Goal: Task Accomplishment & Management: Complete application form

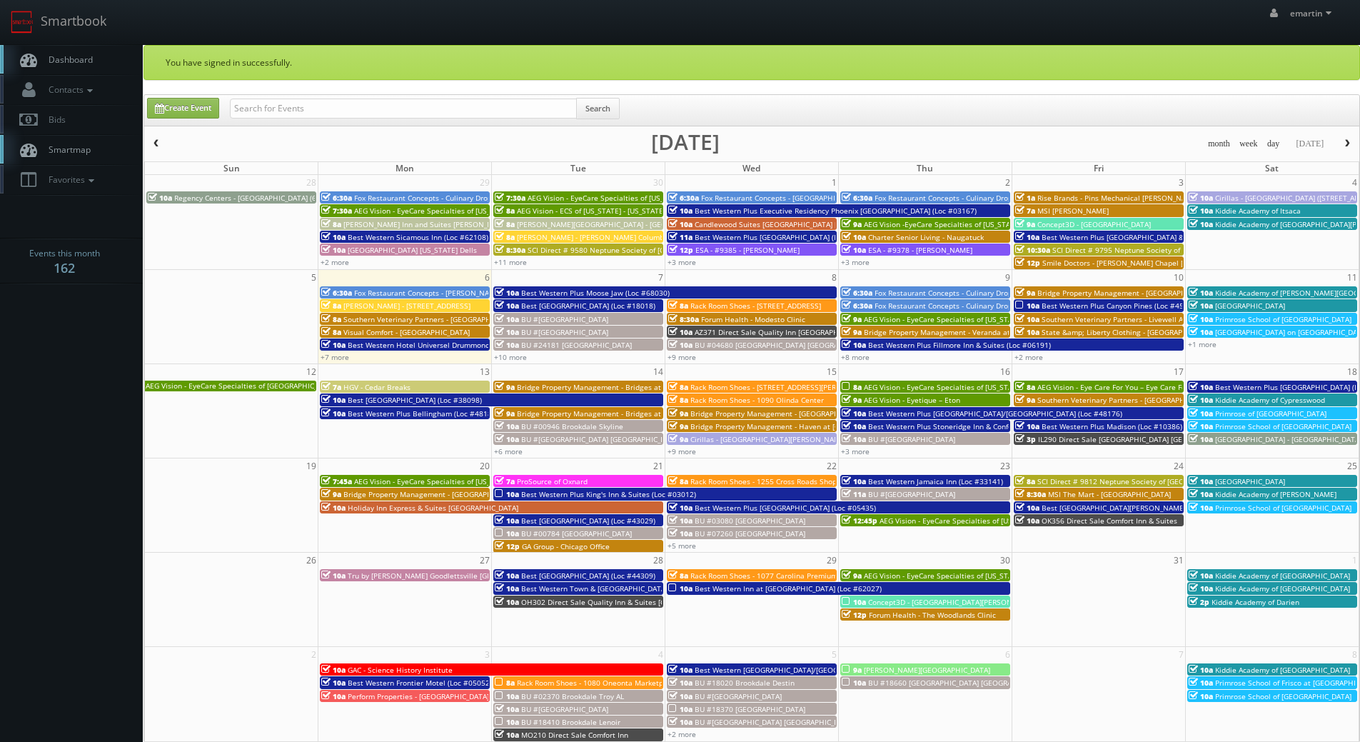
click at [341, 124] on div "Search" at bounding box center [425, 112] width 390 height 28
click at [339, 109] on input "text" at bounding box center [403, 109] width 347 height 20
type input "sean lam"
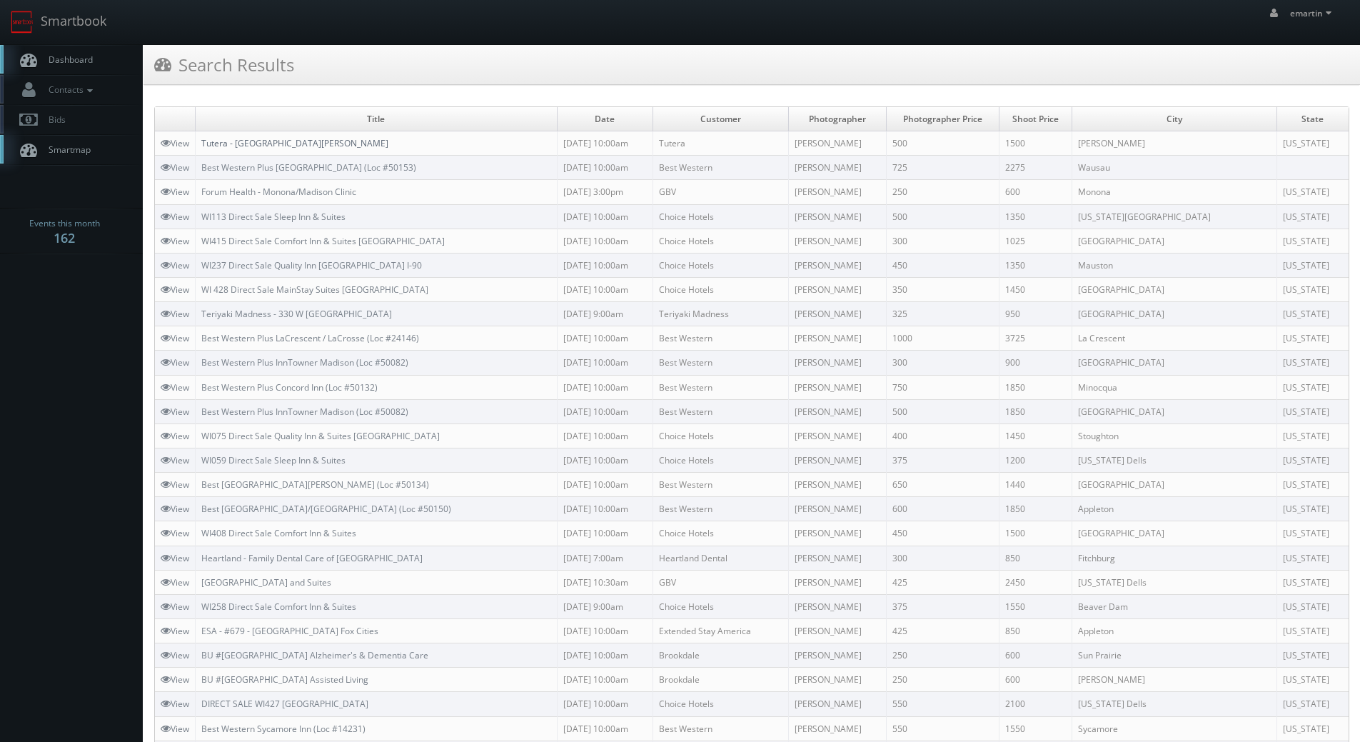
click at [244, 146] on link "Tutera - [GEOGRAPHIC_DATA][PERSON_NAME]" at bounding box center [294, 143] width 187 height 12
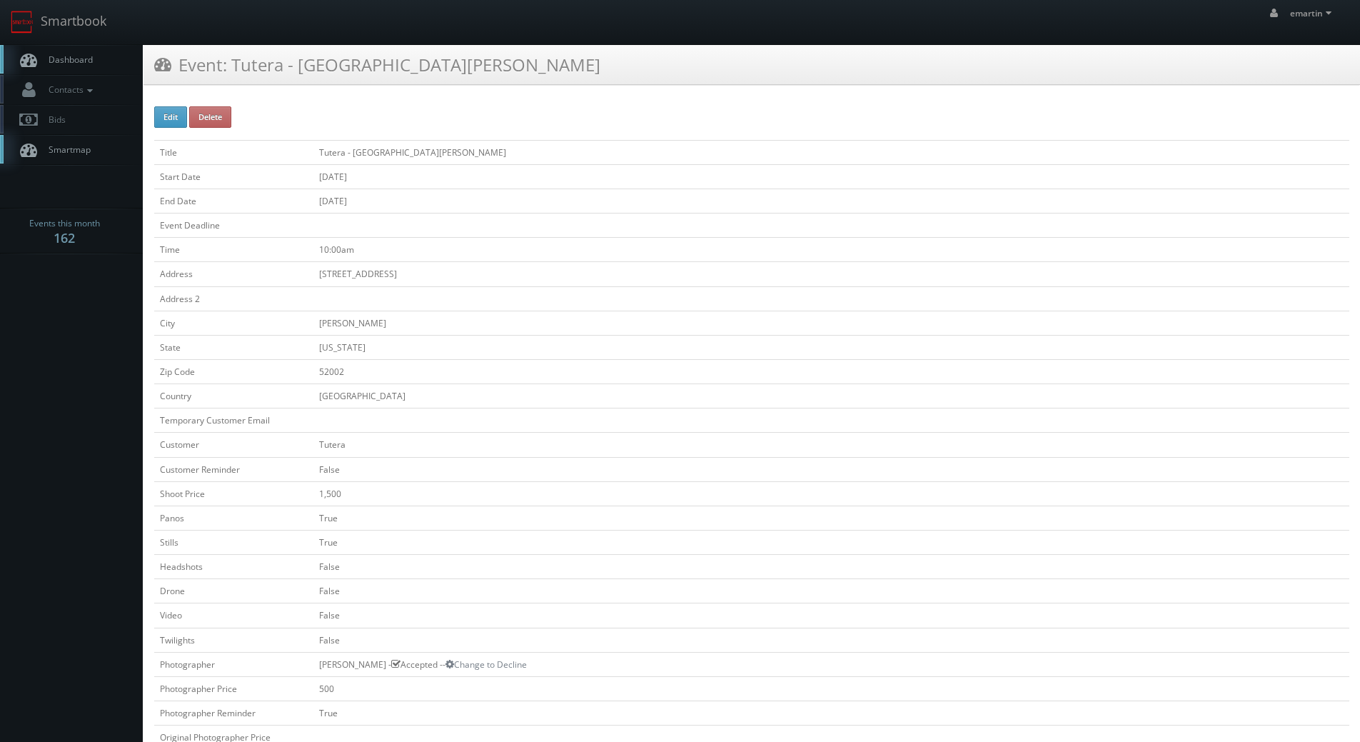
click at [81, 53] on link "Dashboard" at bounding box center [71, 59] width 143 height 29
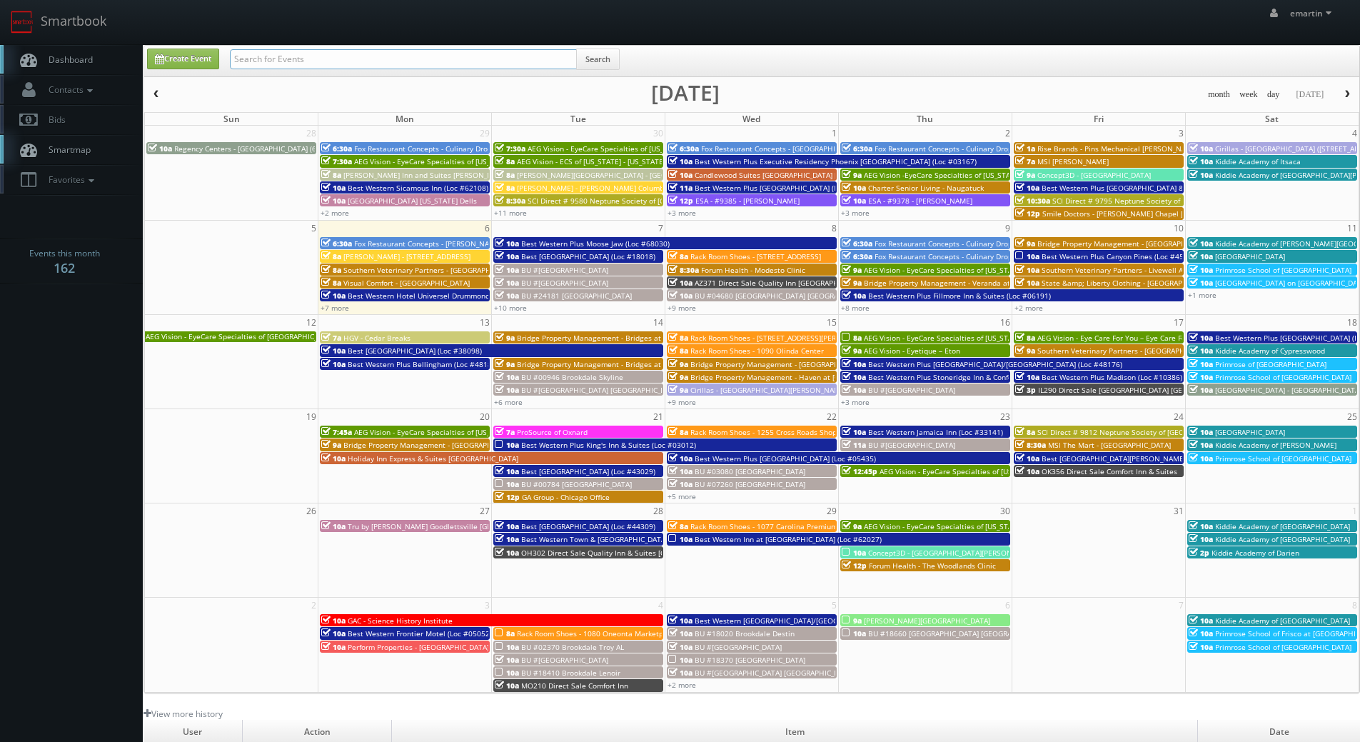
drag, startPoint x: 331, startPoint y: 61, endPoint x: 339, endPoint y: 65, distance: 8.9
click at [331, 61] on input "text" at bounding box center [403, 59] width 347 height 20
type input "greensboro"
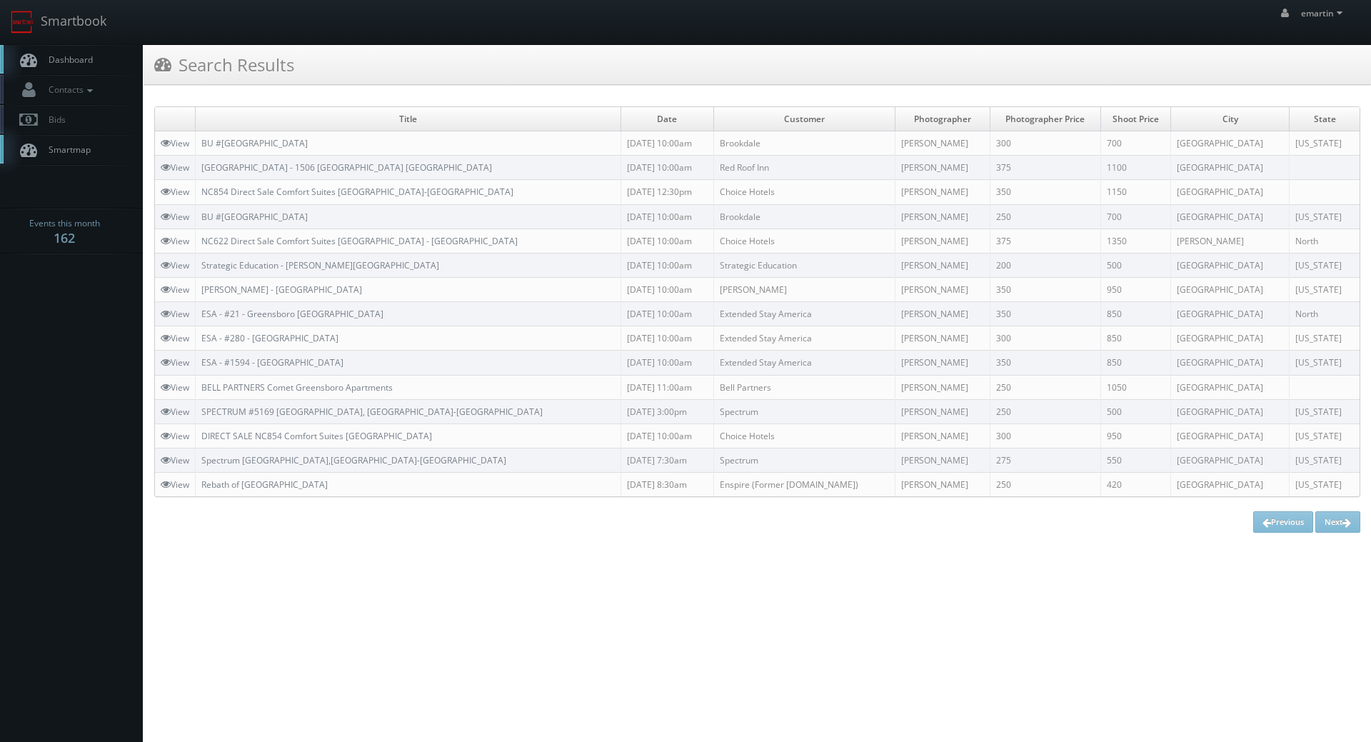
click at [324, 135] on td "BU #[GEOGRAPHIC_DATA]" at bounding box center [409, 143] width 426 height 24
click at [308, 137] on link "BU #[GEOGRAPHIC_DATA]" at bounding box center [254, 143] width 106 height 12
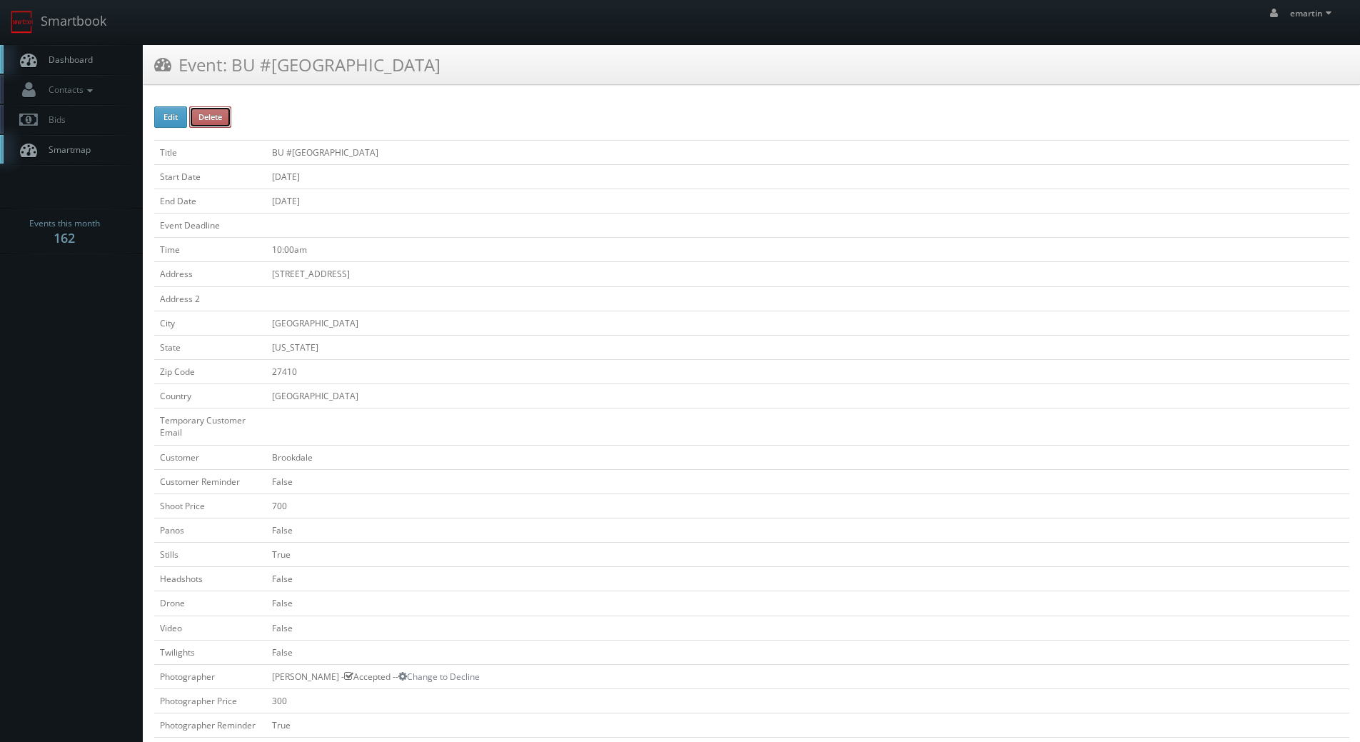
click at [223, 115] on button "Delete" at bounding box center [210, 116] width 42 height 21
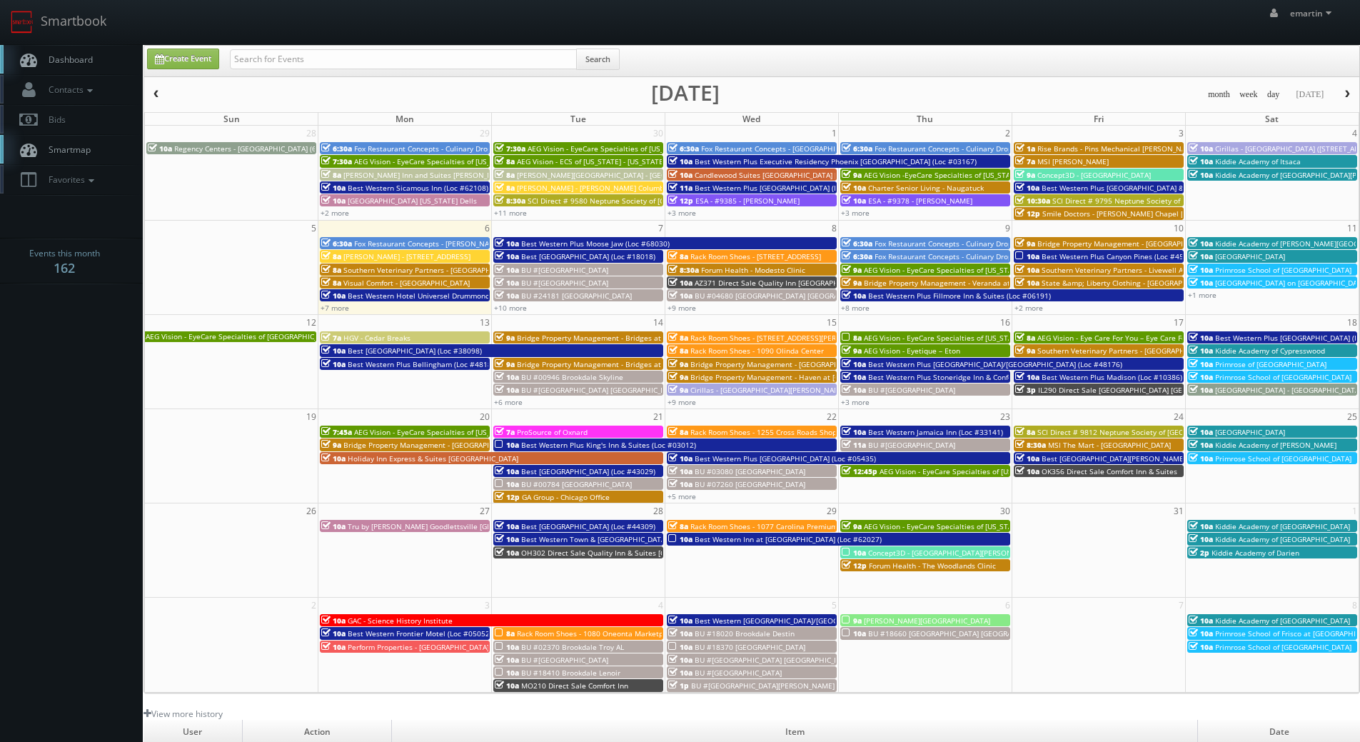
click at [81, 52] on link "Dashboard" at bounding box center [71, 59] width 143 height 29
click at [681, 306] on link "+9 more" at bounding box center [682, 308] width 29 height 10
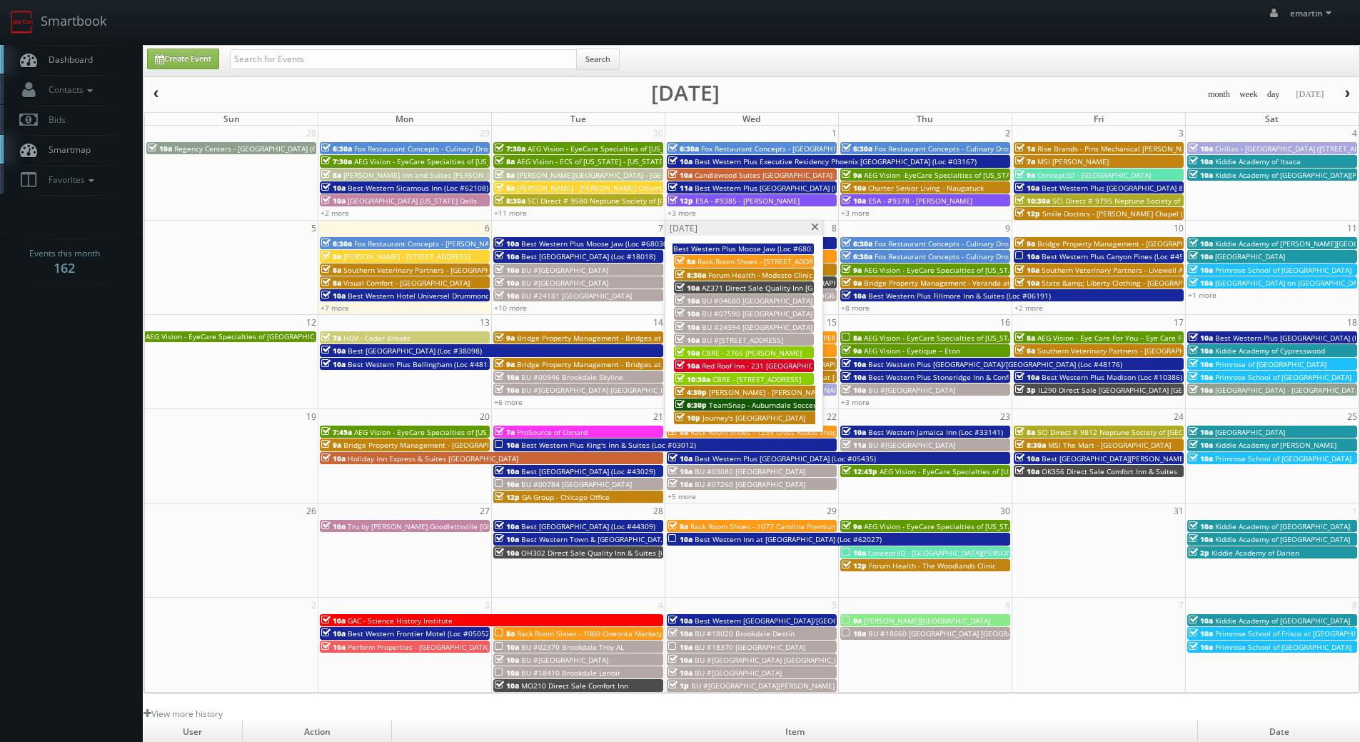
click at [737, 309] on span "BU #07590 Brookdale Nine Mile" at bounding box center [757, 314] width 111 height 10
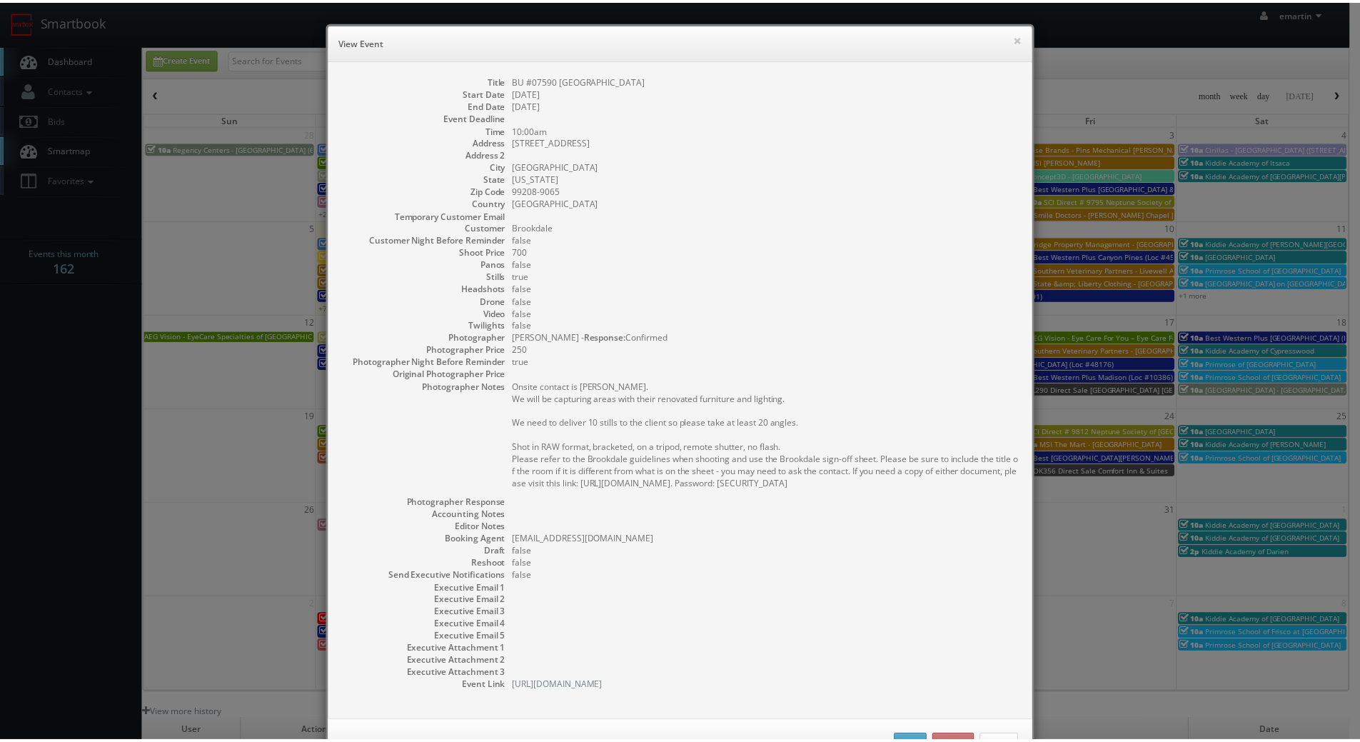
scroll to position [52, 0]
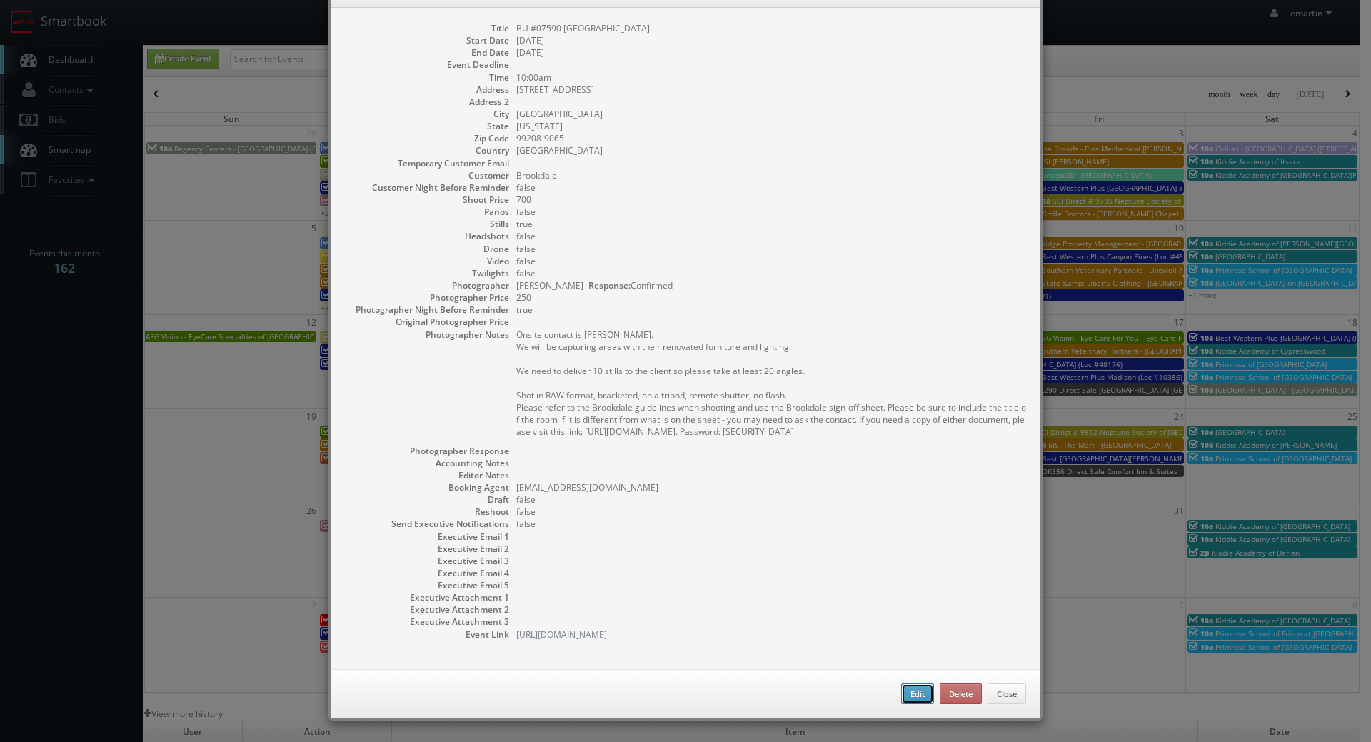
click at [901, 686] on button "Edit" at bounding box center [917, 693] width 33 height 21
type input "BU #07590 Brookdale Nine Mile"
type input "5329 West Rifle Club Court"
type input "Spokane"
type input "99208-9065"
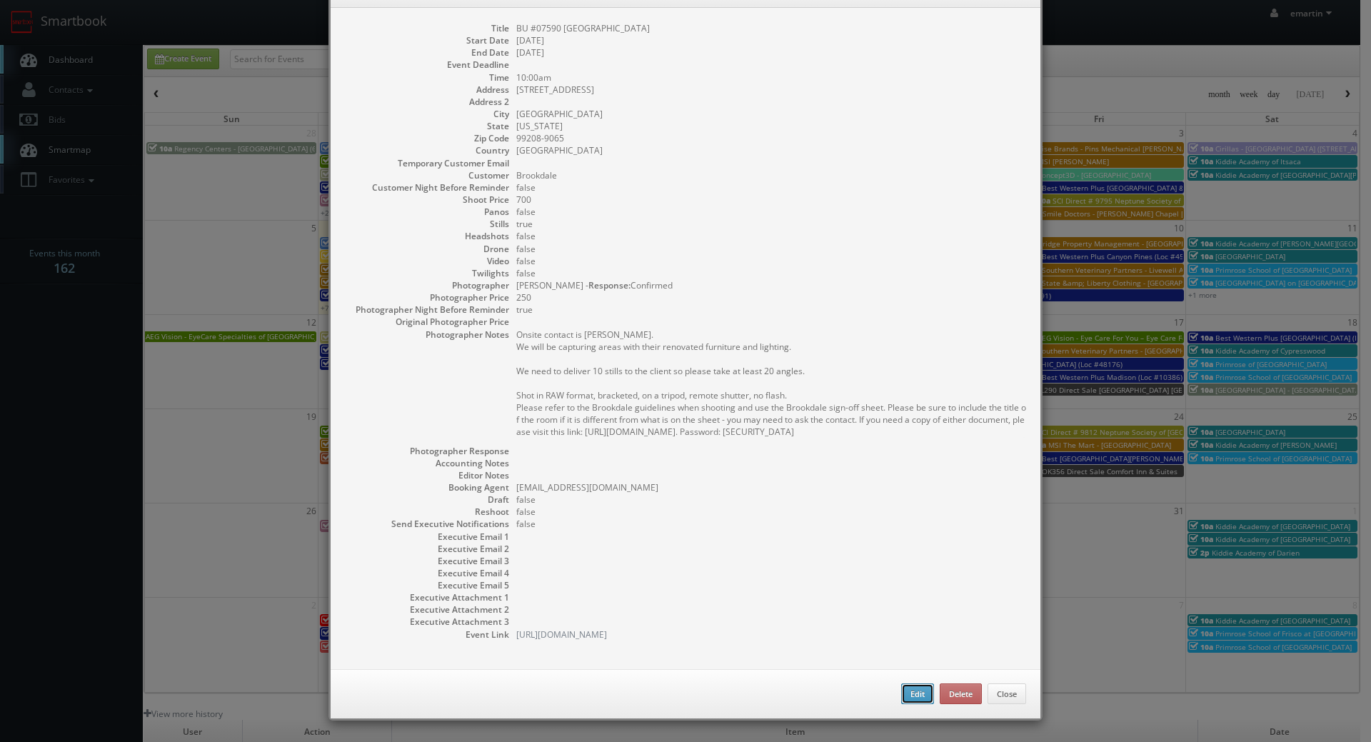
type input "700"
checkbox input "true"
type input "10/08/2025"
type input "10:00am"
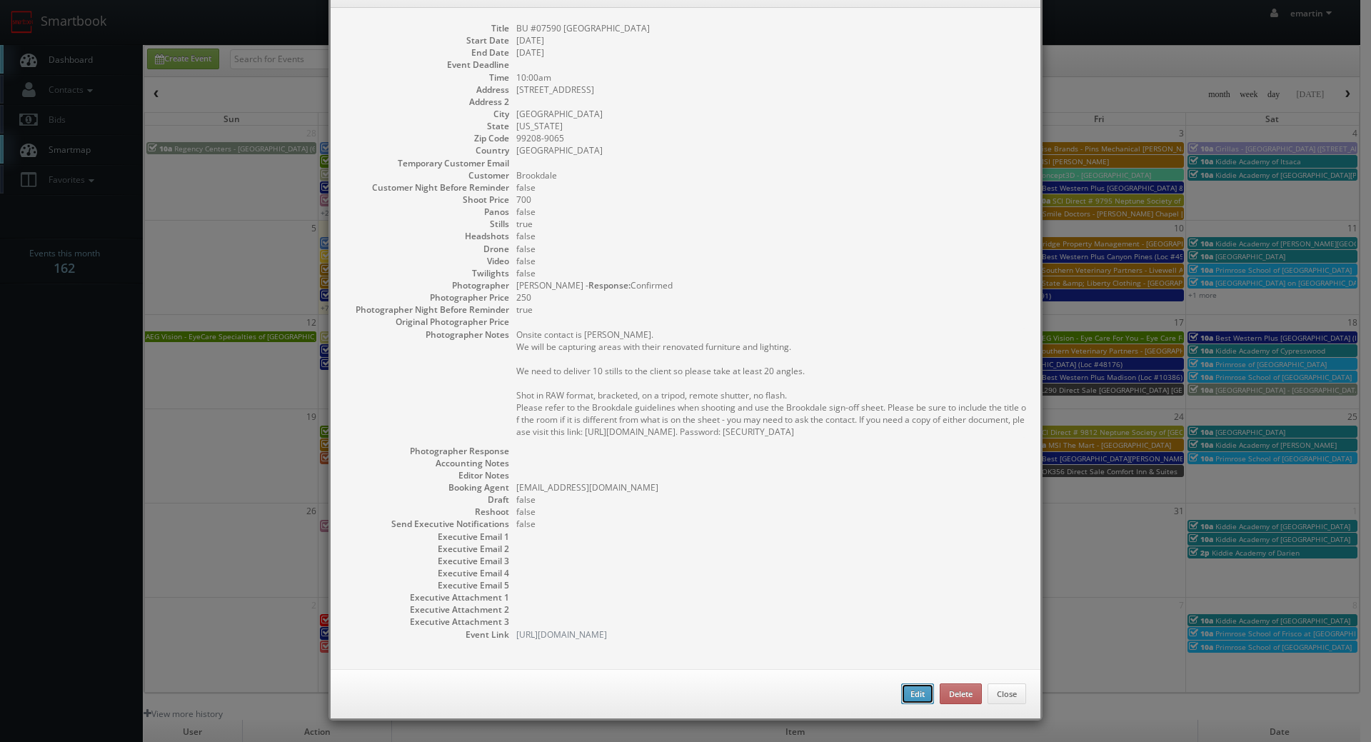
checkbox input "true"
type textarea "Onsite contact is Chris Owsley. We will be capturing areas with their renovated…"
select select "[US_STATE]"
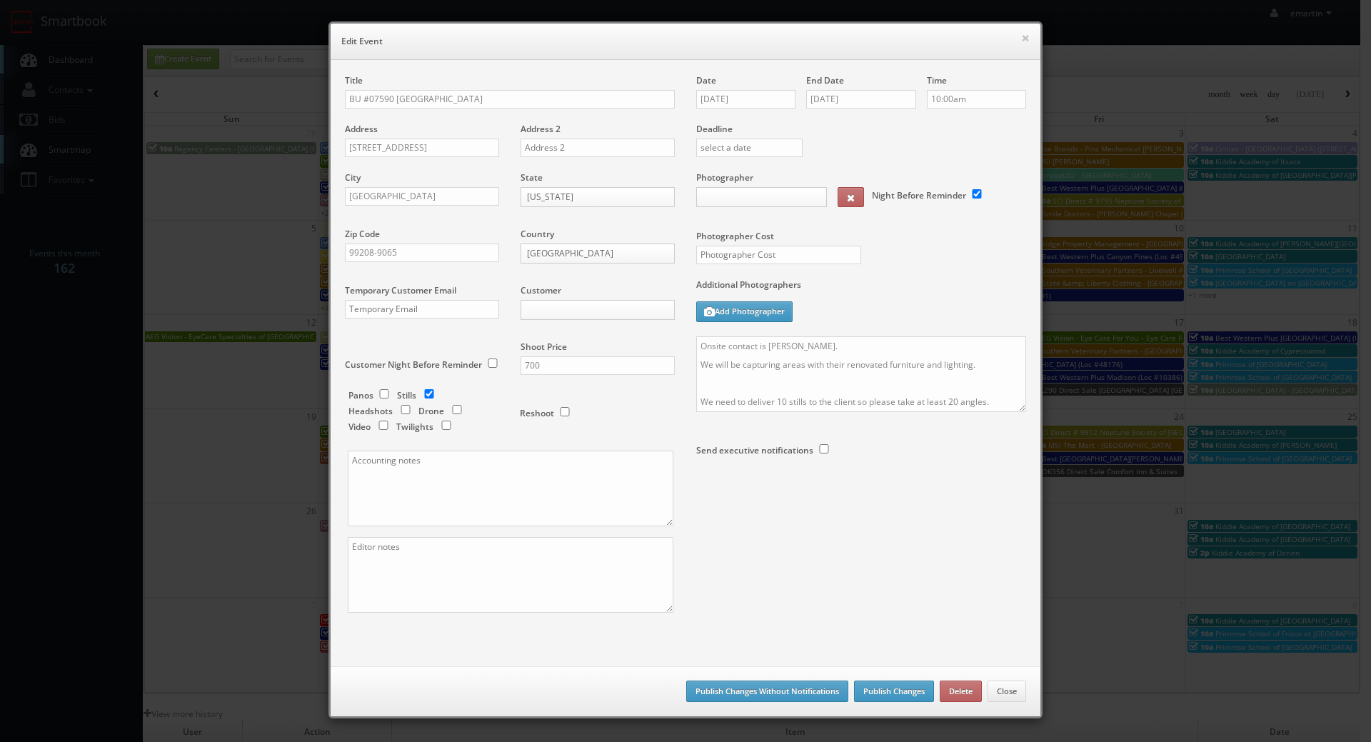
type input "700"
type input "250"
select select "fake56@mg.cs3calendar.com"
select select "ailanaimages@gmail.com"
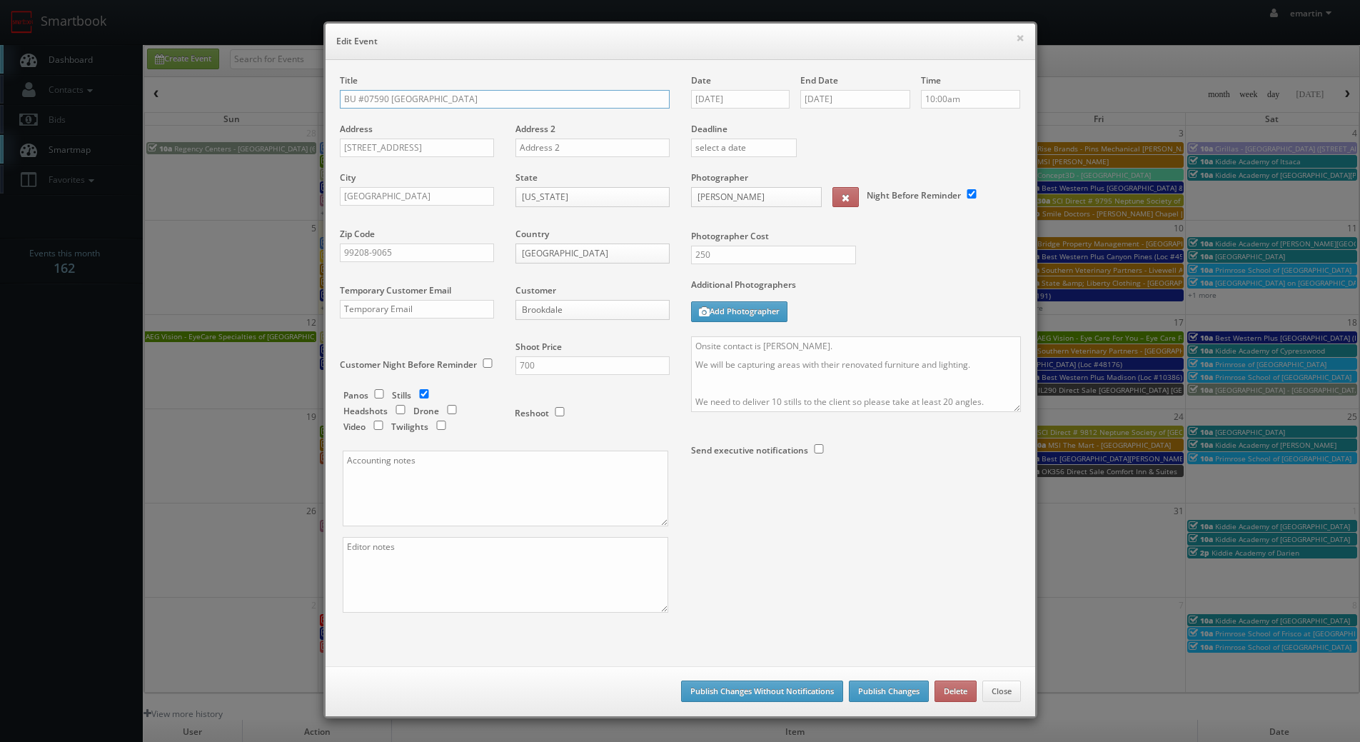
click at [341, 94] on input "BU #07590 Brookdale Nine Mile" at bounding box center [505, 99] width 330 height 19
type input "*RESCHEDULING* BU #07590 [GEOGRAPHIC_DATA]"
click at [691, 344] on textarea "Onsite contact is Chris Owsley. We will be capturing areas with their renovated…" at bounding box center [856, 374] width 330 height 76
type textarea "RESCHEDULING Onsite contact is Chris Owsley. We will be capturing areas with th…"
click at [869, 693] on button "Publish Changes" at bounding box center [889, 691] width 80 height 21
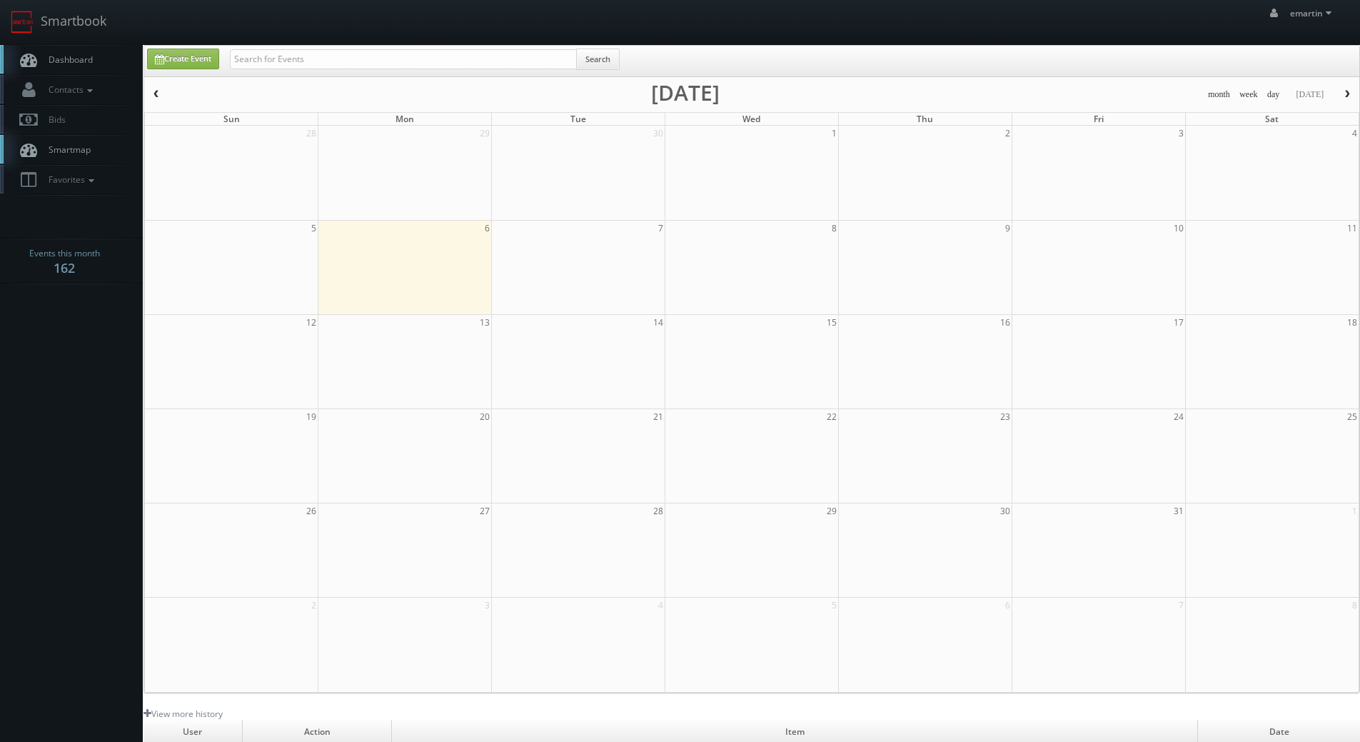
click at [103, 64] on link "Dashboard" at bounding box center [71, 59] width 143 height 29
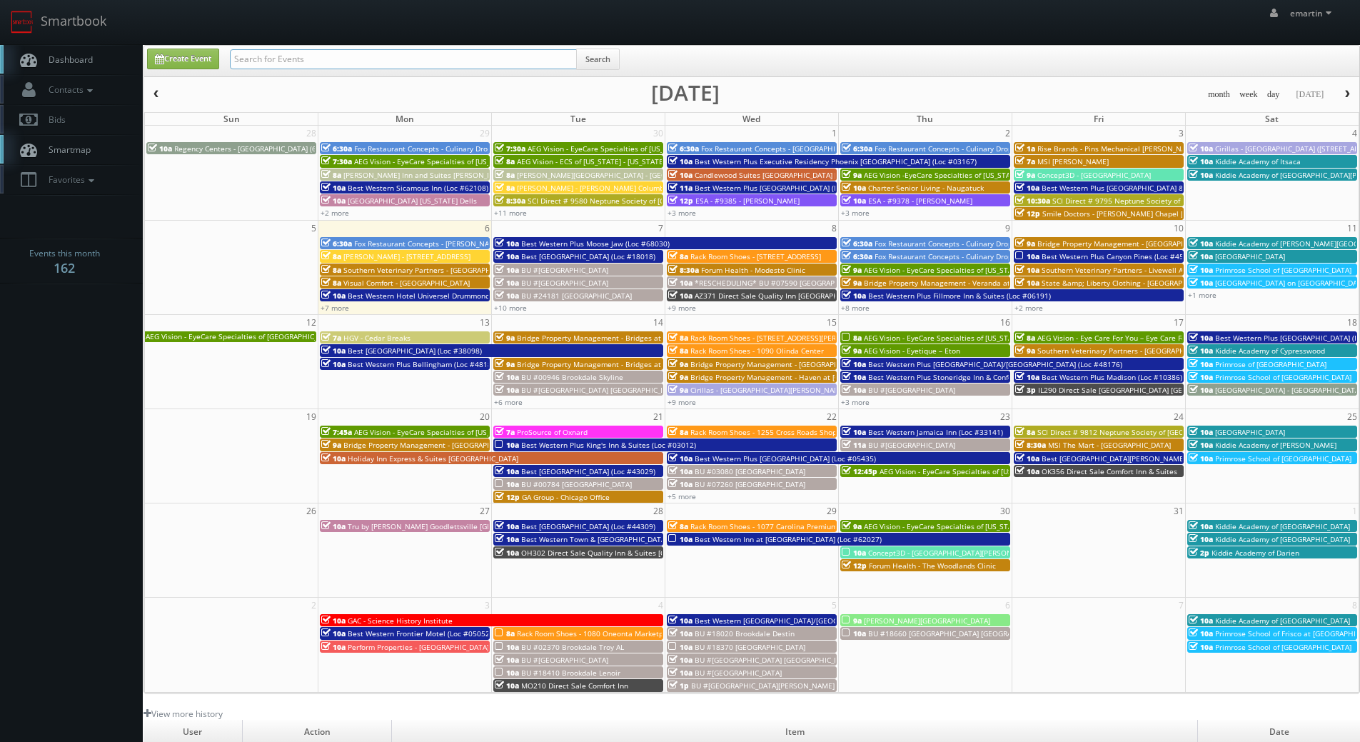
click at [346, 64] on input "text" at bounding box center [403, 59] width 347 height 20
type input "vero beach south"
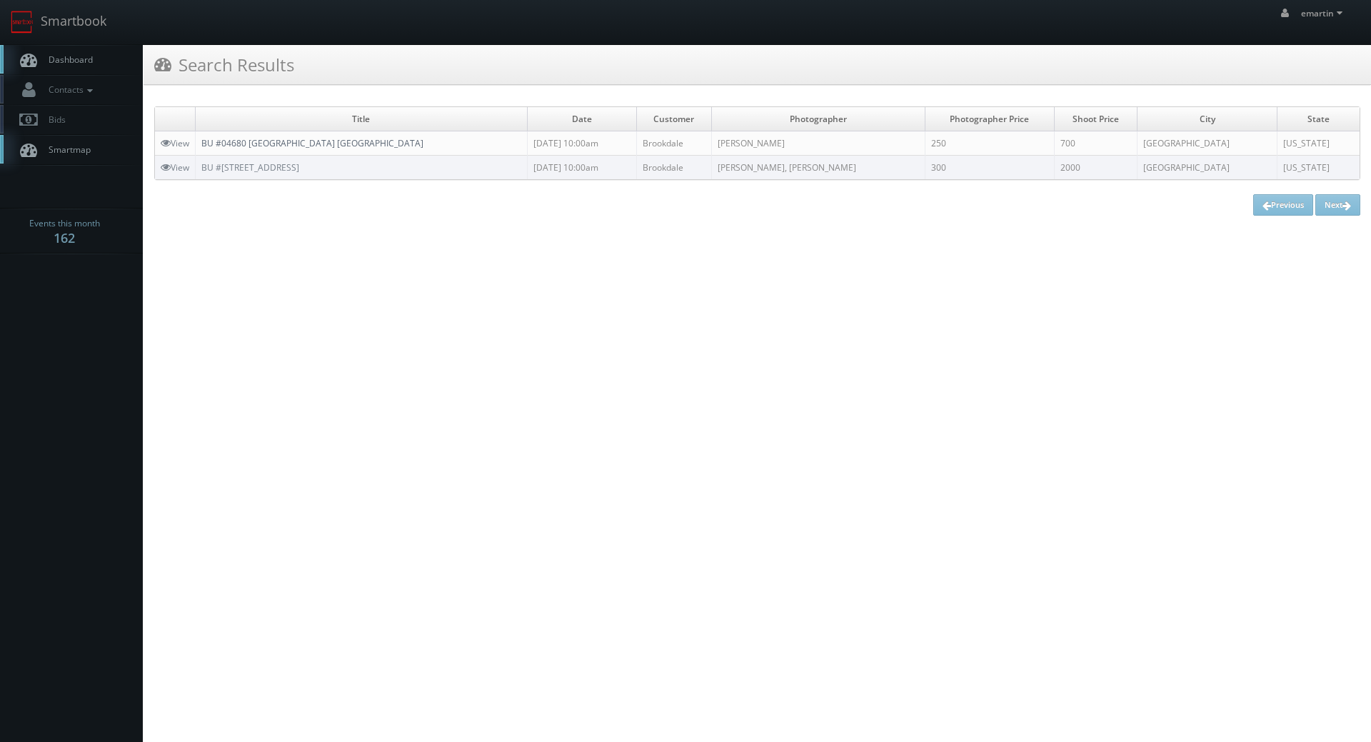
click at [295, 149] on link "BU #04680 [GEOGRAPHIC_DATA] [GEOGRAPHIC_DATA]" at bounding box center [312, 143] width 222 height 12
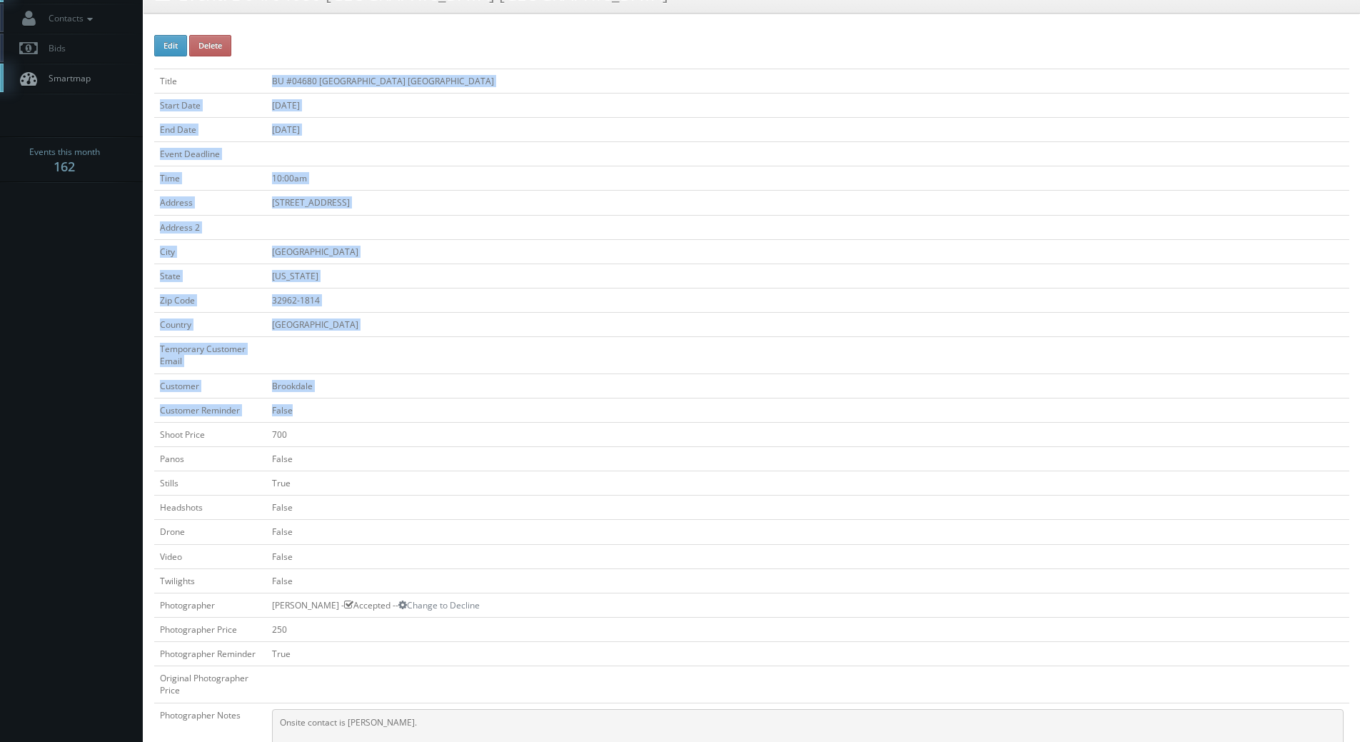
scroll to position [357, 0]
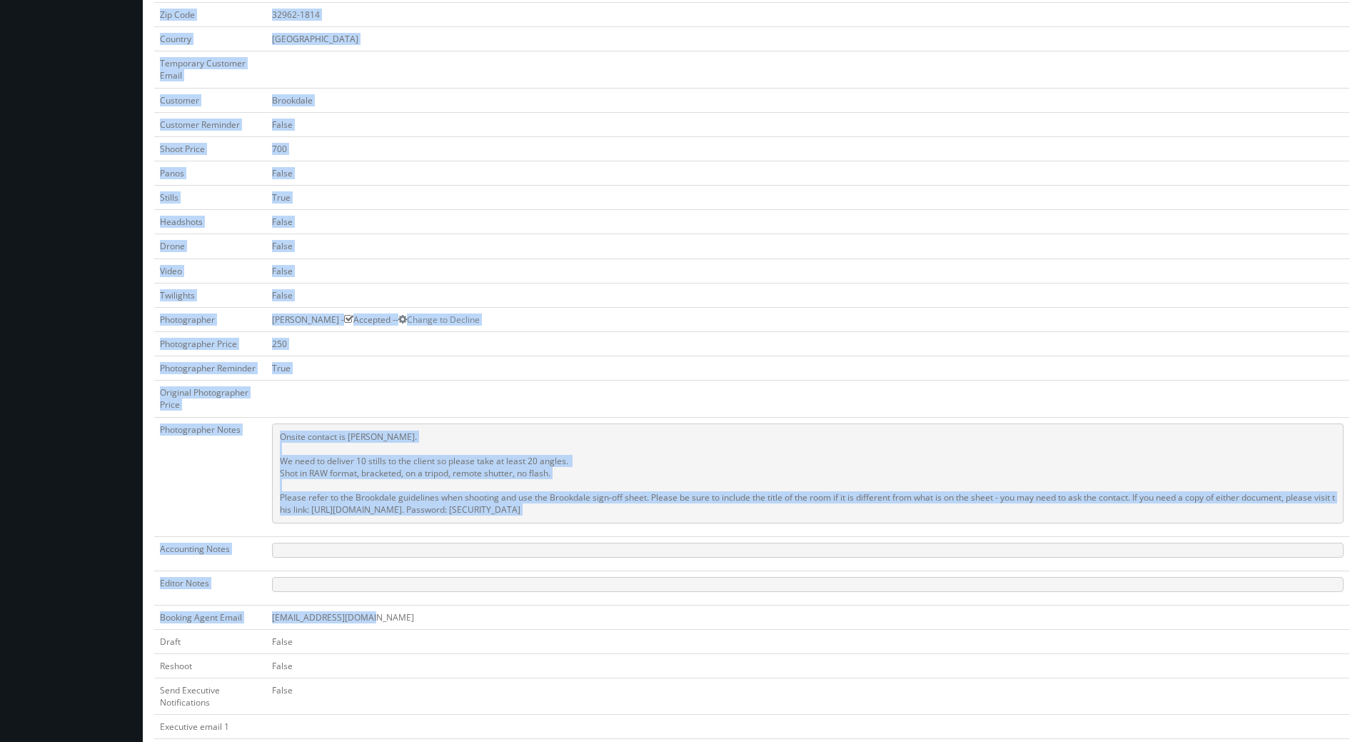
drag, startPoint x: 364, startPoint y: 183, endPoint x: 670, endPoint y: 610, distance: 525.2
click at [670, 610] on tbody "Title BU #04680 Brookdale Vero Beach South AL Start Date 10/08/2025 End Date 10…" at bounding box center [751, 346] width 1195 height 1126
copy tbody "BU #04680 Brookdale Vero Beach South AL Start Date 10/08/2025 End Date 10/08/20…"
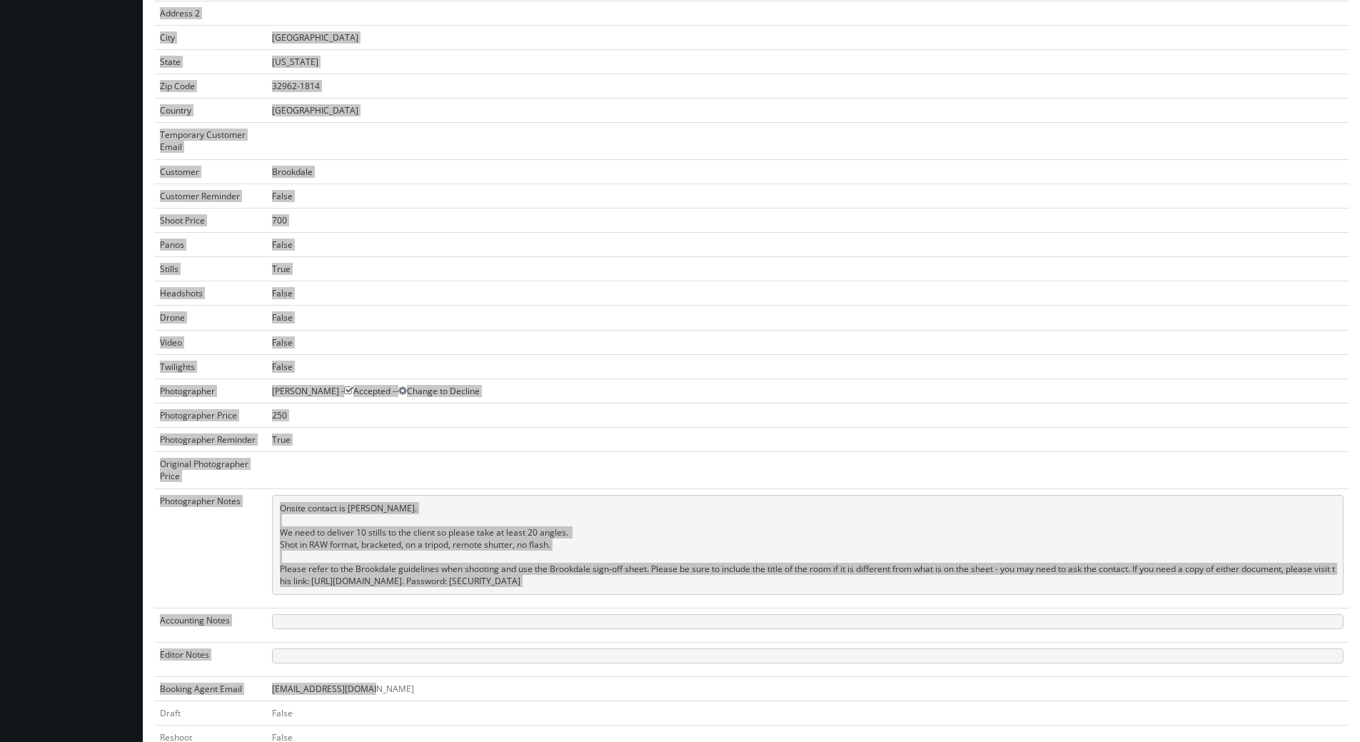
scroll to position [0, 0]
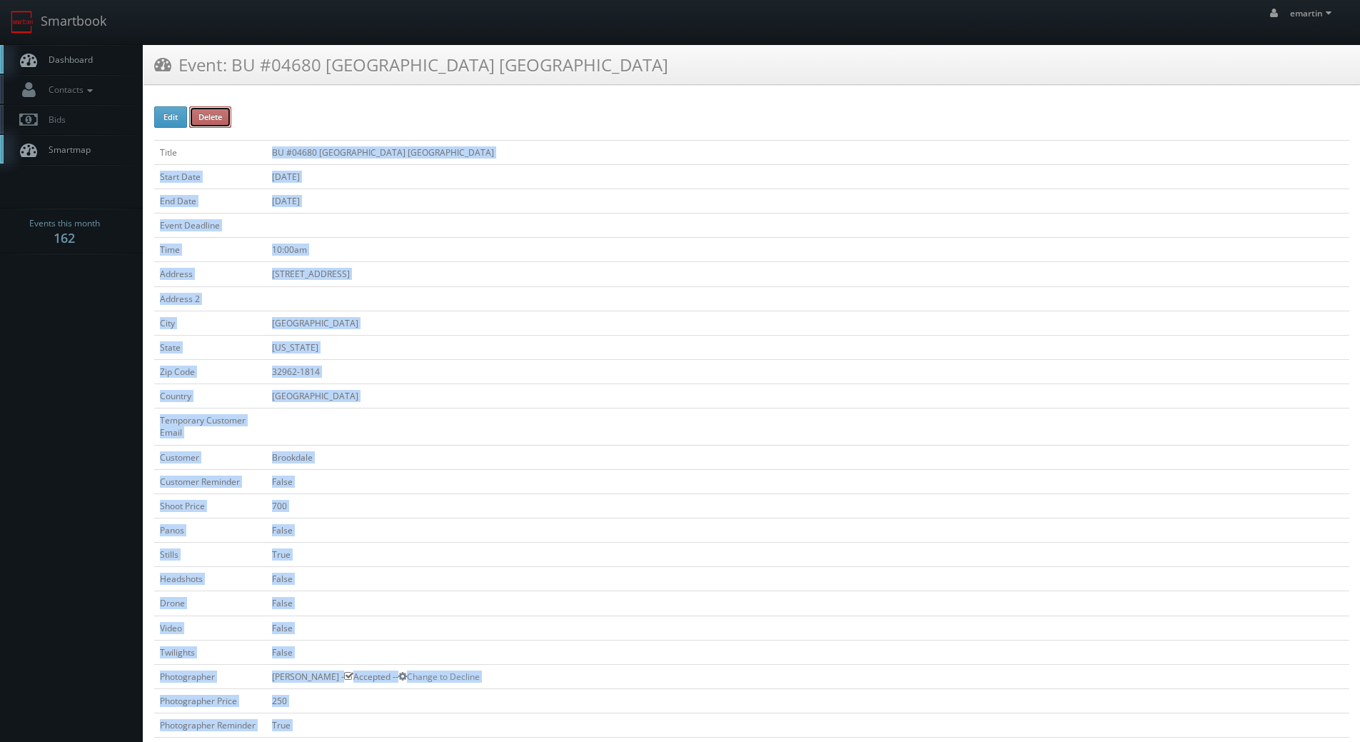
drag, startPoint x: 219, startPoint y: 117, endPoint x: 739, endPoint y: 56, distance: 523.5
click at [219, 117] on button "Delete" at bounding box center [210, 116] width 42 height 21
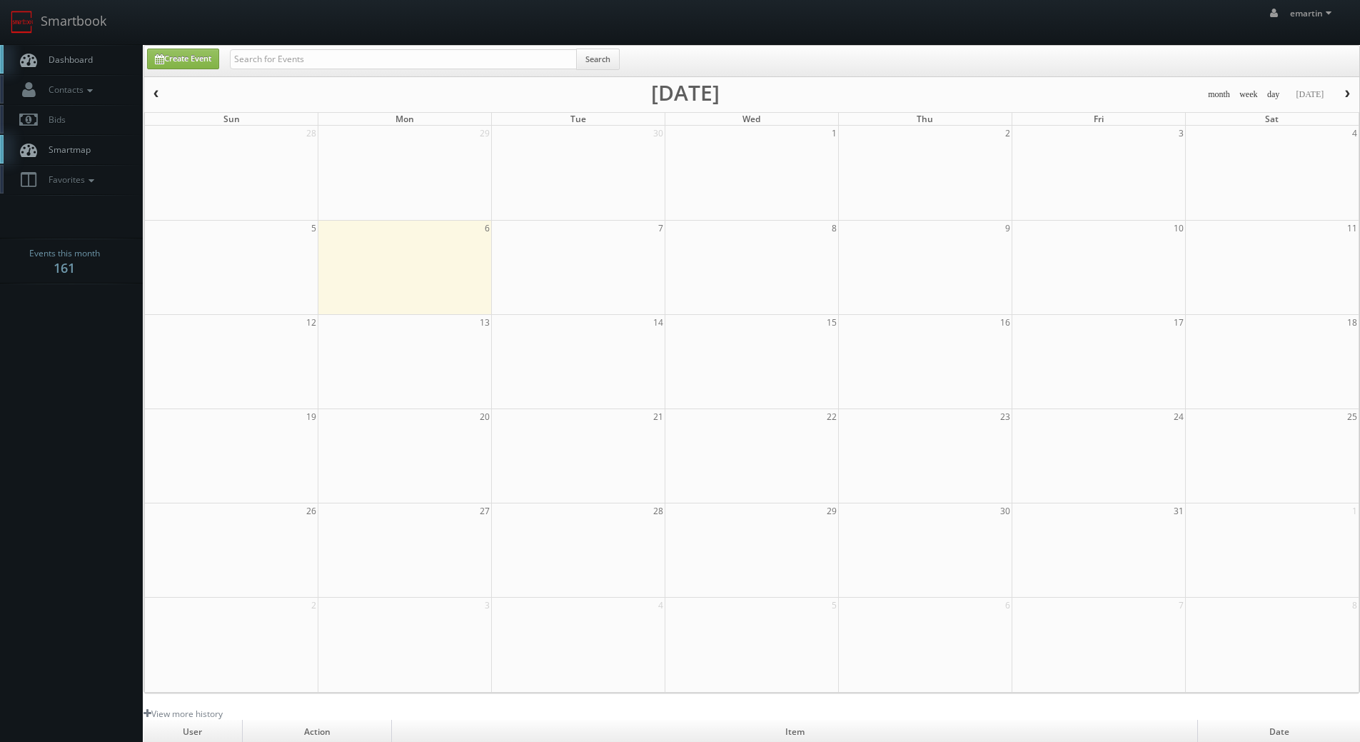
click at [61, 52] on link "Dashboard" at bounding box center [71, 59] width 143 height 29
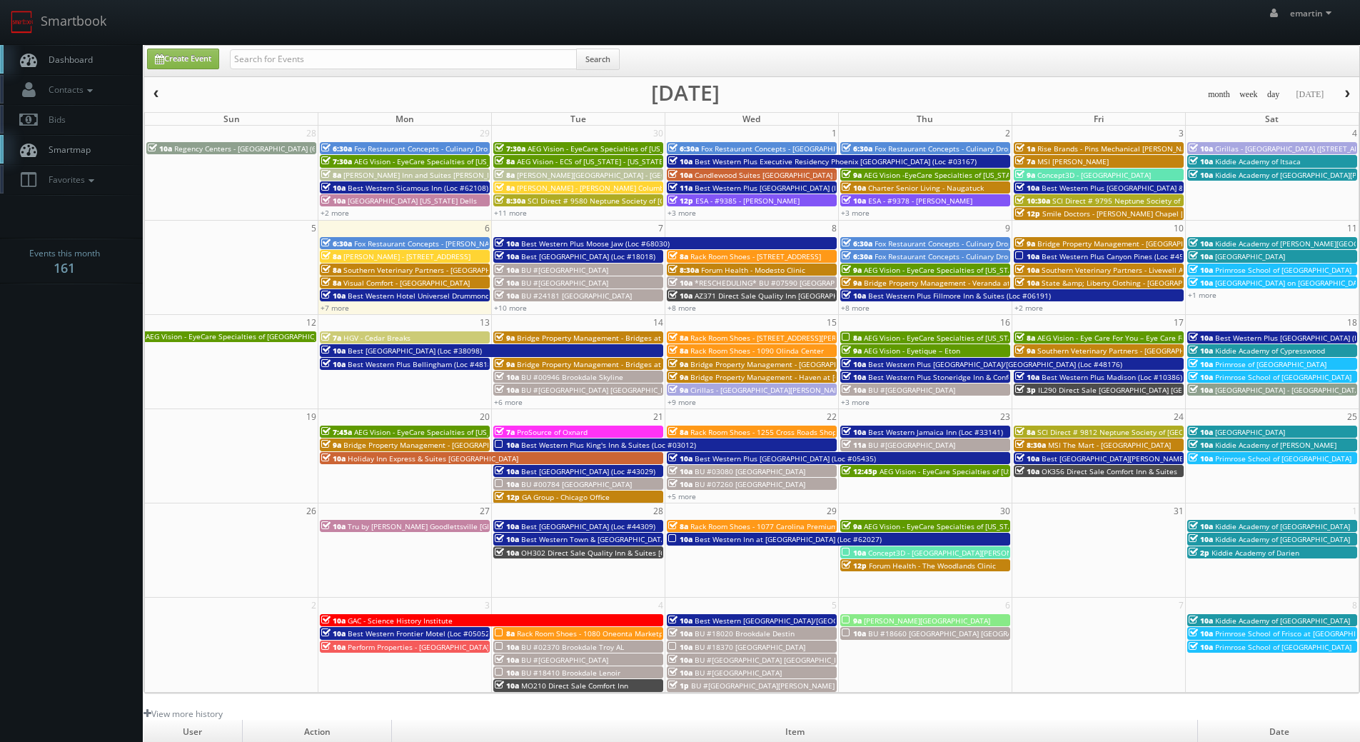
click at [97, 61] on link "Dashboard" at bounding box center [71, 59] width 143 height 29
click at [40, 55] on link "Dashboard" at bounding box center [71, 59] width 143 height 29
click at [23, 491] on body "Smartbook Toggle Side Navigation Toggle Top Navigation emartin emartin Profile …" at bounding box center [680, 494] width 1360 height 988
click at [91, 44] on link "Smartbook" at bounding box center [58, 22] width 117 height 44
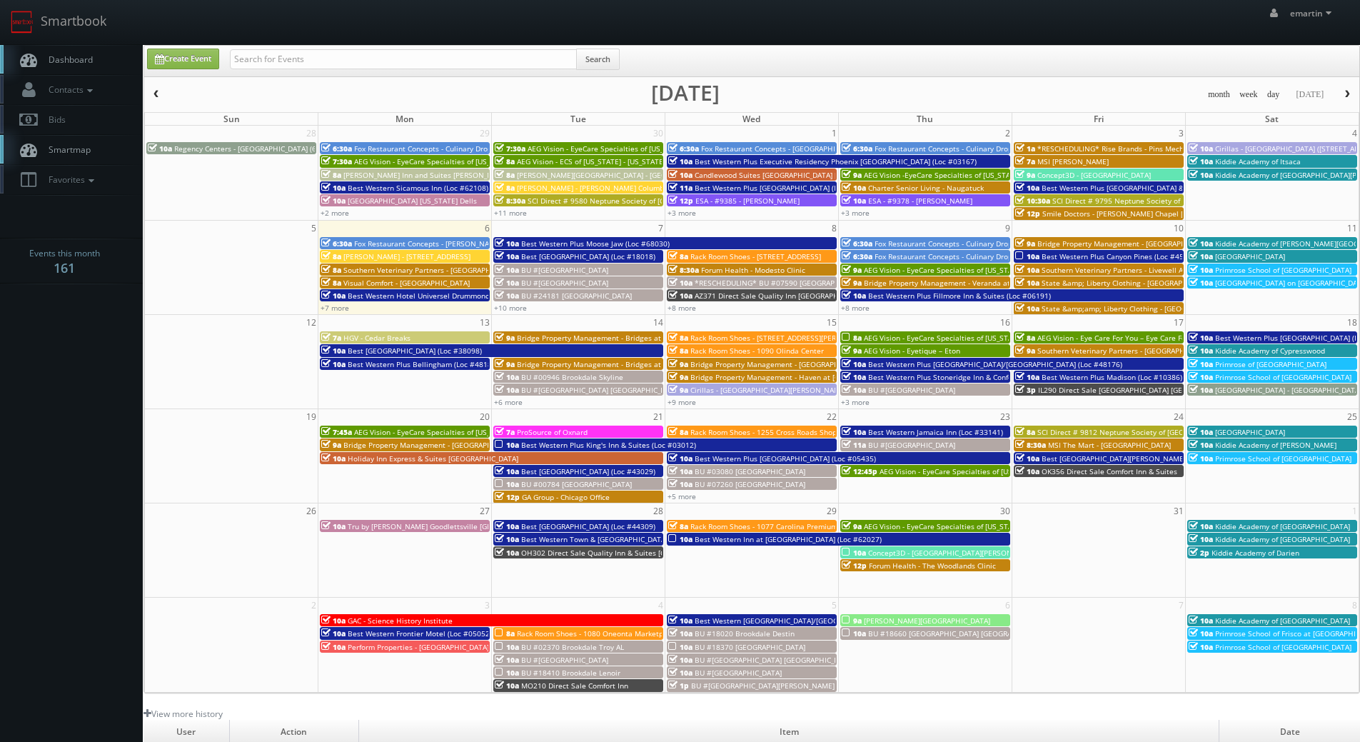
click at [79, 69] on link "Dashboard" at bounding box center [71, 59] width 143 height 29
click at [336, 309] on link "+7 more" at bounding box center [335, 308] width 29 height 10
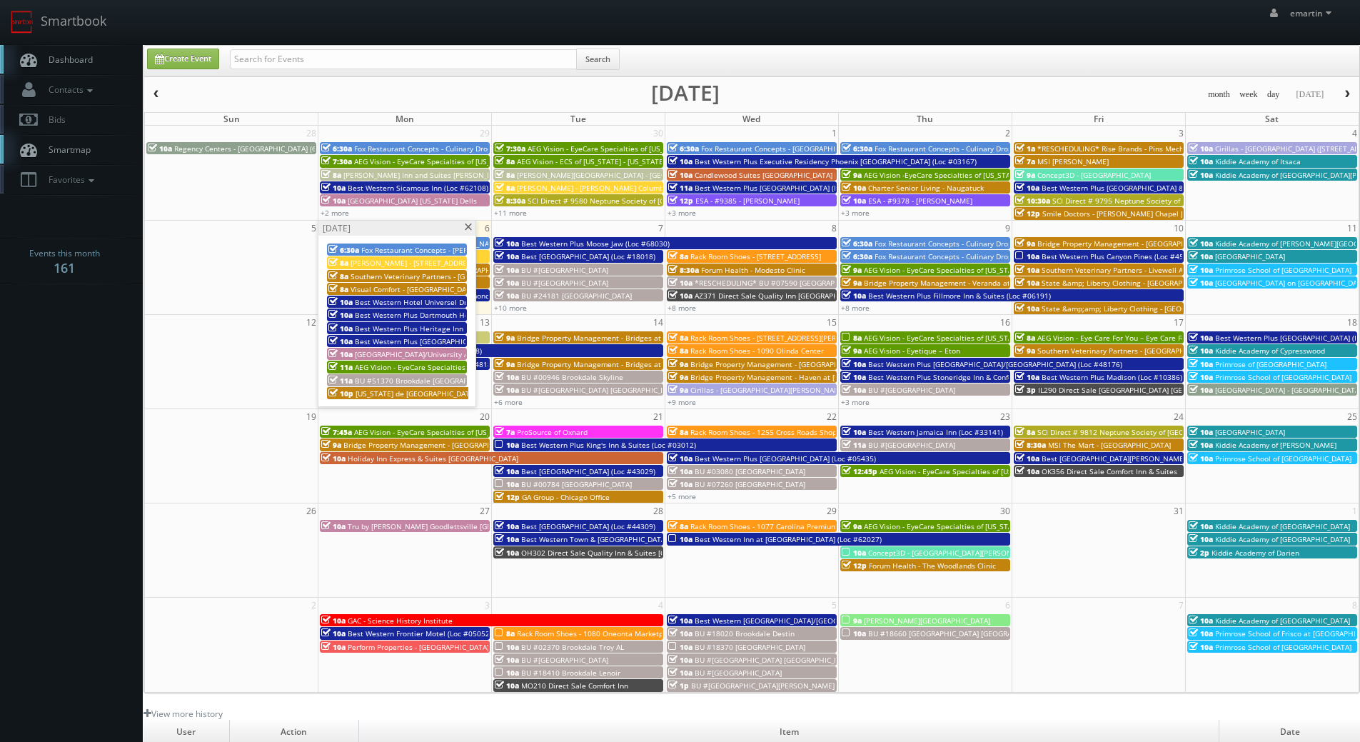
click at [363, 277] on span "Southern Veterinary Partners - [GEOGRAPHIC_DATA]" at bounding box center [439, 276] width 177 height 10
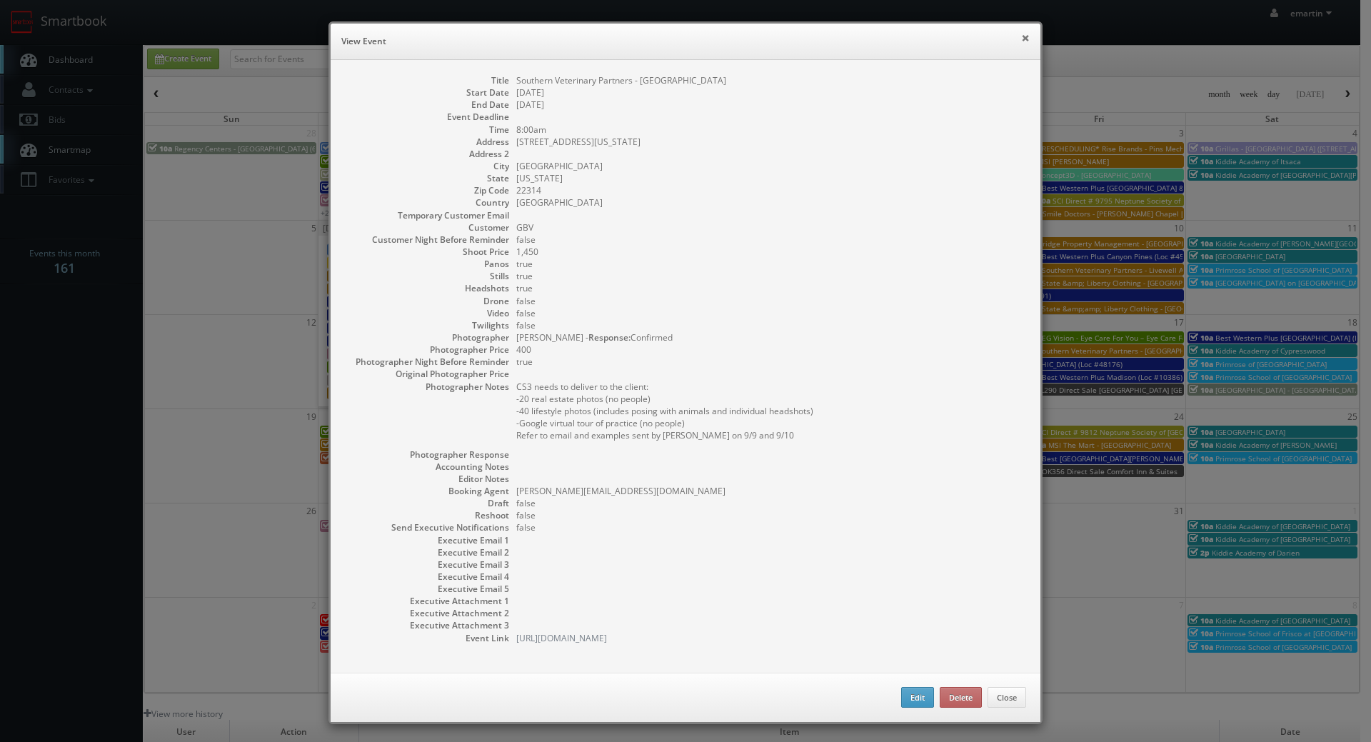
click at [1021, 40] on button "×" at bounding box center [1025, 38] width 9 height 10
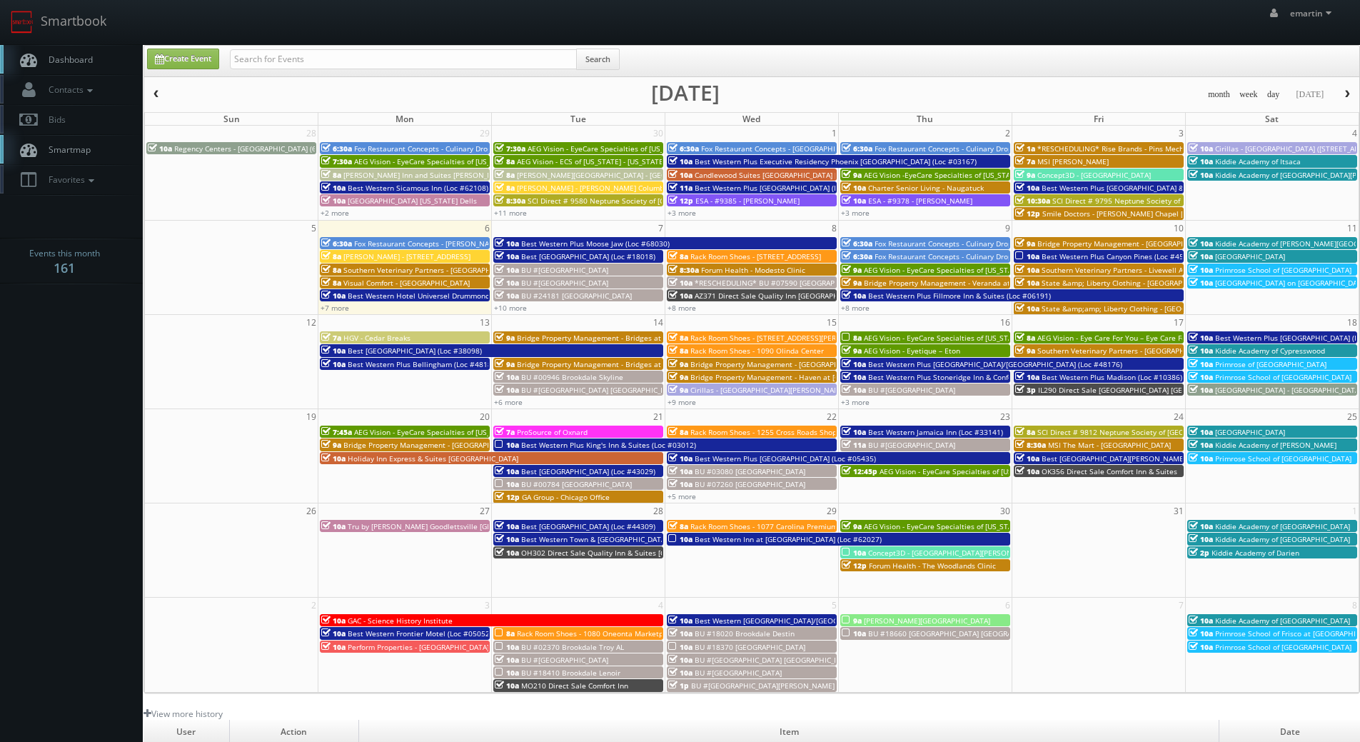
click at [346, 284] on span "Visual Comfort - West Palm Beach" at bounding box center [407, 283] width 126 height 10
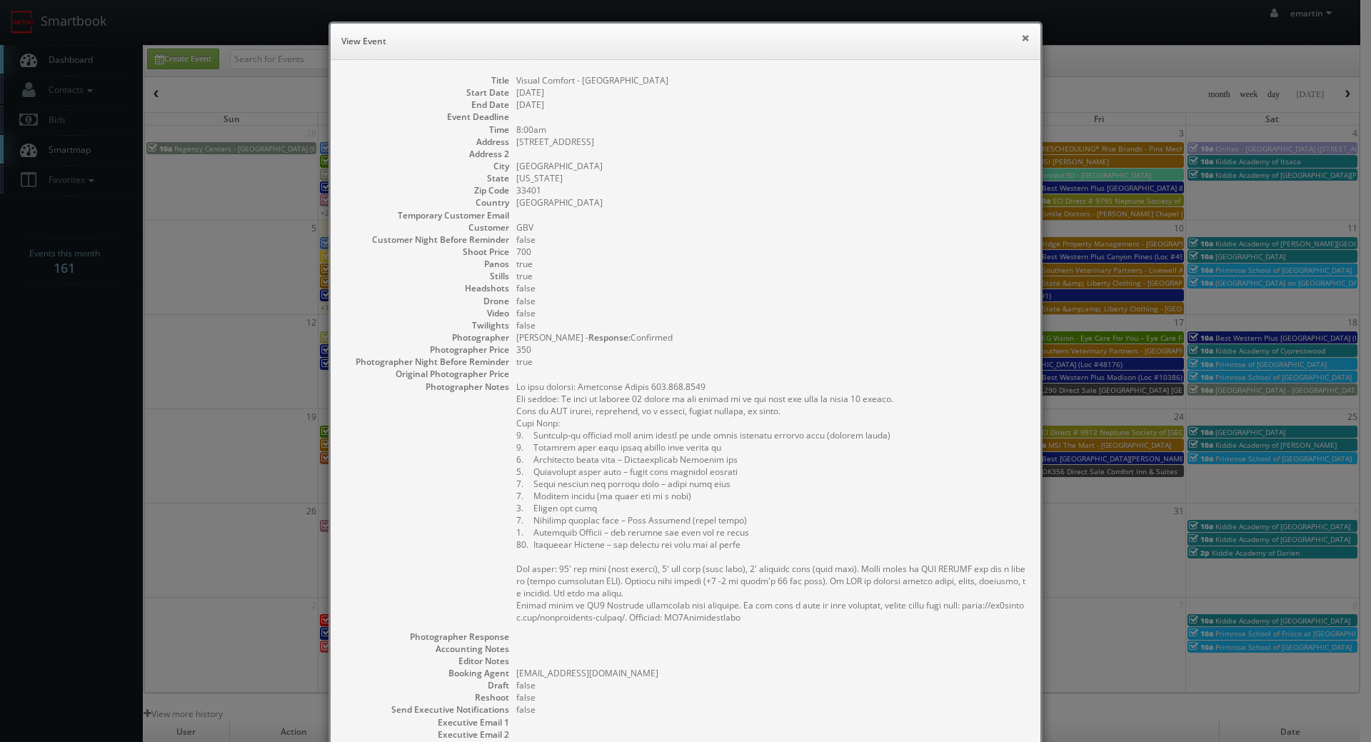
click at [1021, 35] on button "×" at bounding box center [1025, 38] width 9 height 10
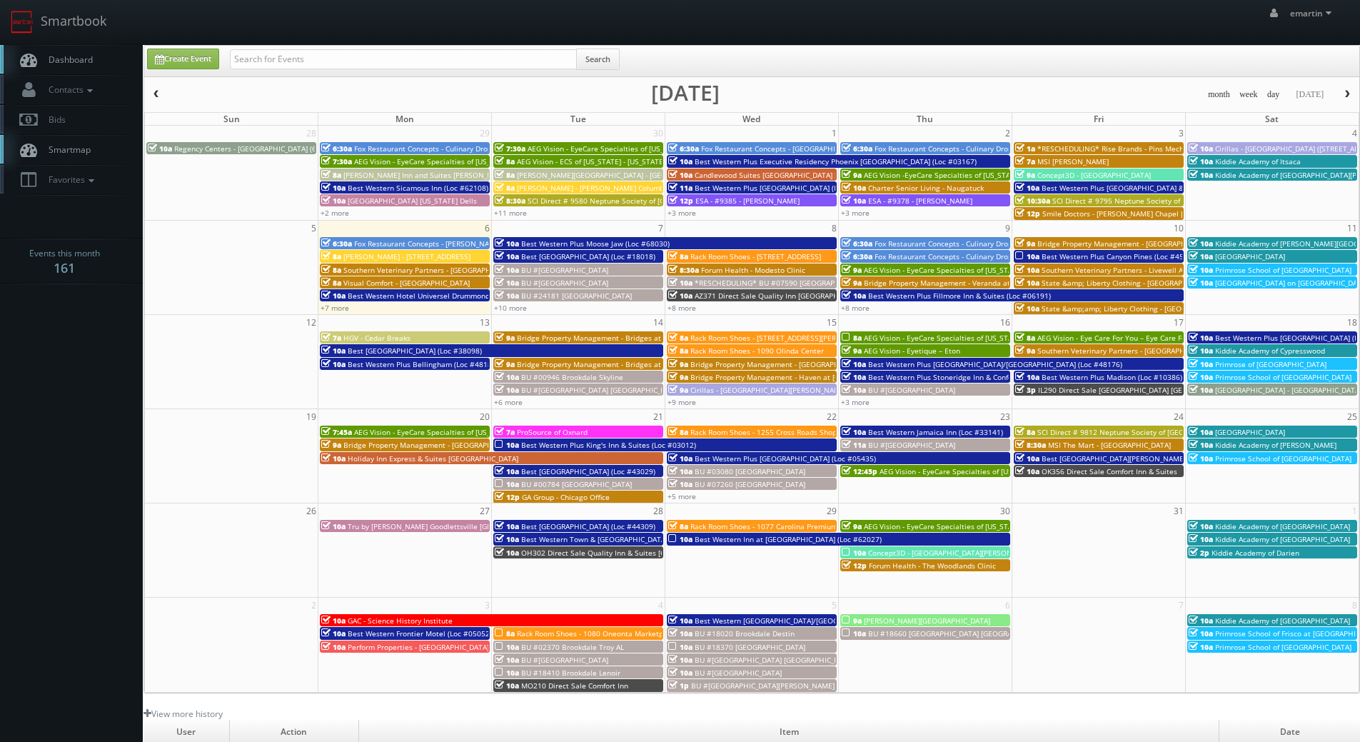
click at [361, 256] on span "[PERSON_NAME] - [STREET_ADDRESS]" at bounding box center [407, 256] width 127 height 10
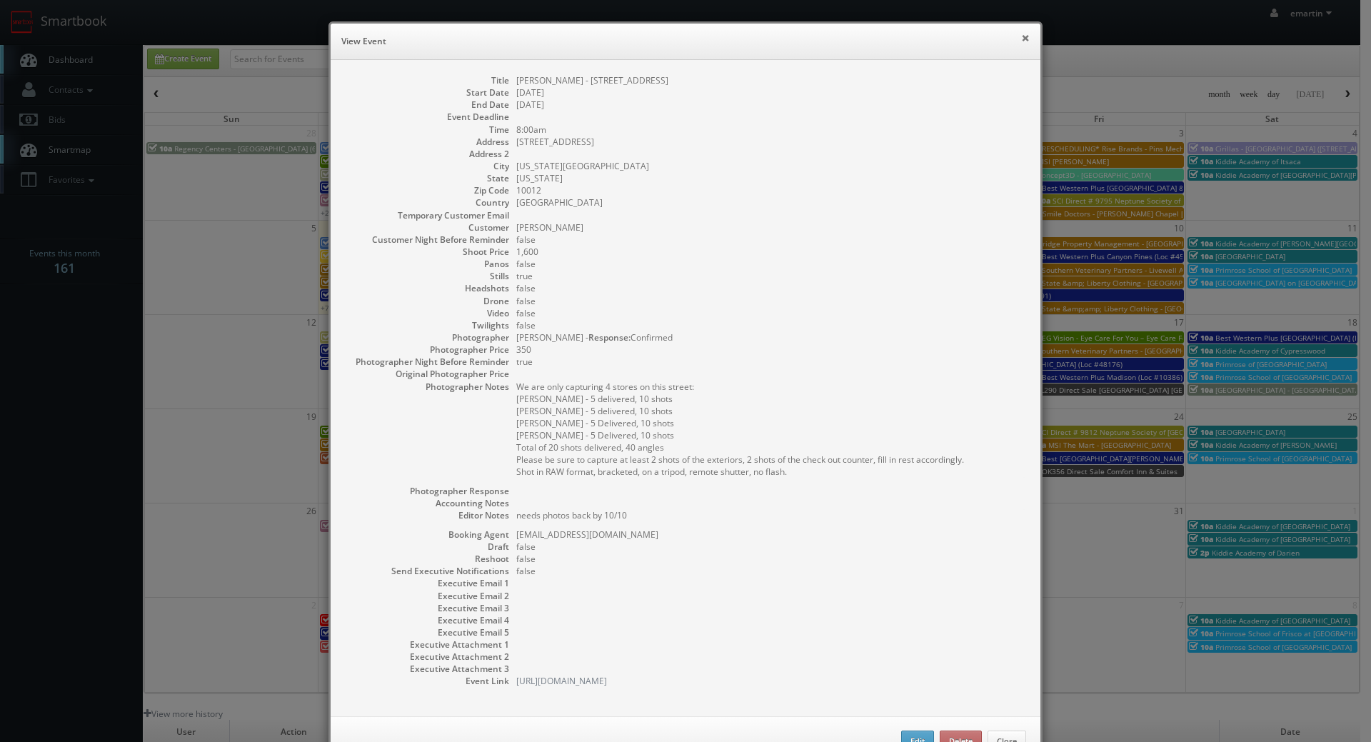
click at [1021, 34] on button "×" at bounding box center [1025, 38] width 9 height 10
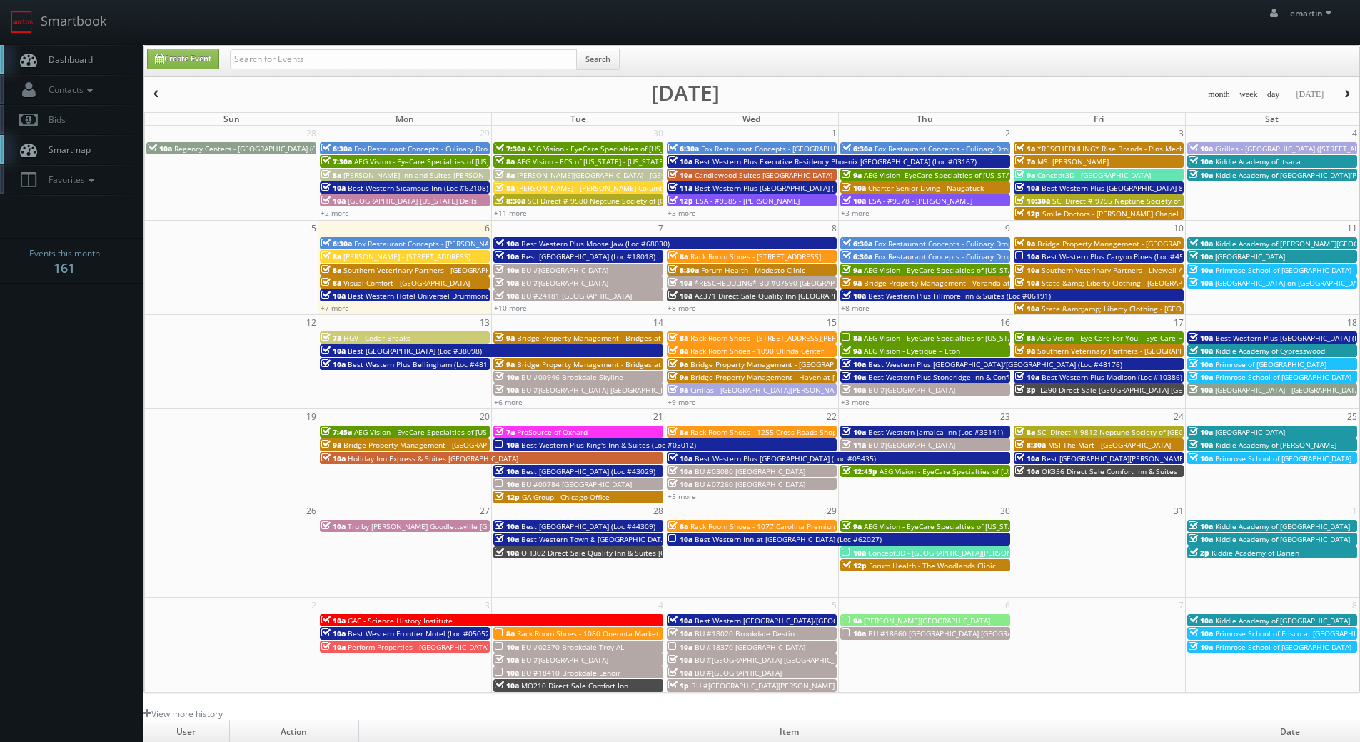
click at [76, 51] on link "Dashboard" at bounding box center [71, 59] width 143 height 29
drag, startPoint x: 295, startPoint y: 39, endPoint x: 302, endPoint y: 56, distance: 18.6
click at [295, 39] on div "emartin emartin Profile Logout" at bounding box center [680, 22] width 1360 height 44
click at [304, 61] on input "text" at bounding box center [403, 59] width 347 height 20
type input "cnb04"
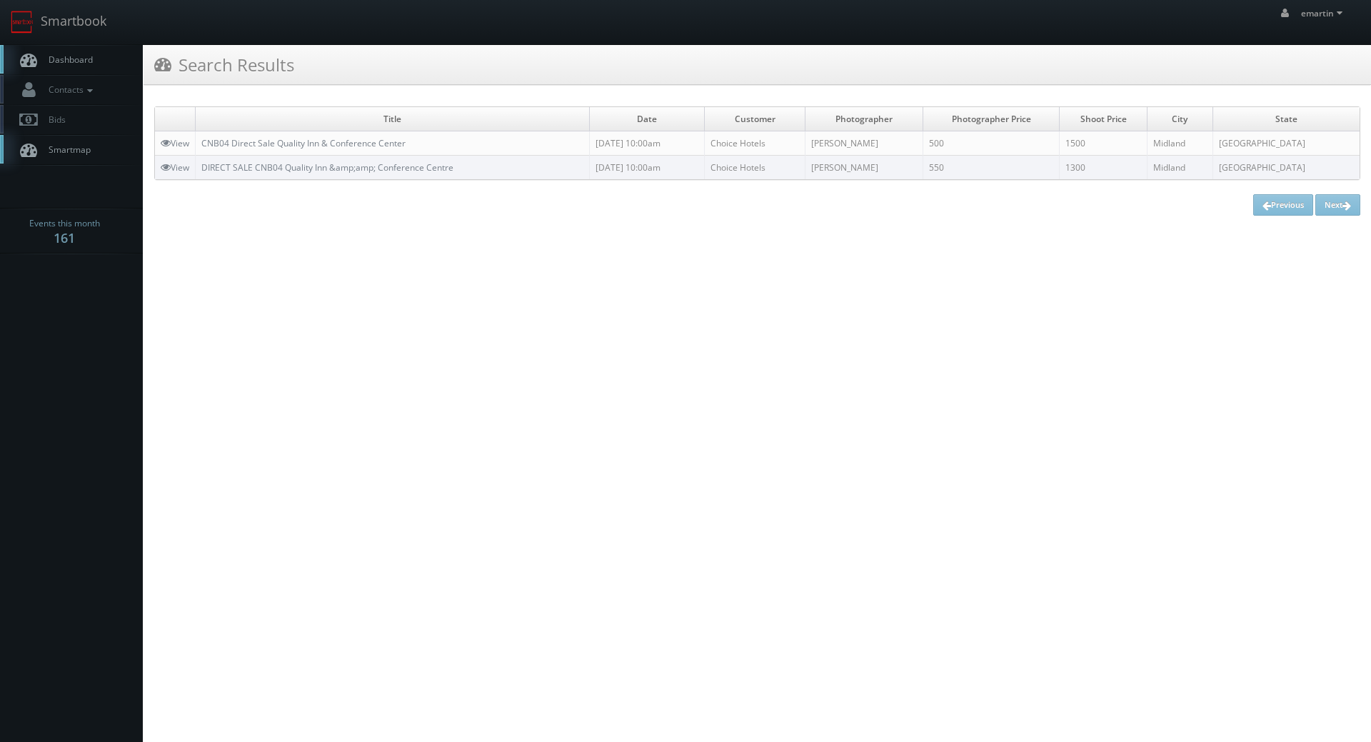
click at [398, 296] on html "Smartbook Toggle Side Navigation Toggle Top Navigation emartin emartin Profile …" at bounding box center [685, 371] width 1371 height 742
click at [94, 59] on link "Dashboard" at bounding box center [71, 59] width 143 height 29
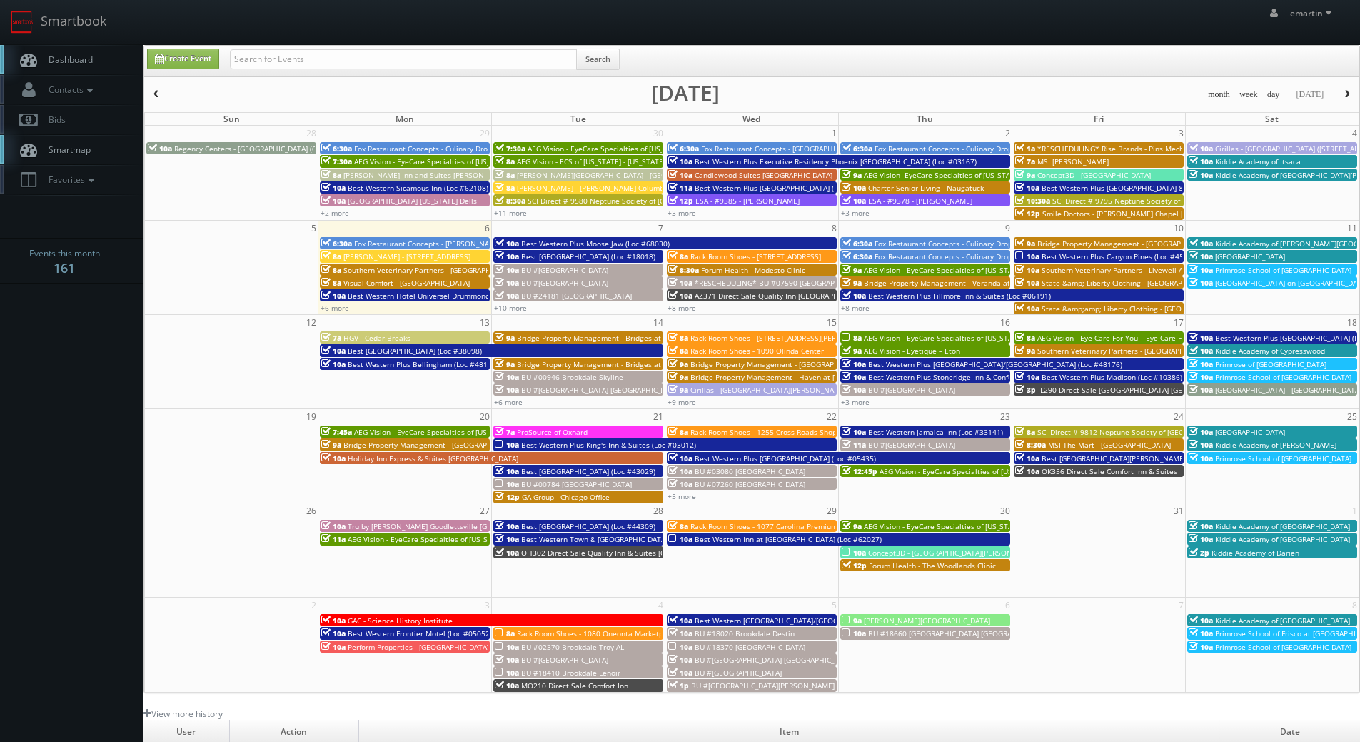
click at [107, 391] on body "Smartbook Toggle Side Navigation Toggle Top Navigation emartin emartin Profile …" at bounding box center [680, 494] width 1360 height 988
click at [56, 57] on span "Dashboard" at bounding box center [66, 60] width 51 height 12
click at [53, 397] on body "Smartbook Toggle Side Navigation Toggle Top Navigation emartin emartin Profile …" at bounding box center [680, 494] width 1360 height 988
click at [108, 65] on link "Dashboard" at bounding box center [71, 59] width 143 height 29
click at [408, 58] on input "text" at bounding box center [403, 59] width 347 height 20
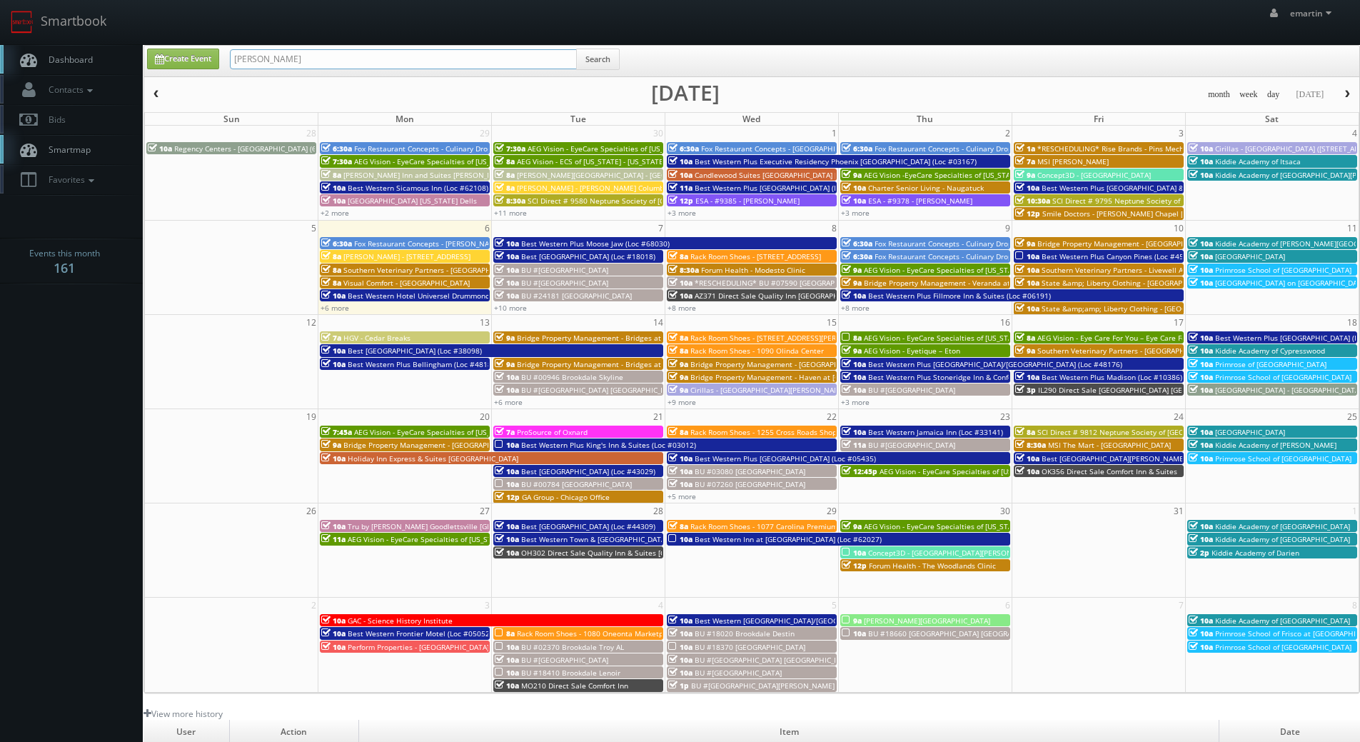
type input "adam johnson"
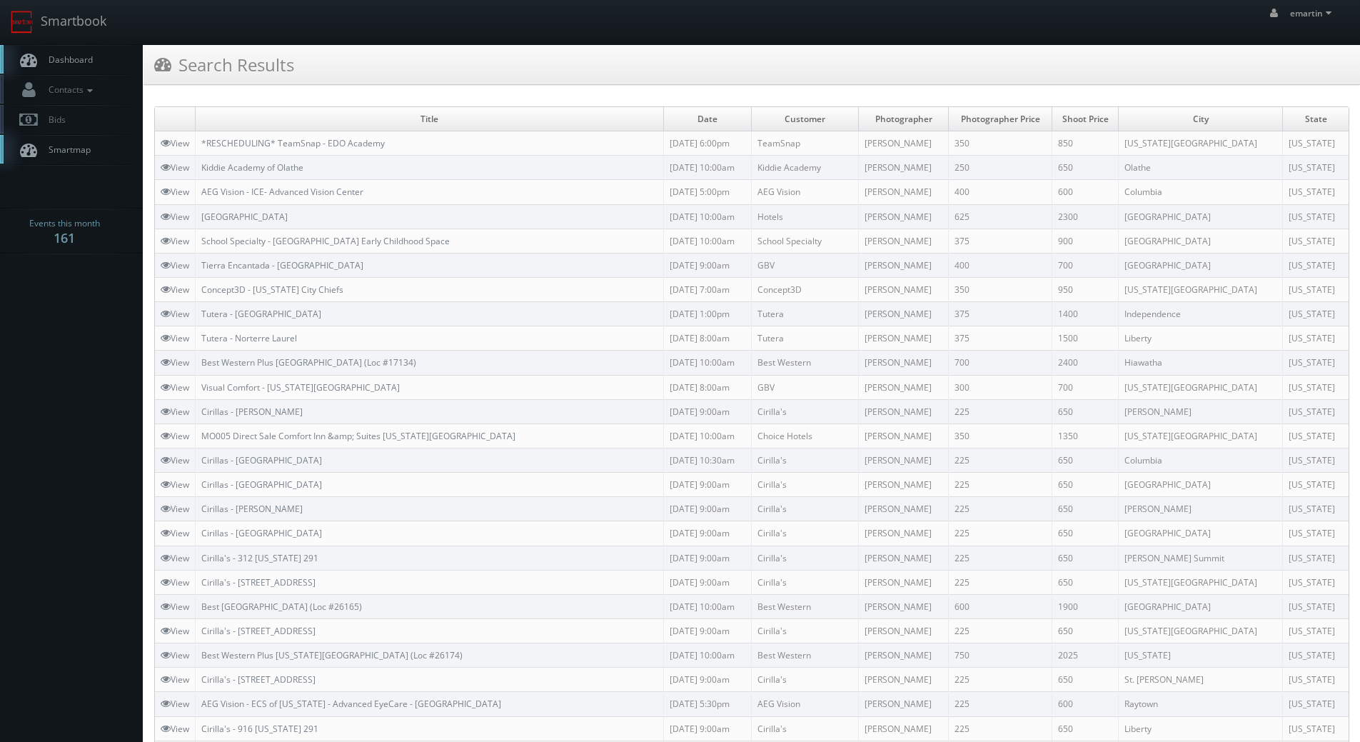
click at [51, 60] on span "Dashboard" at bounding box center [66, 60] width 51 height 12
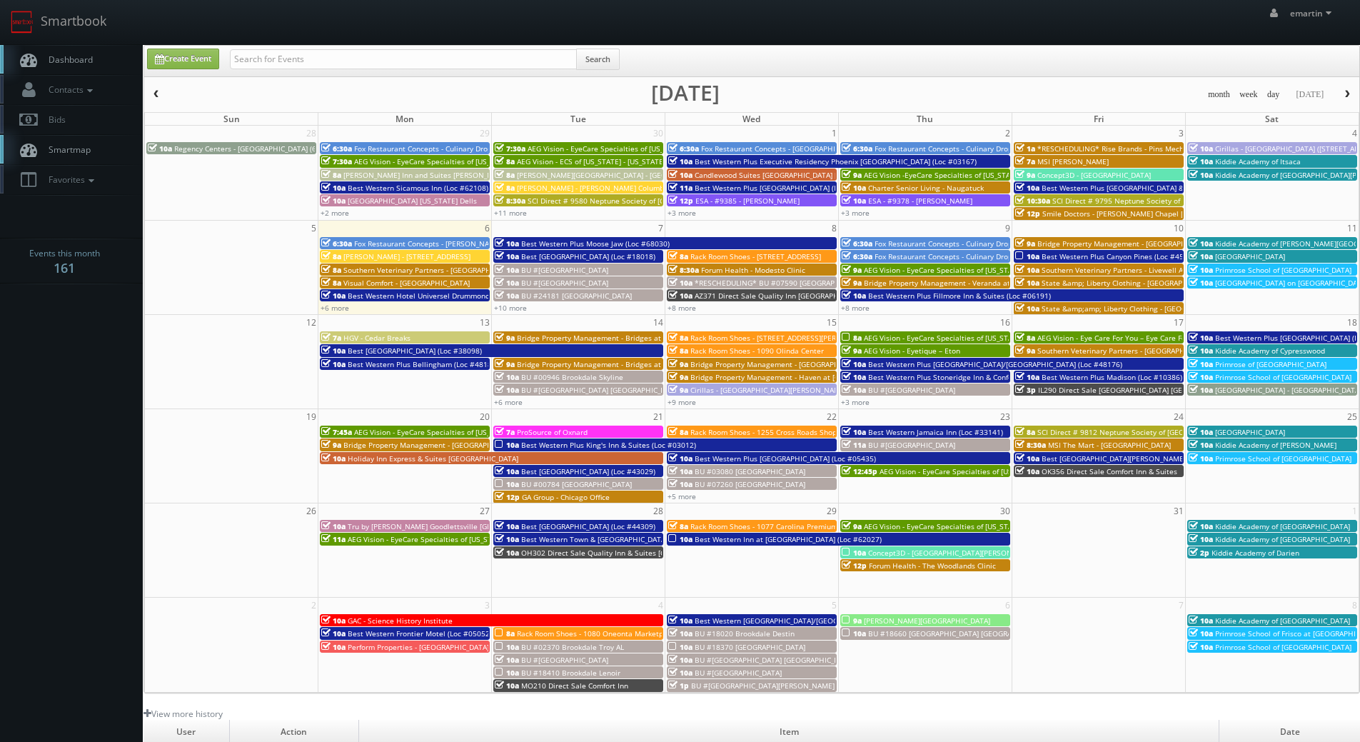
click at [81, 55] on span "Dashboard" at bounding box center [66, 60] width 51 height 12
click at [306, 59] on input "text" at bounding box center [403, 59] width 347 height 20
type input "co116"
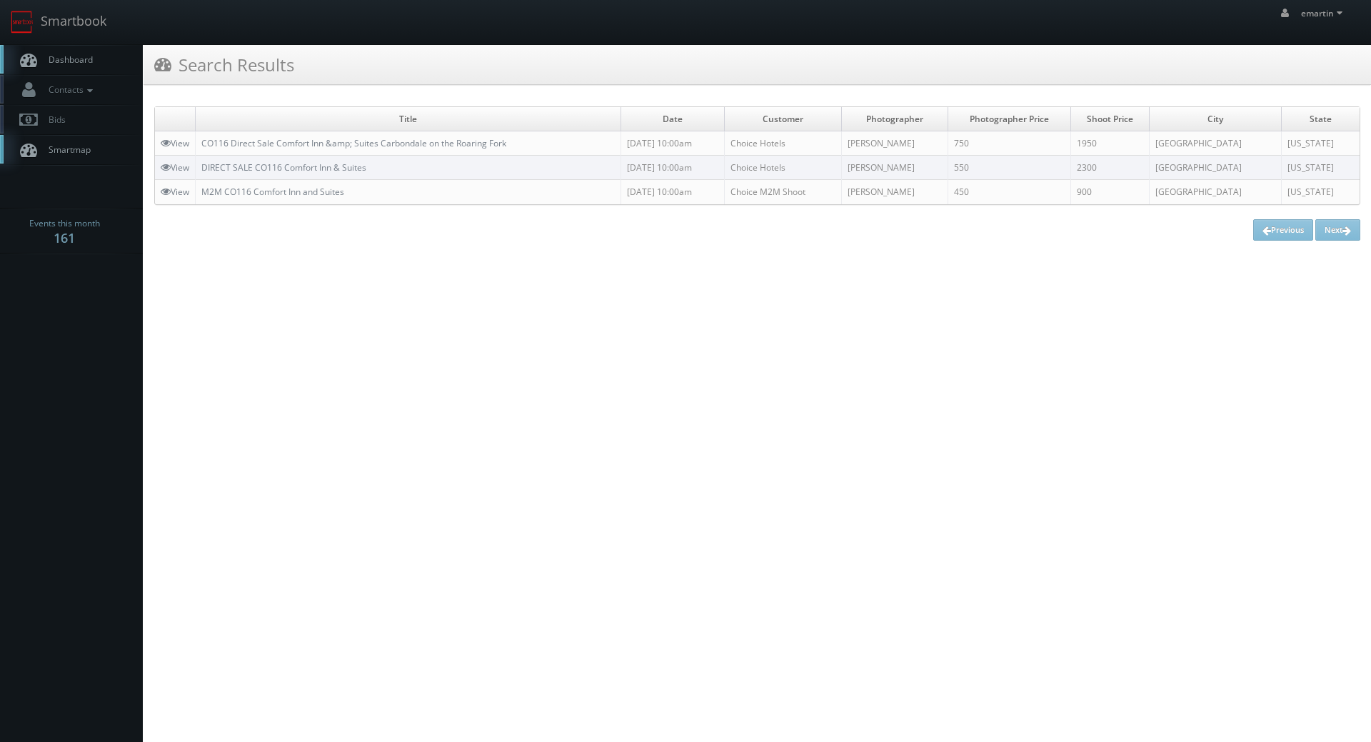
click at [274, 47] on div "Search Results" at bounding box center [758, 65] width 1228 height 40
click at [99, 92] on link "Contacts" at bounding box center [71, 89] width 143 height 29
click at [82, 115] on link "Manage Photographers" at bounding box center [71, 114] width 143 height 20
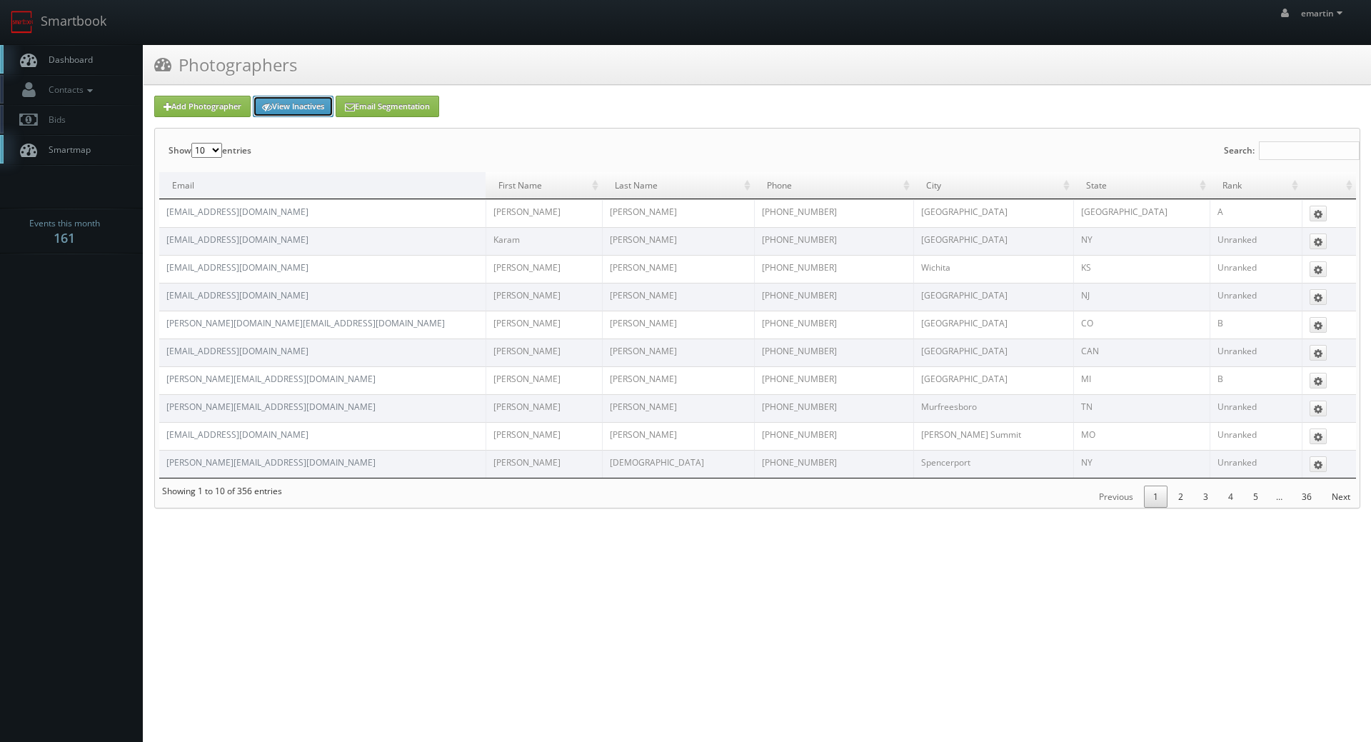
click at [309, 105] on link "View Inactives" at bounding box center [293, 106] width 81 height 21
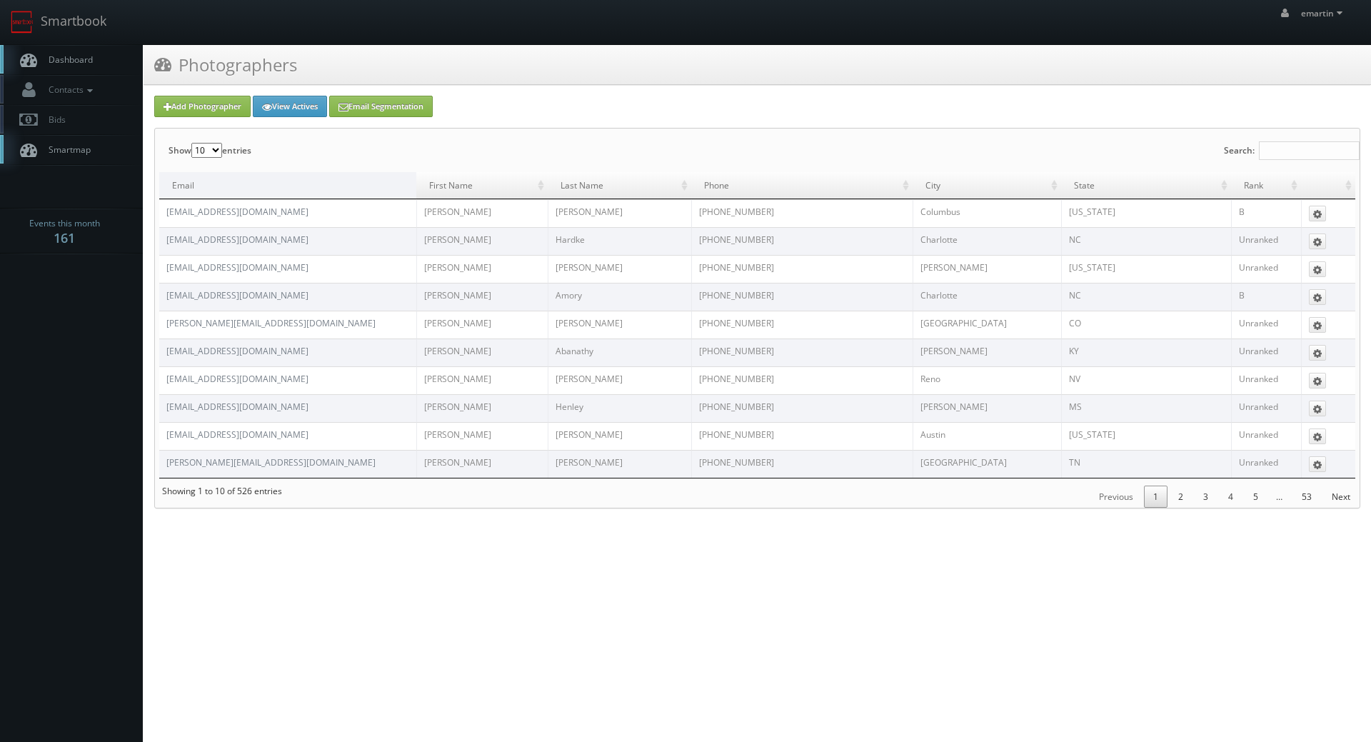
click at [72, 62] on span "Dashboard" at bounding box center [66, 60] width 51 height 12
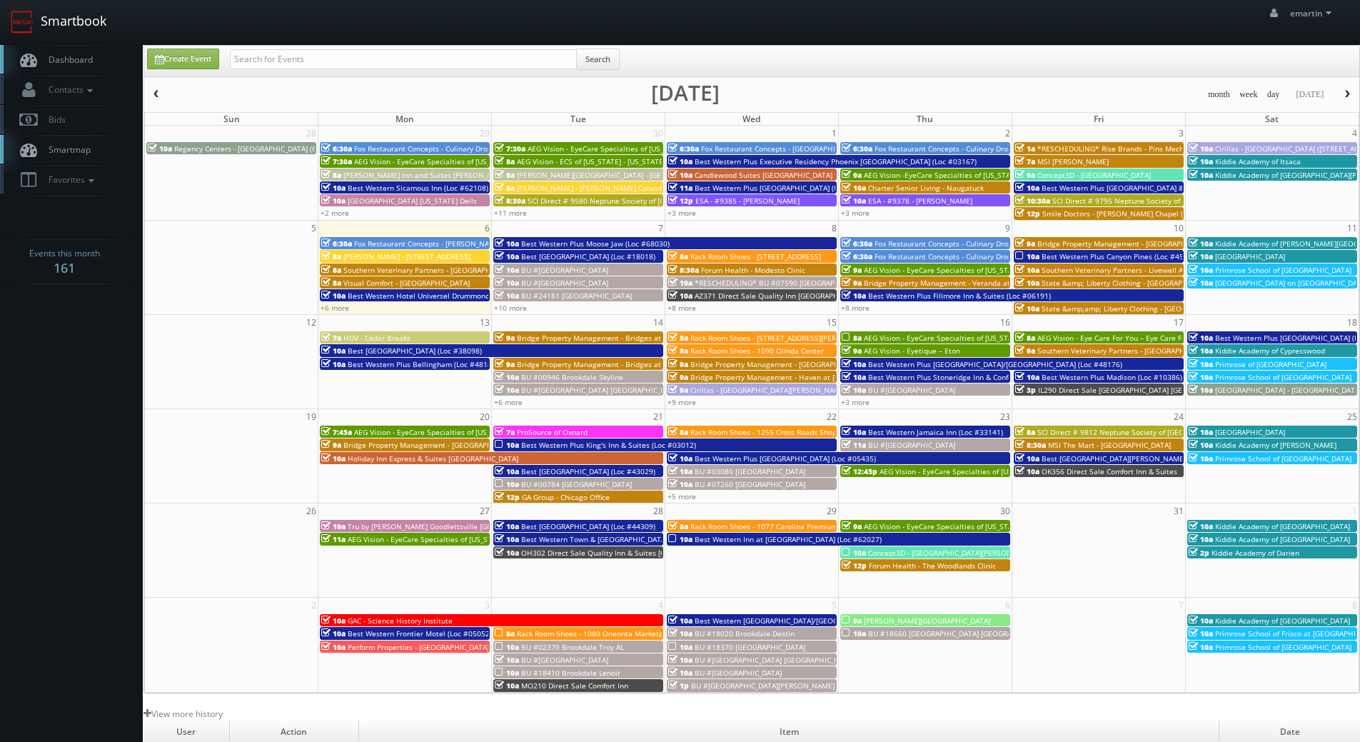
click at [83, 33] on link "Smartbook" at bounding box center [58, 22] width 117 height 44
click at [279, 58] on input "text" at bounding box center [403, 59] width 347 height 20
type input "19109"
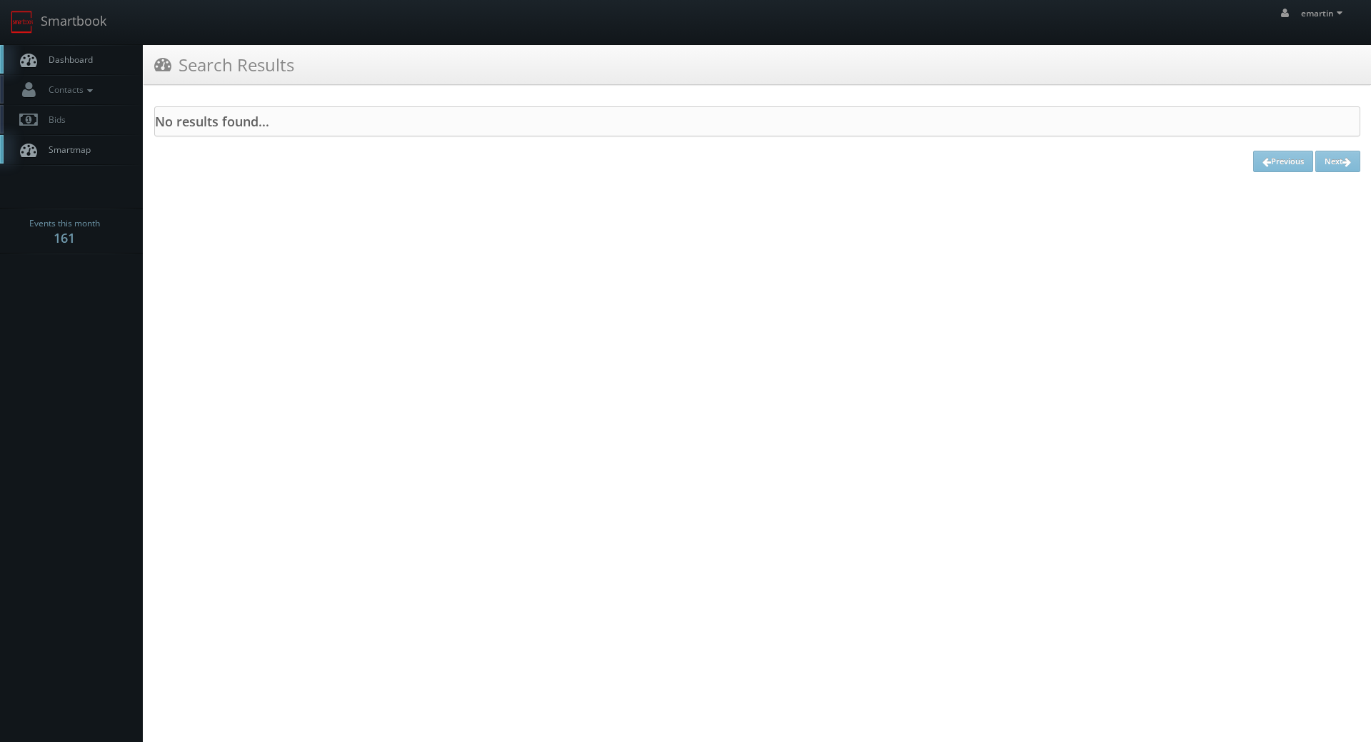
click at [60, 46] on body "Smartbook Toggle Side Navigation Toggle Top Navigation emartin emartin Profile …" at bounding box center [685, 91] width 1371 height 183
click at [139, 68] on link "Dashboard" at bounding box center [71, 59] width 143 height 29
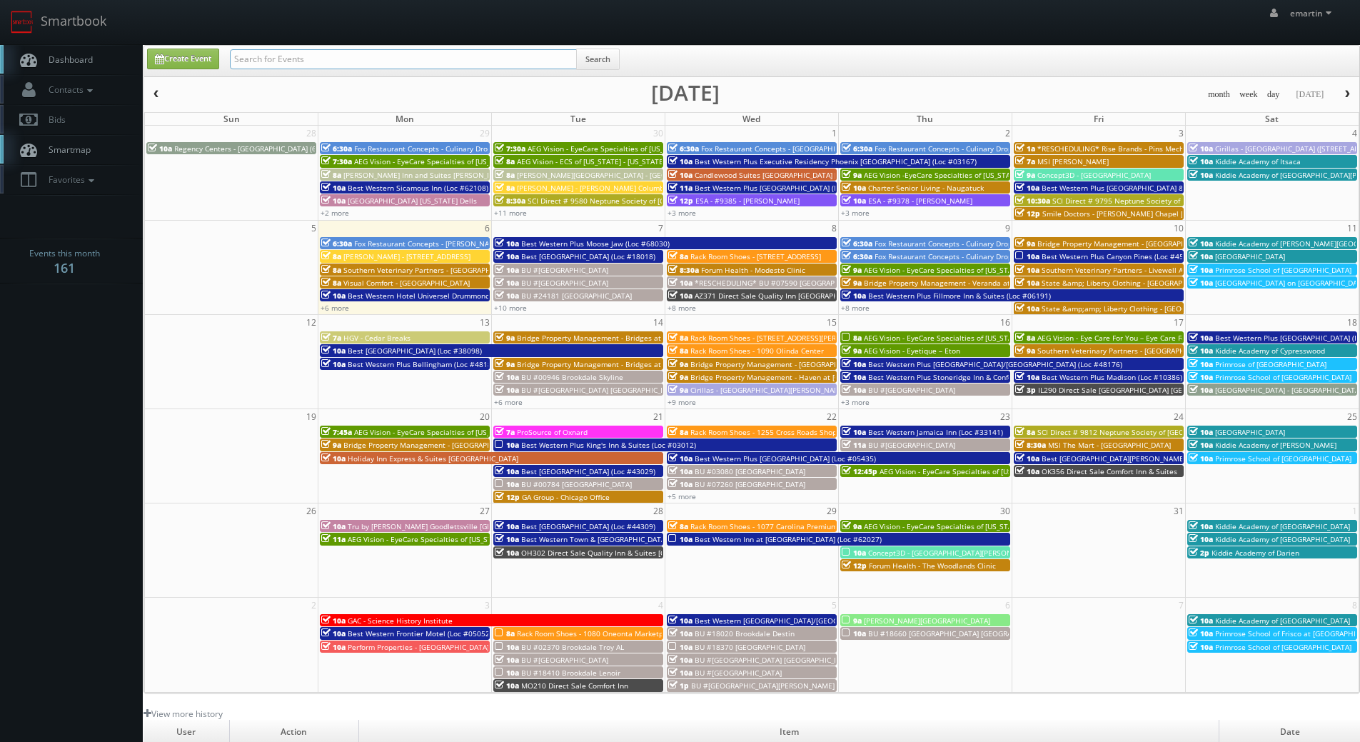
click at [258, 61] on input "text" at bounding box center [403, 59] width 347 height 20
type input "teamsnap"
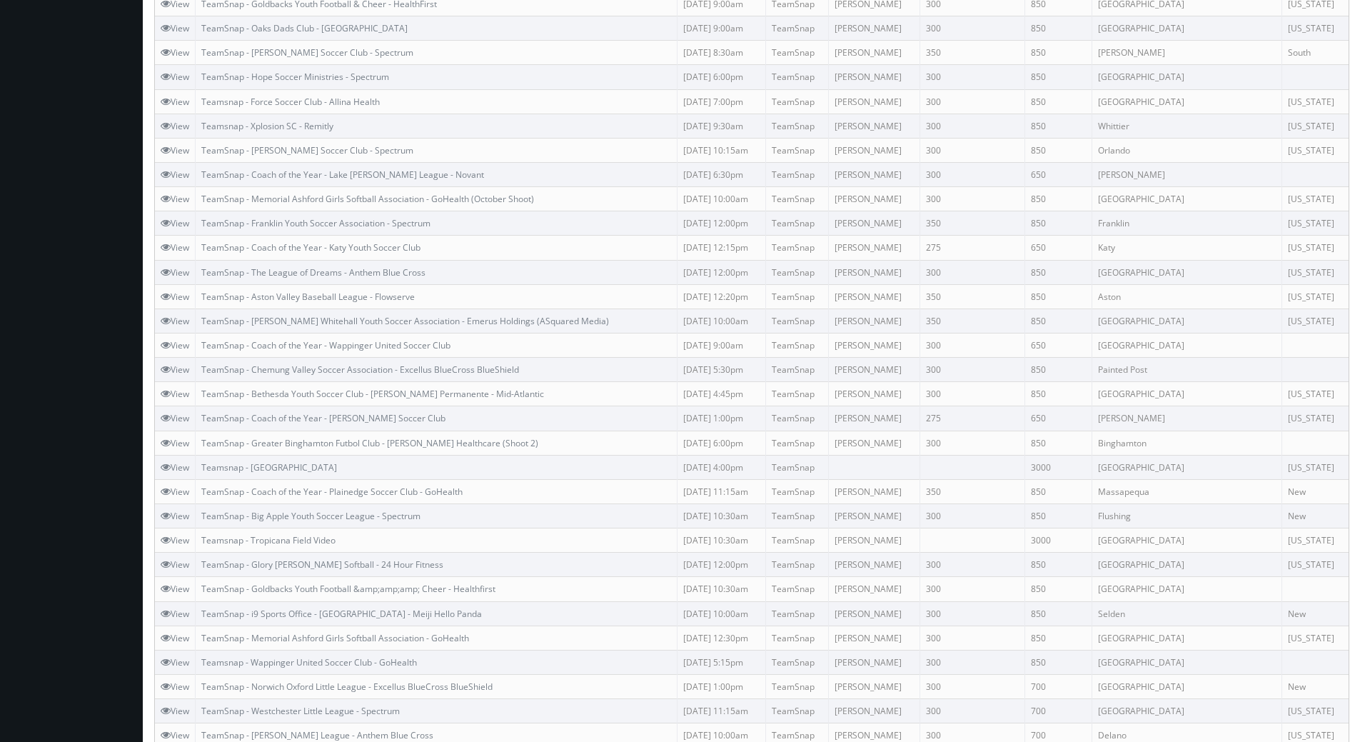
scroll to position [357, 0]
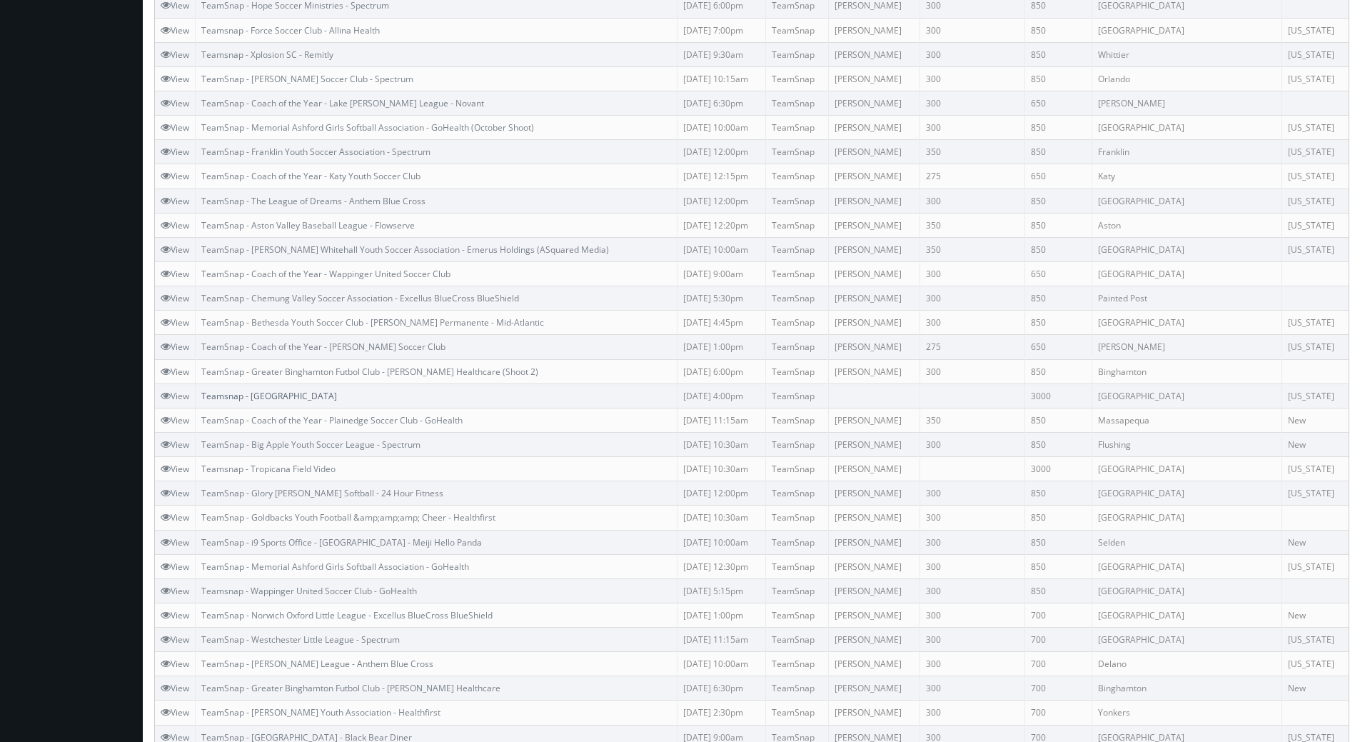
click at [281, 390] on link "Teamsnap - Dodgers Stadium" at bounding box center [269, 396] width 136 height 12
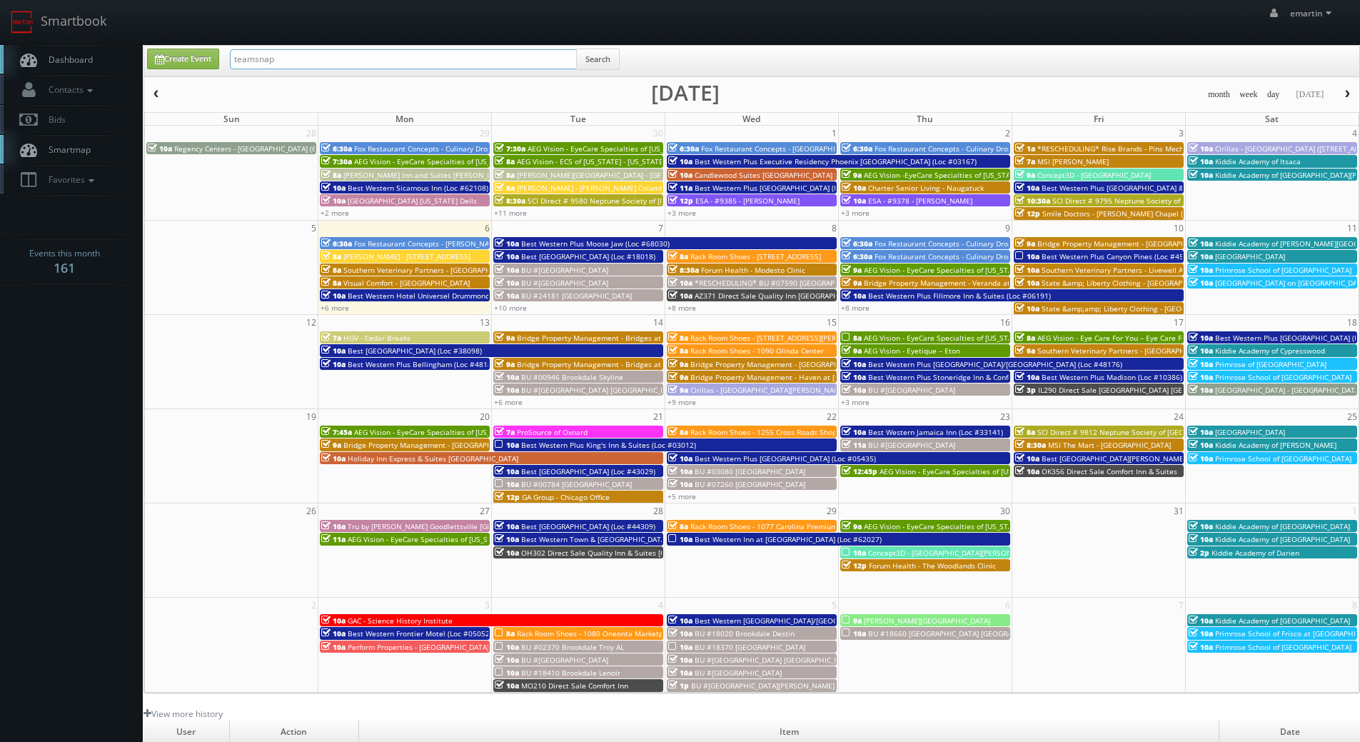
click at [372, 57] on input "teamsnap" at bounding box center [403, 59] width 347 height 20
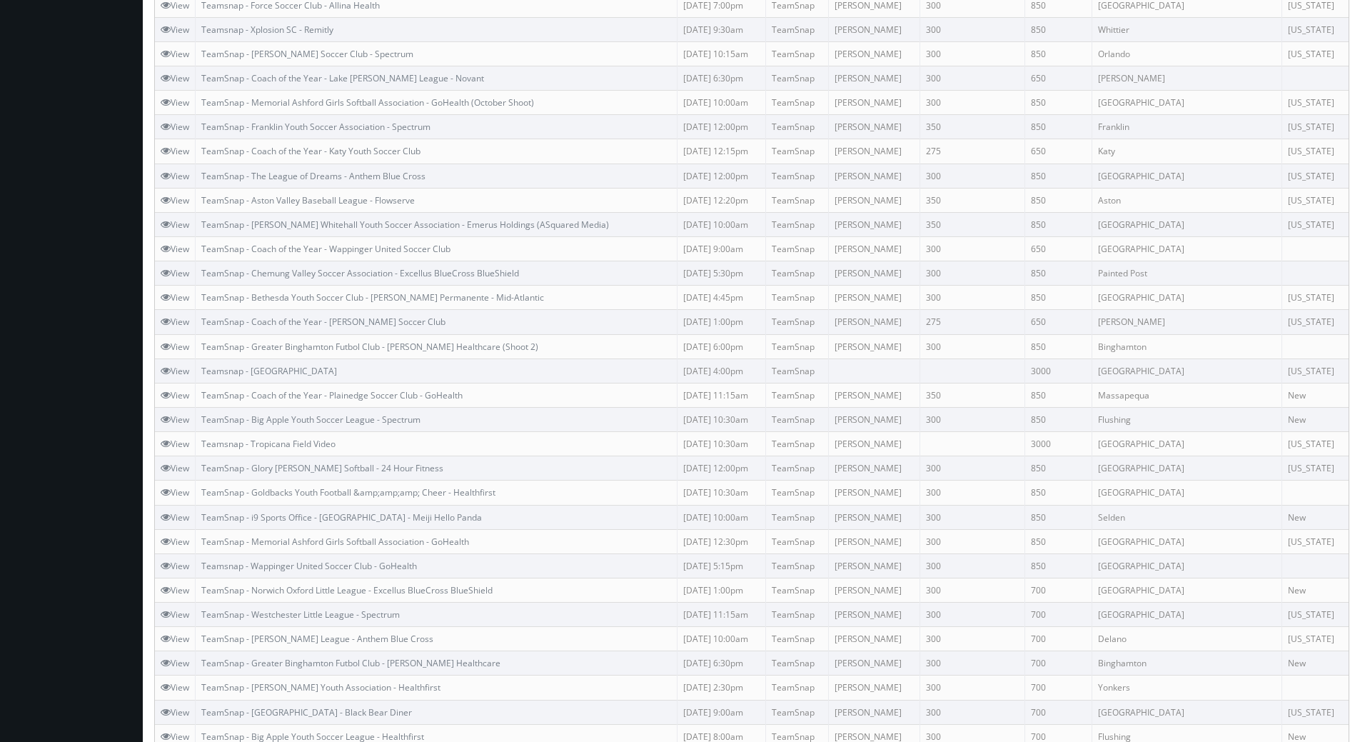
scroll to position [533, 0]
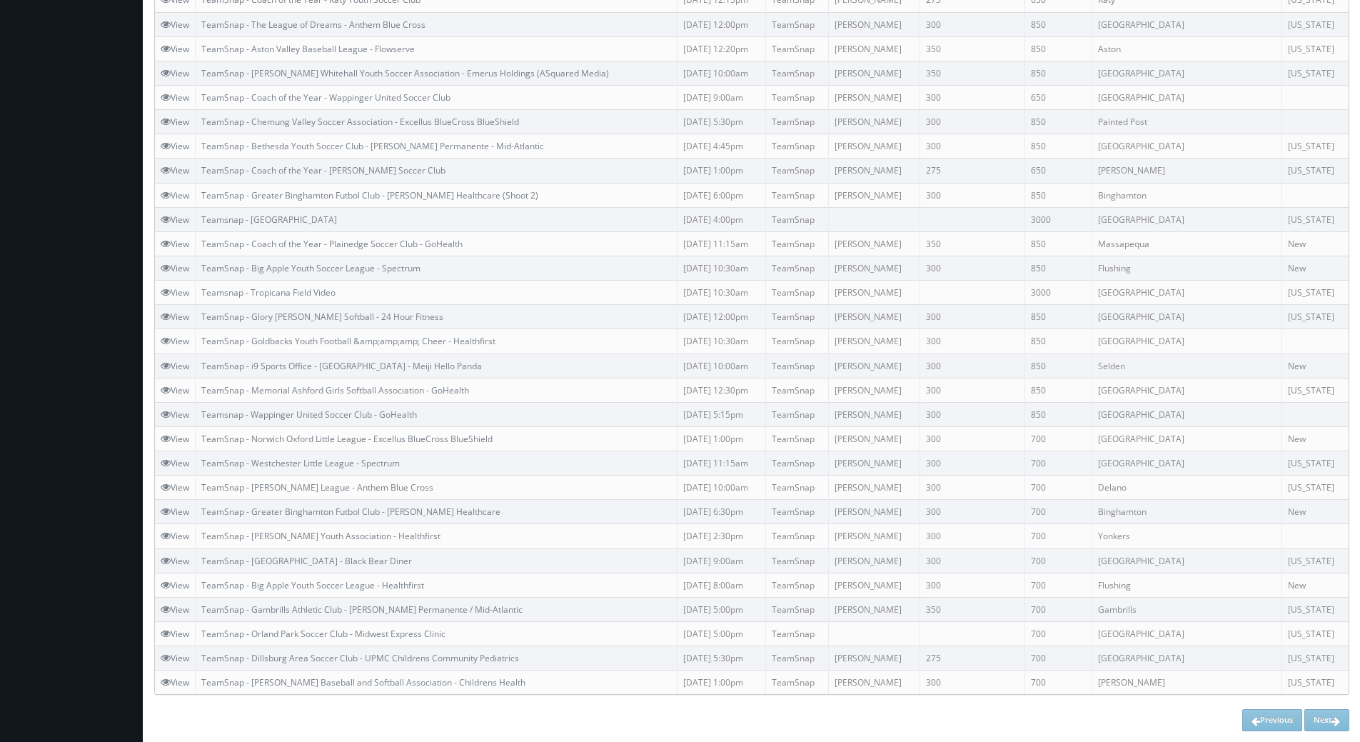
click at [1316, 718] on div "Previous Next" at bounding box center [751, 719] width 1195 height 21
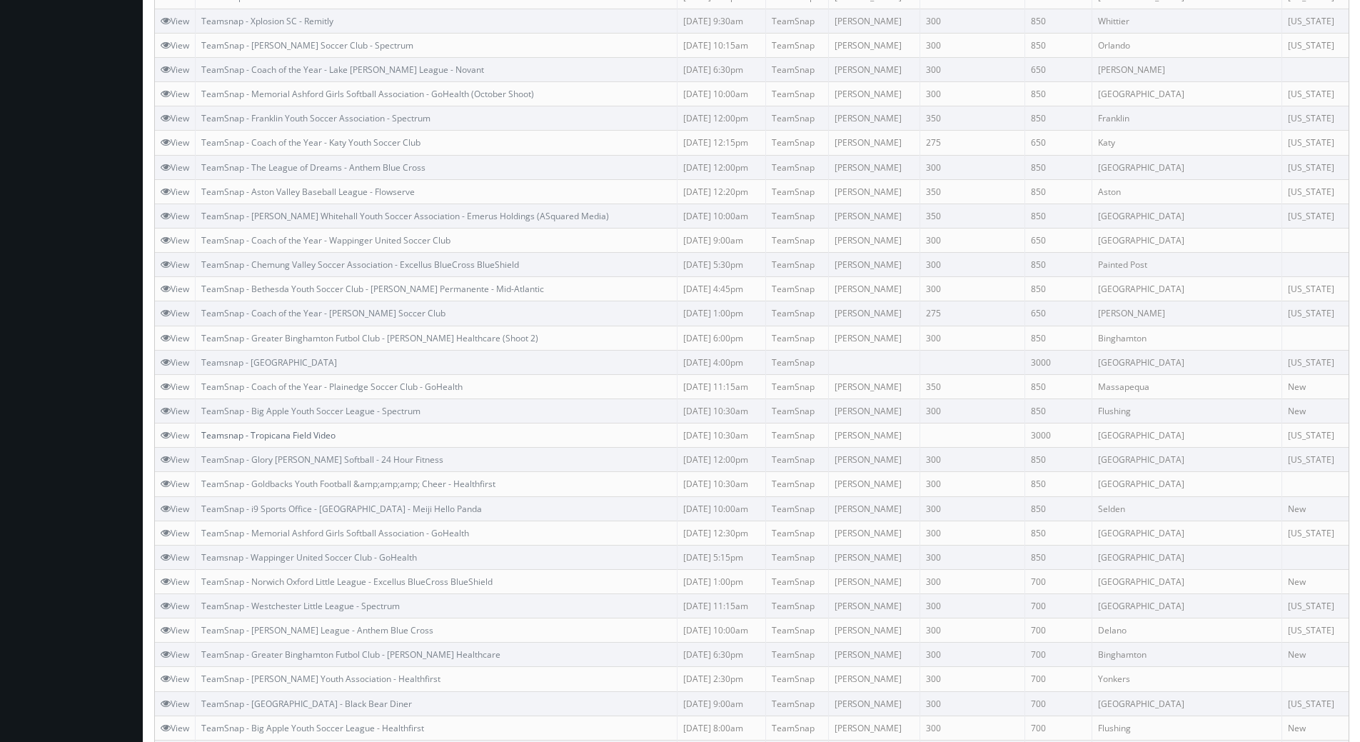
click at [271, 433] on link "Teamsnap - Tropicana Field Video" at bounding box center [268, 435] width 134 height 12
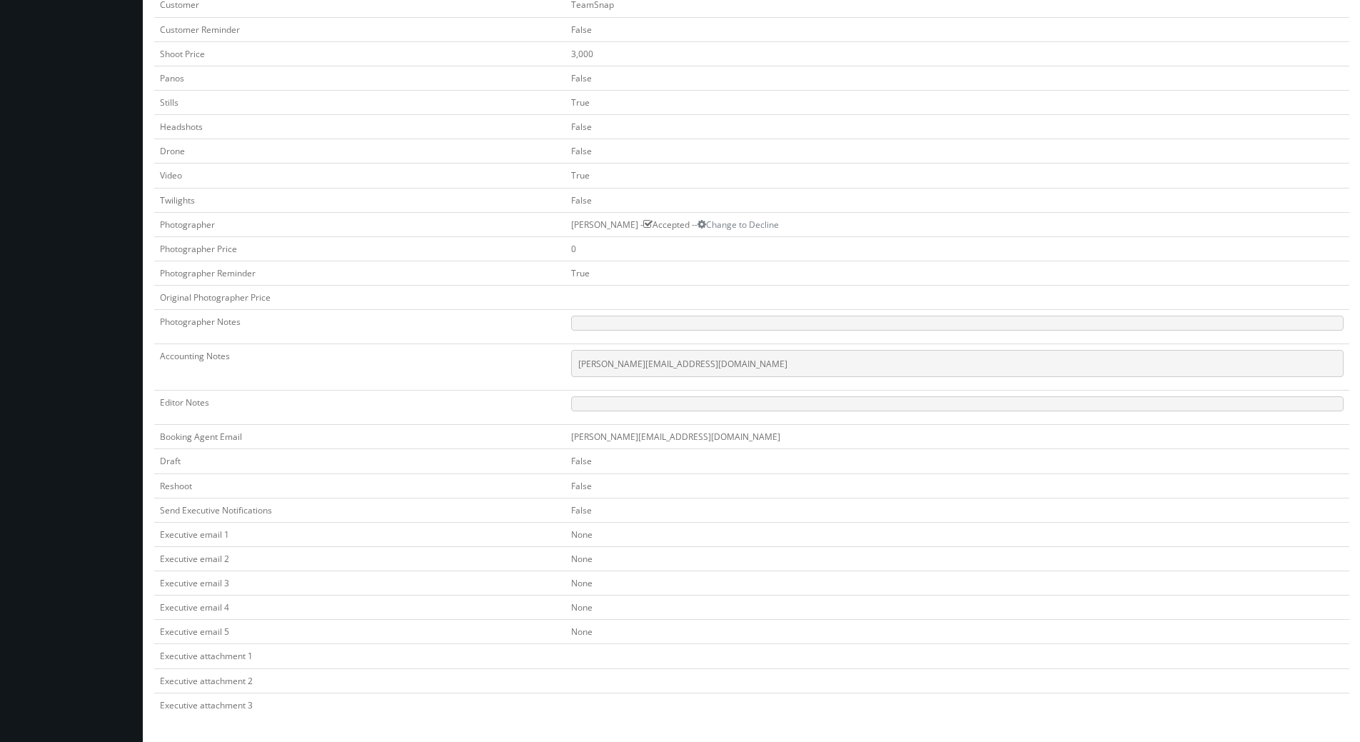
scroll to position [11, 0]
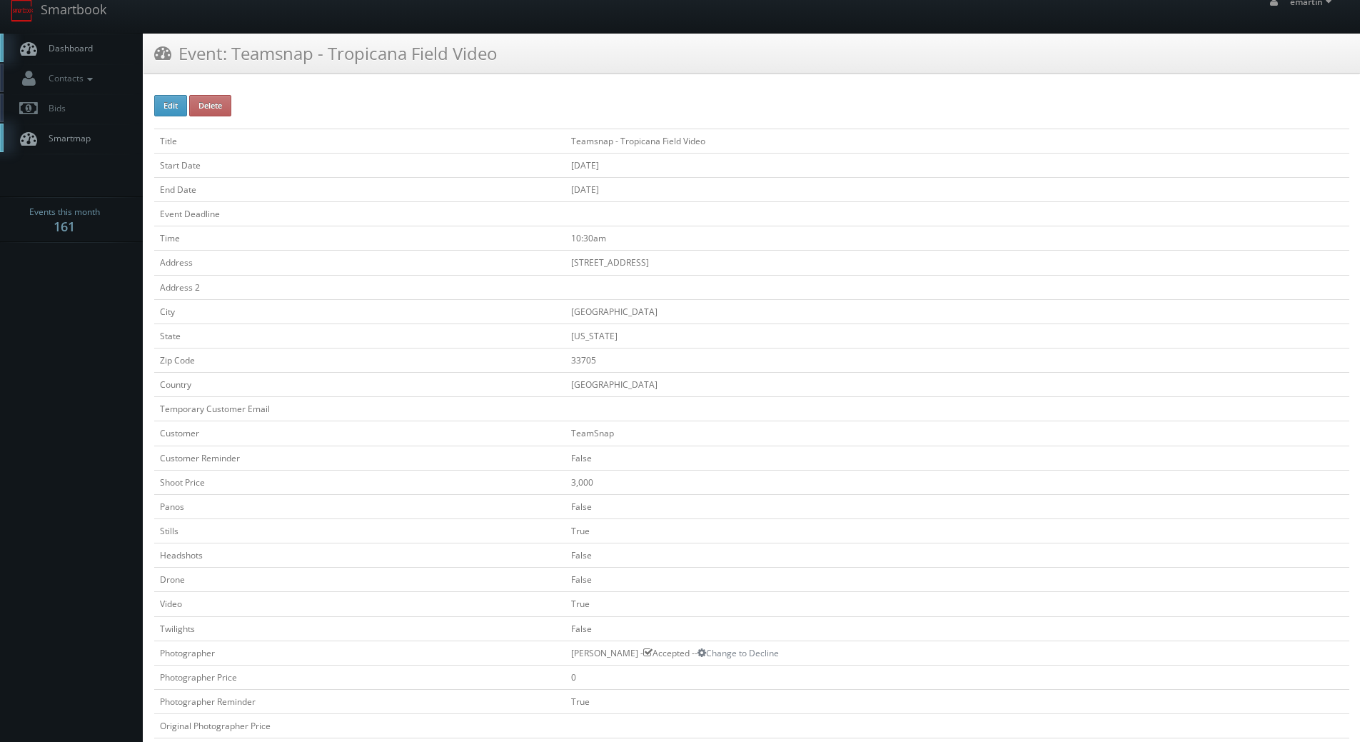
click at [77, 43] on span "Dashboard" at bounding box center [66, 48] width 51 height 12
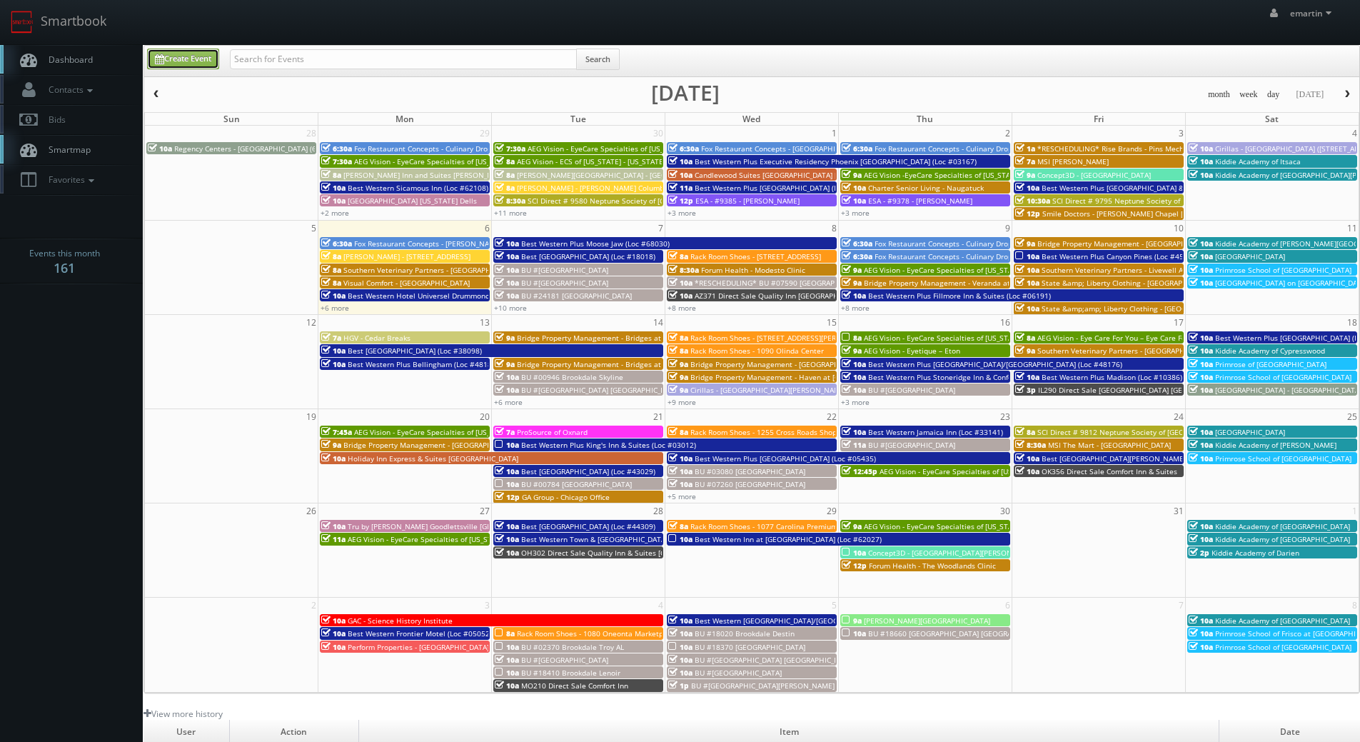
click at [194, 54] on link "Create Event" at bounding box center [183, 59] width 72 height 21
type input "10/06/2025"
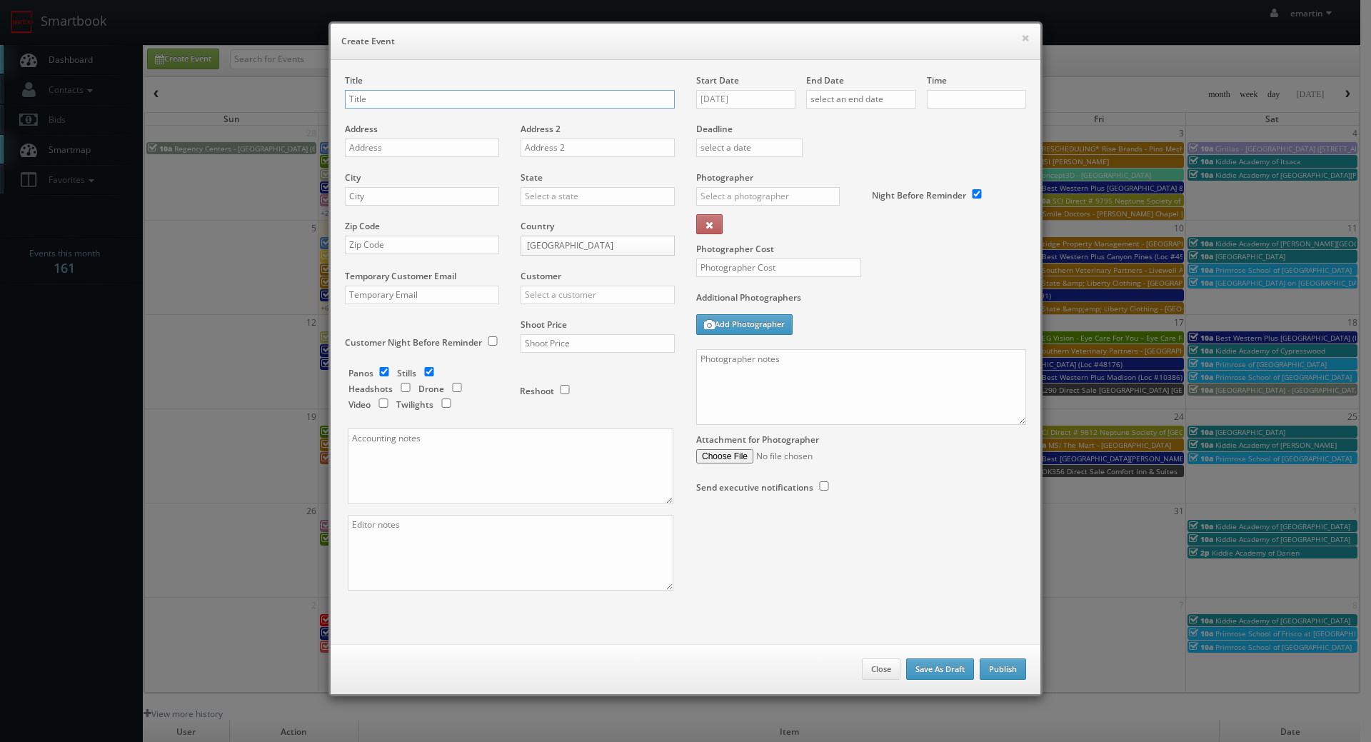
checkbox input "true"
type input "10:00am"
checkbox input "true"
type input "SC068 Direct Sale"
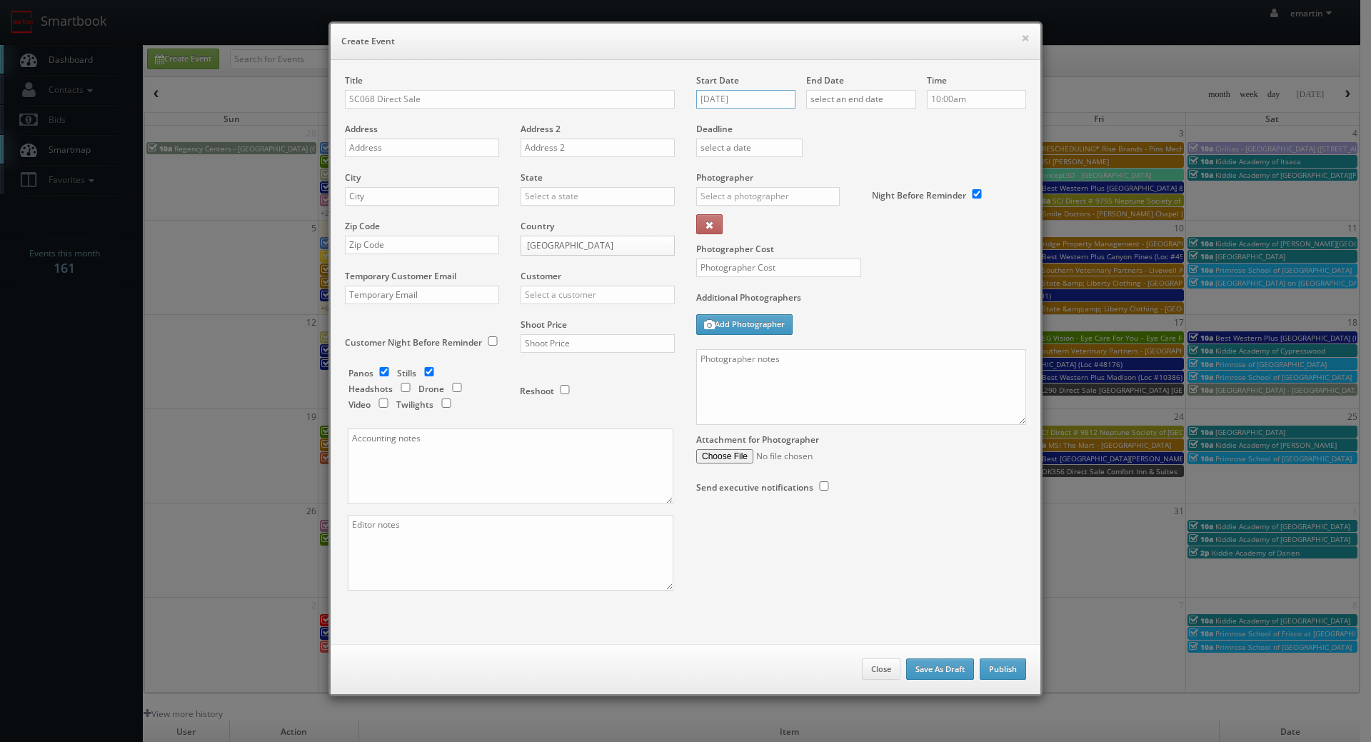
click at [734, 102] on input "10/06/2025" at bounding box center [745, 99] width 99 height 19
click at [770, 189] on td "8" at bounding box center [768, 187] width 22 height 21
type input "10/08/2025"
click at [872, 104] on input "text" at bounding box center [861, 99] width 110 height 19
click at [888, 186] on td "8" at bounding box center [878, 187] width 22 height 21
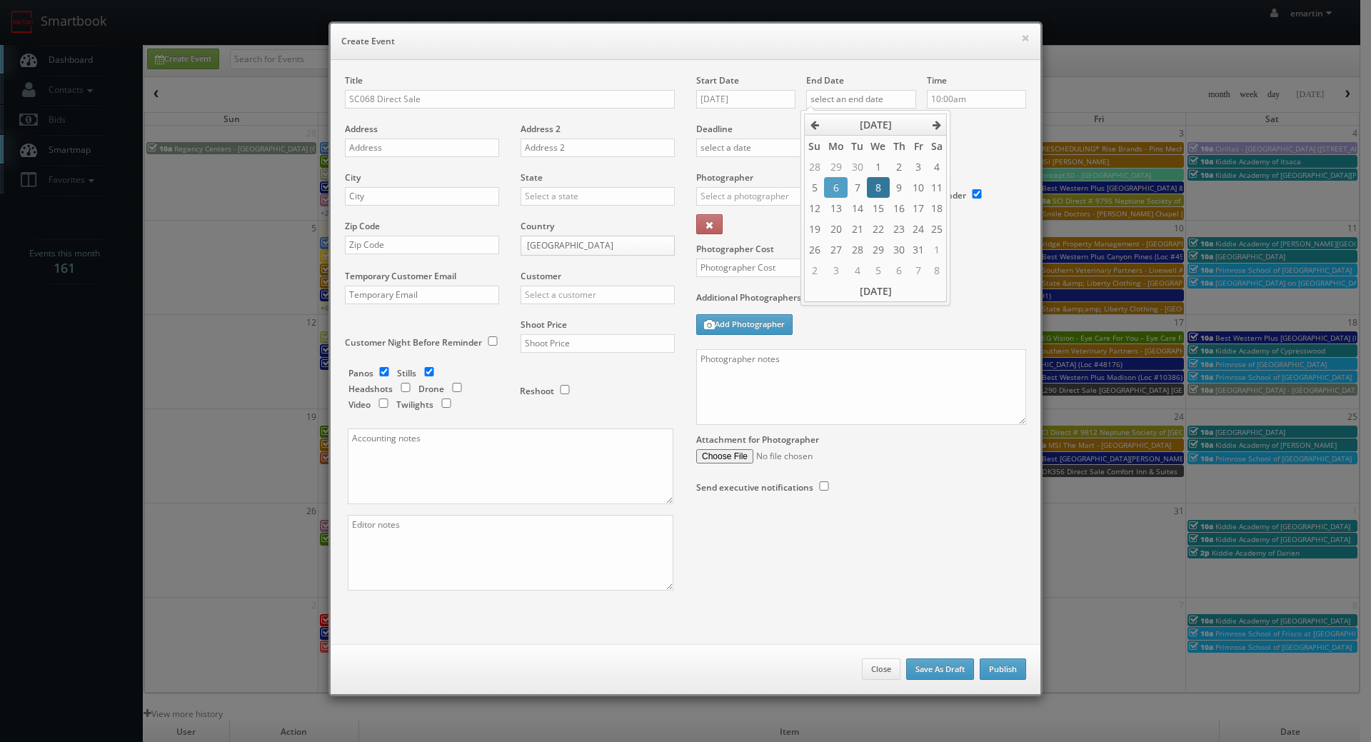
type input "10/08/2025"
click at [975, 136] on div "Deadline" at bounding box center [861, 122] width 351 height 97
drag, startPoint x: 503, startPoint y: 82, endPoint x: 314, endPoint y: 103, distance: 190.4
click at [502, 82] on div "Title SC068 Direct Sale" at bounding box center [510, 98] width 330 height 49
click at [428, 95] on input "SC068 Direct Sale" at bounding box center [510, 99] width 330 height 19
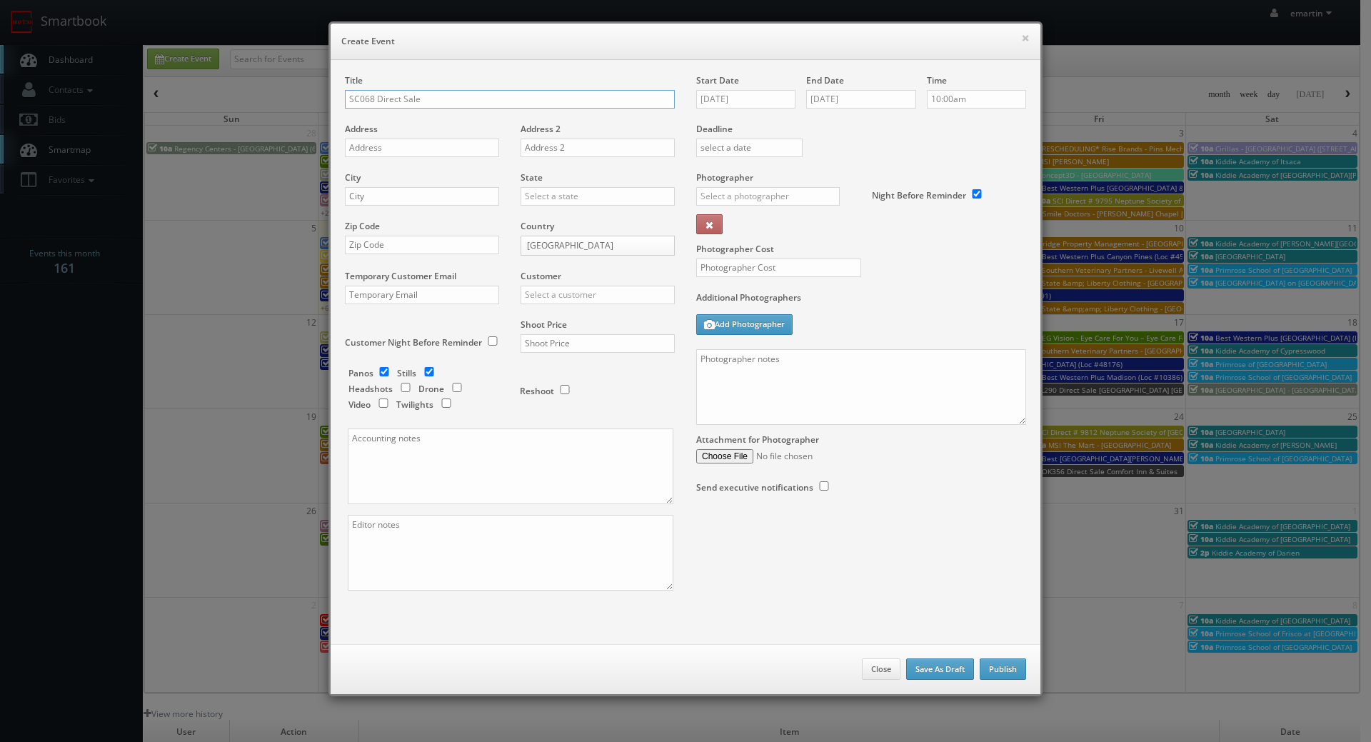
paste input "Comfort Inn & Suites Clemson - University Area"
drag, startPoint x: 544, startPoint y: 97, endPoint x: 565, endPoint y: 128, distance: 37.0
click at [544, 101] on input "SC068 Direct Sale Comfort Inn & Suites Clemson - University Area" at bounding box center [510, 99] width 330 height 19
type input "SC068 Direct Sale Comfort Inn & Suites [GEOGRAPHIC_DATA] Area"
click at [403, 154] on input "text" at bounding box center [422, 148] width 154 height 19
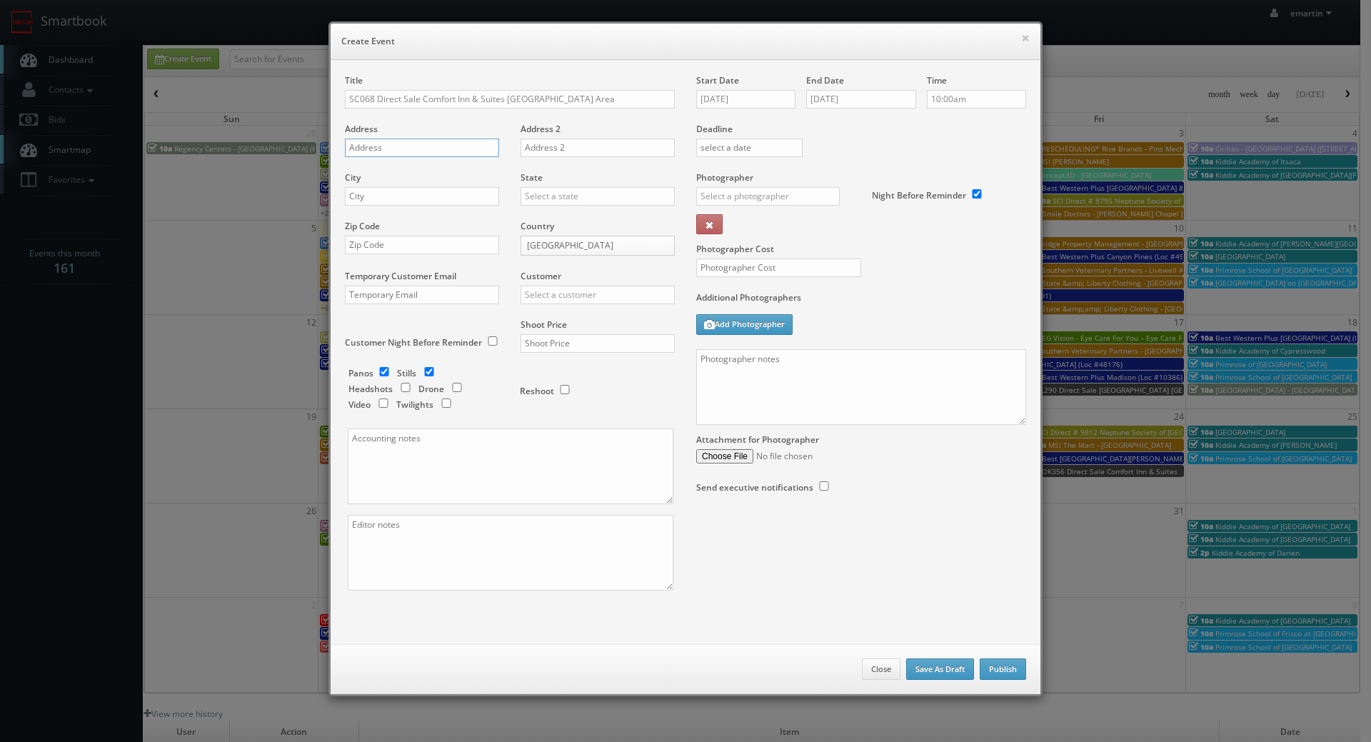
paste input "1305 Tiger Blvd., US 123 and 76"
type input "1305 Tiger Blvd., US 123 and 76"
drag, startPoint x: 403, startPoint y: 199, endPoint x: 423, endPoint y: 198, distance: 20.7
click at [403, 199] on input "text" at bounding box center [422, 196] width 154 height 19
paste input "Clemson"
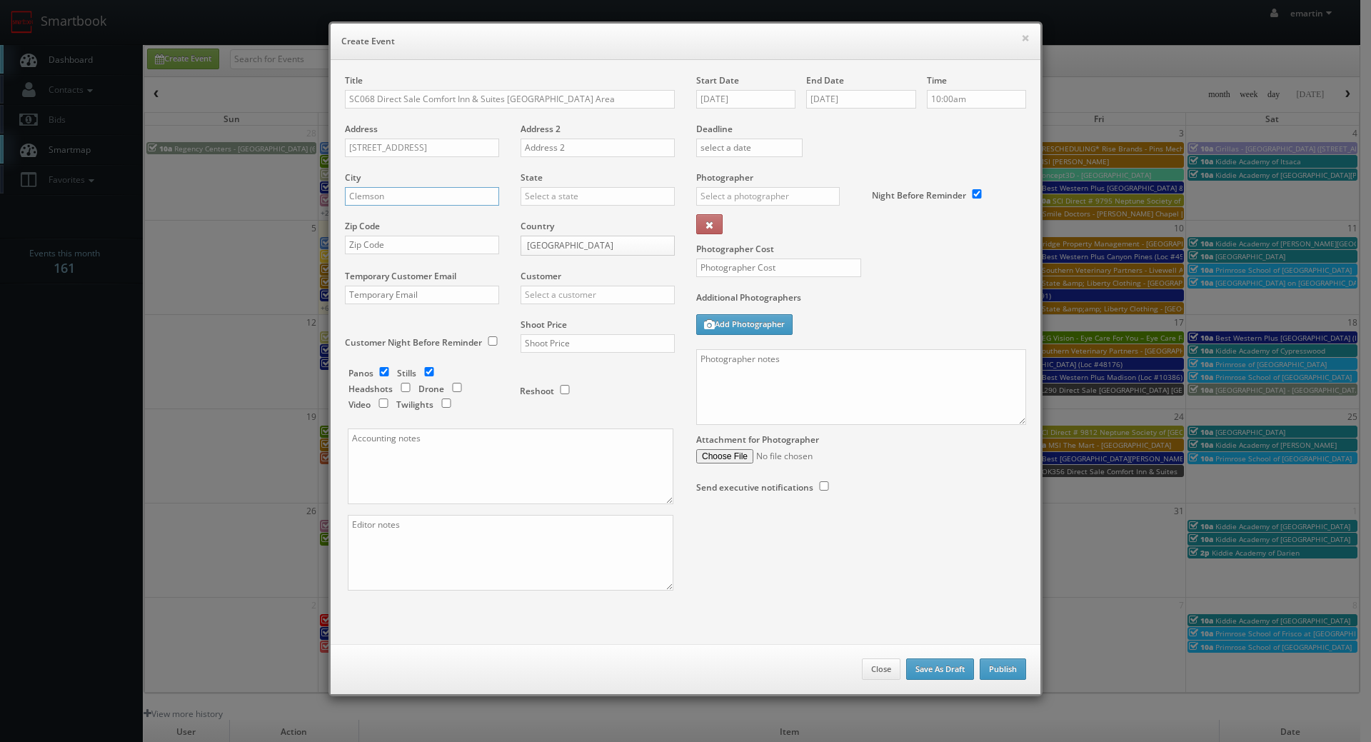
type input "Clemson"
click at [521, 199] on input "text" at bounding box center [598, 196] width 154 height 19
click at [535, 218] on div "[US_STATE]" at bounding box center [597, 220] width 153 height 24
type input "[US_STATE]"
drag, startPoint x: 411, startPoint y: 254, endPoint x: 517, endPoint y: 274, distance: 108.4
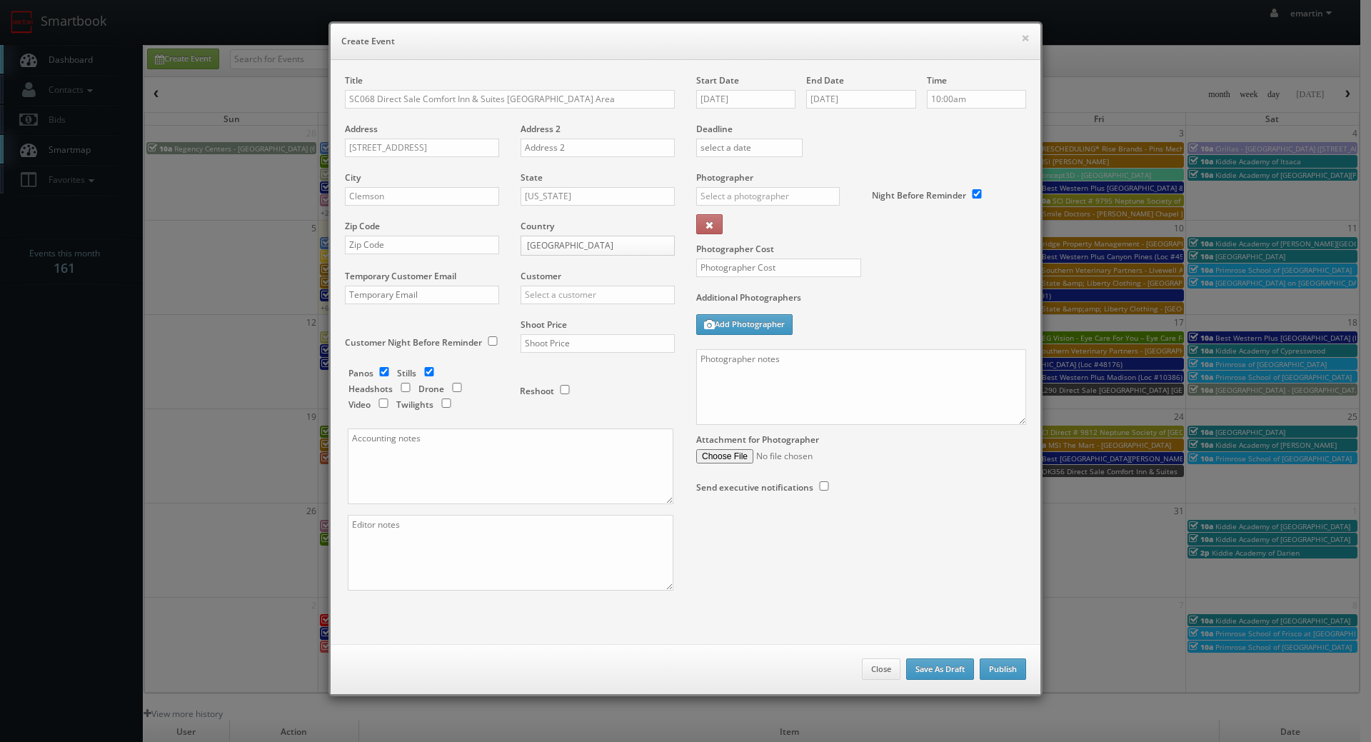
click at [411, 251] on div "Zip Code" at bounding box center [427, 244] width 165 height 49
click at [459, 249] on input "text" at bounding box center [422, 245] width 154 height 19
drag, startPoint x: 446, startPoint y: 236, endPoint x: 442, endPoint y: 225, distance: 12.0
click at [446, 237] on input "text" at bounding box center [422, 245] width 154 height 19
click at [442, 217] on div "City Clemson" at bounding box center [427, 195] width 165 height 49
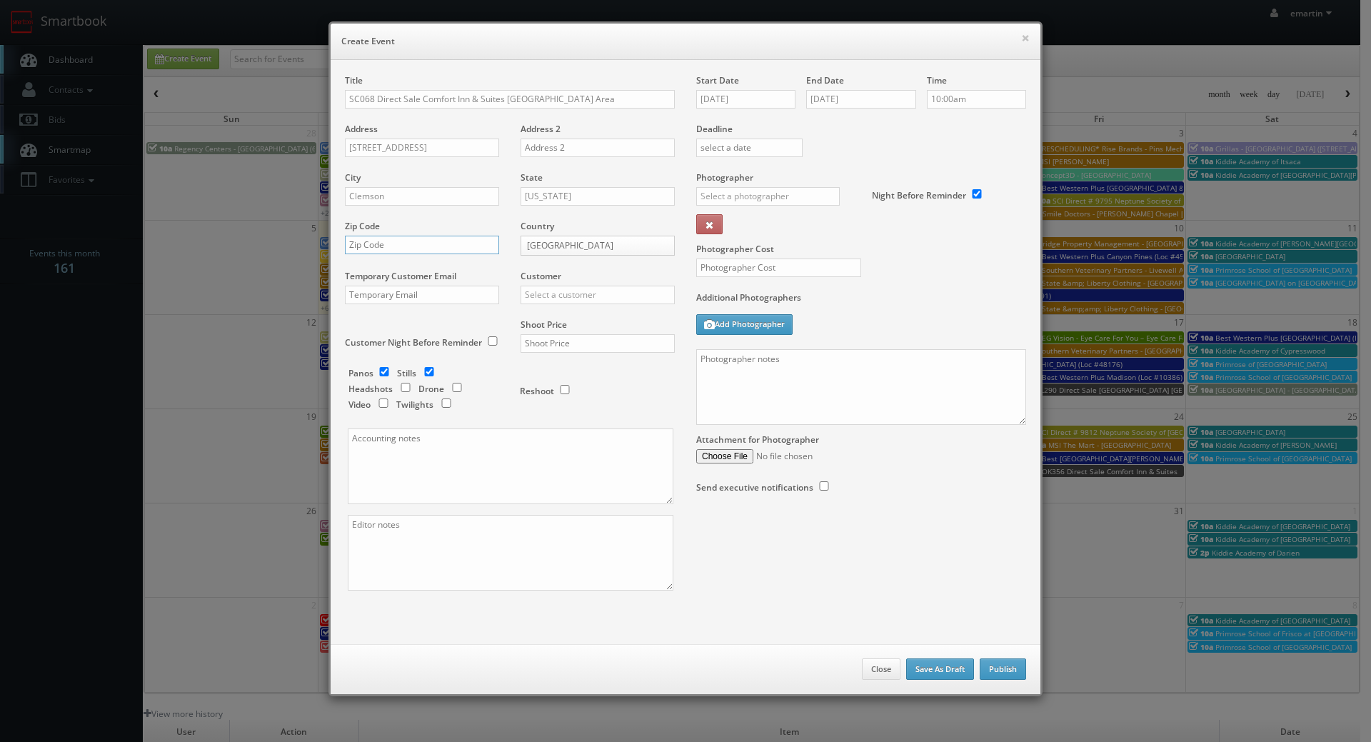
click at [434, 249] on input "text" at bounding box center [422, 245] width 154 height 19
paste input "29631"
type input "29631"
click at [542, 282] on div "Customer Choice Hotels ACC Concept3D Firebirds GBV Choice Hotels Canada Heartla…" at bounding box center [592, 294] width 165 height 49
click at [549, 295] on input "text" at bounding box center [598, 295] width 154 height 19
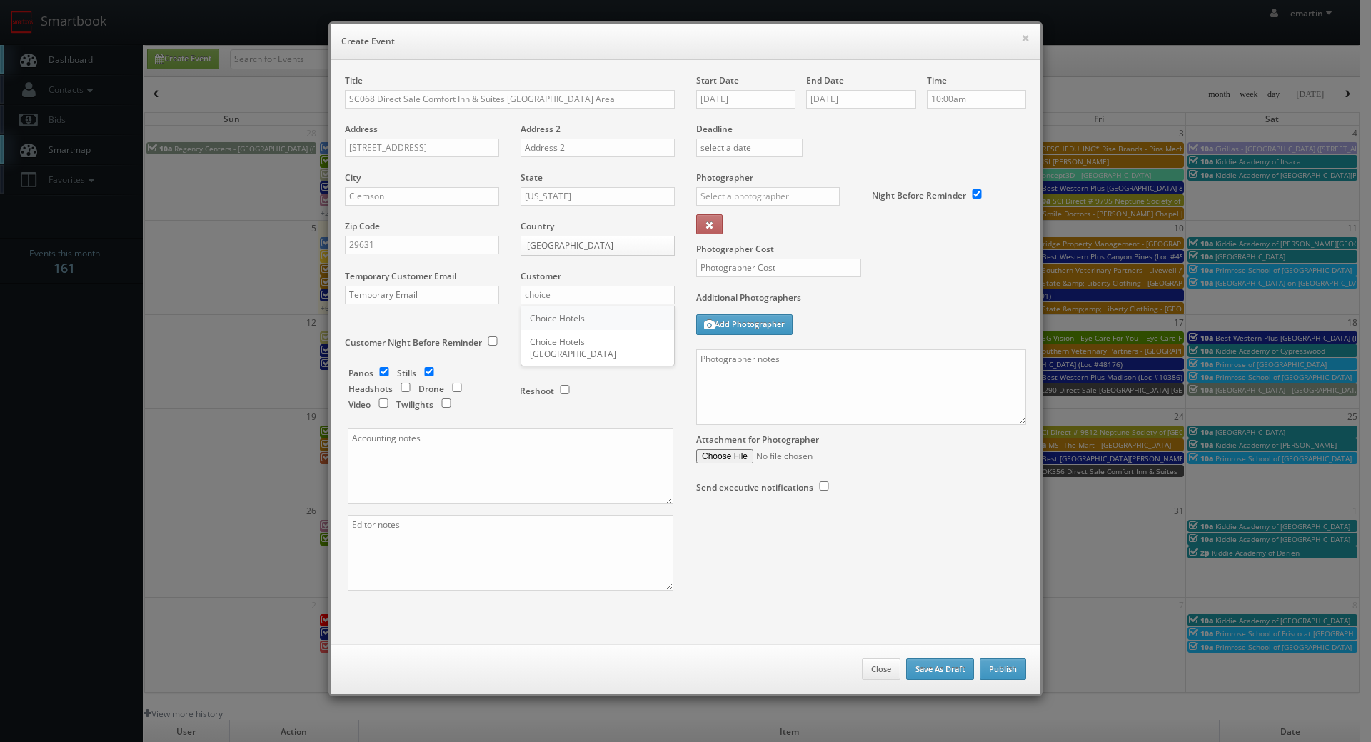
click at [553, 312] on div "Choice Hotels" at bounding box center [597, 318] width 153 height 24
type input "Choice Hotels"
click at [543, 344] on input "text" at bounding box center [598, 343] width 154 height 19
type input "1,000"
click at [623, 388] on div "Reshoot" at bounding box center [591, 384] width 143 height 34
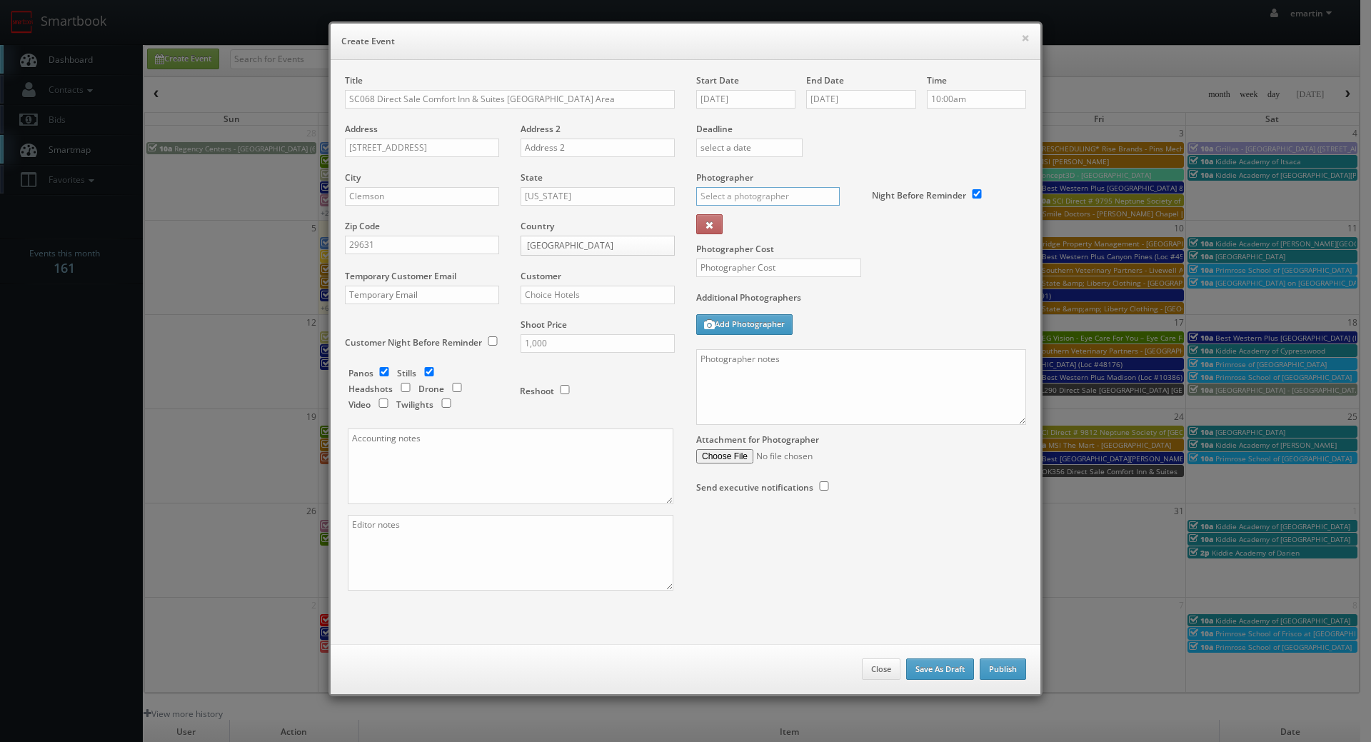
click at [732, 203] on input "text" at bounding box center [768, 196] width 144 height 19
click at [766, 221] on div "Kevin Bradley" at bounding box center [773, 228] width 153 height 24
type input "Kevin Bradley"
click at [748, 257] on div "Photographer Cost" at bounding box center [861, 231] width 351 height 120
click at [759, 271] on input "text" at bounding box center [778, 268] width 165 height 19
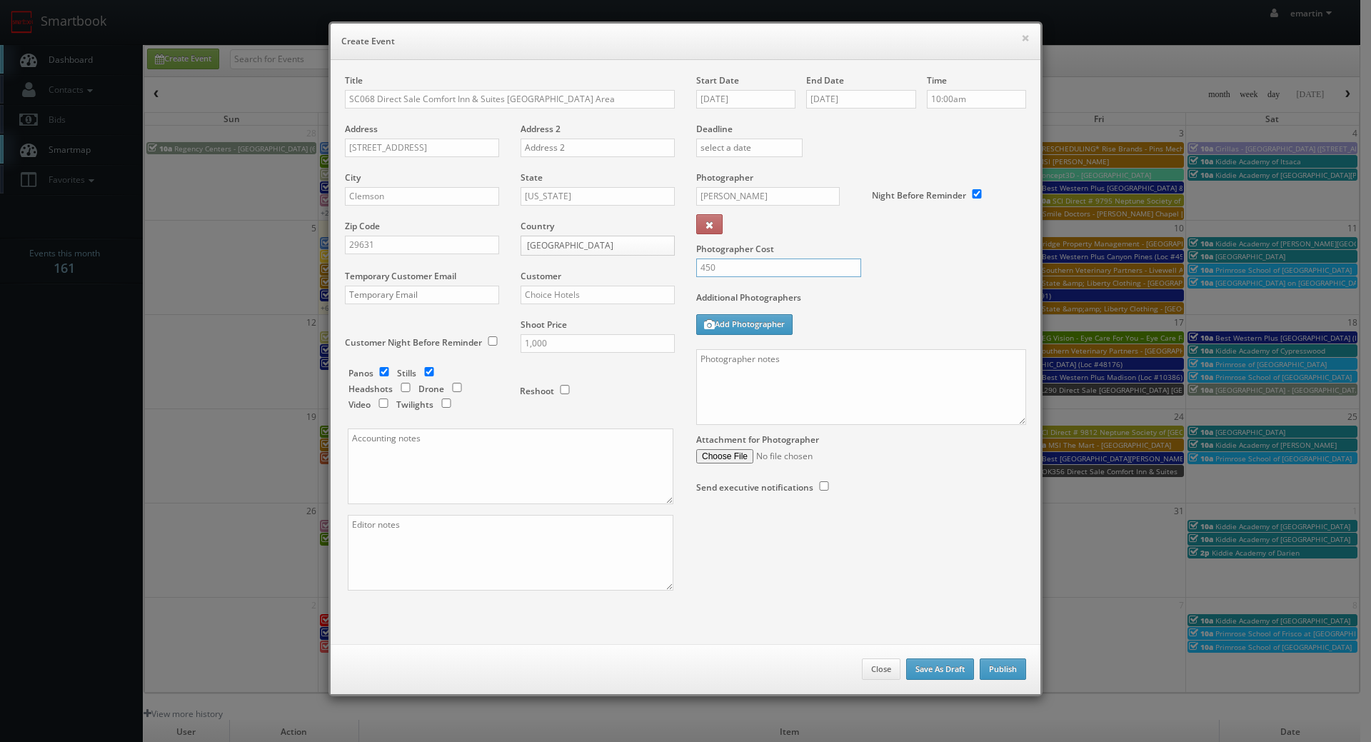
type input "450"
click at [977, 282] on div "Photographer Cost 450" at bounding box center [861, 231] width 351 height 120
click at [795, 377] on textarea at bounding box center [861, 387] width 330 height 76
paste textarea "Onsite contact is _____. Full shoot including _ room types/exteriors/common spa…"
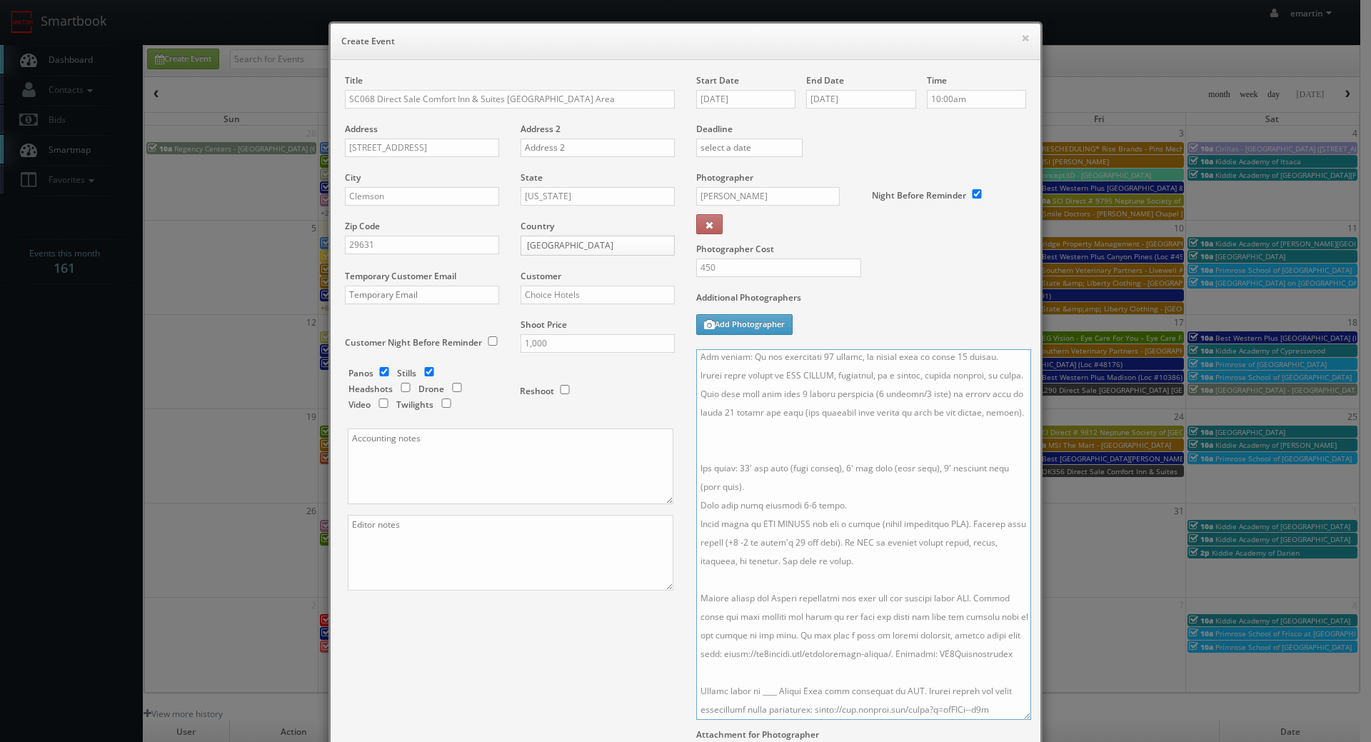
scroll to position [131, 0]
drag, startPoint x: 1017, startPoint y: 418, endPoint x: 1021, endPoint y: 714, distance: 295.7
click at [1021, 714] on textarea at bounding box center [863, 534] width 335 height 371
click at [787, 467] on textarea at bounding box center [863, 534] width 334 height 371
drag, startPoint x: 856, startPoint y: 491, endPoint x: 692, endPoint y: 493, distance: 164.3
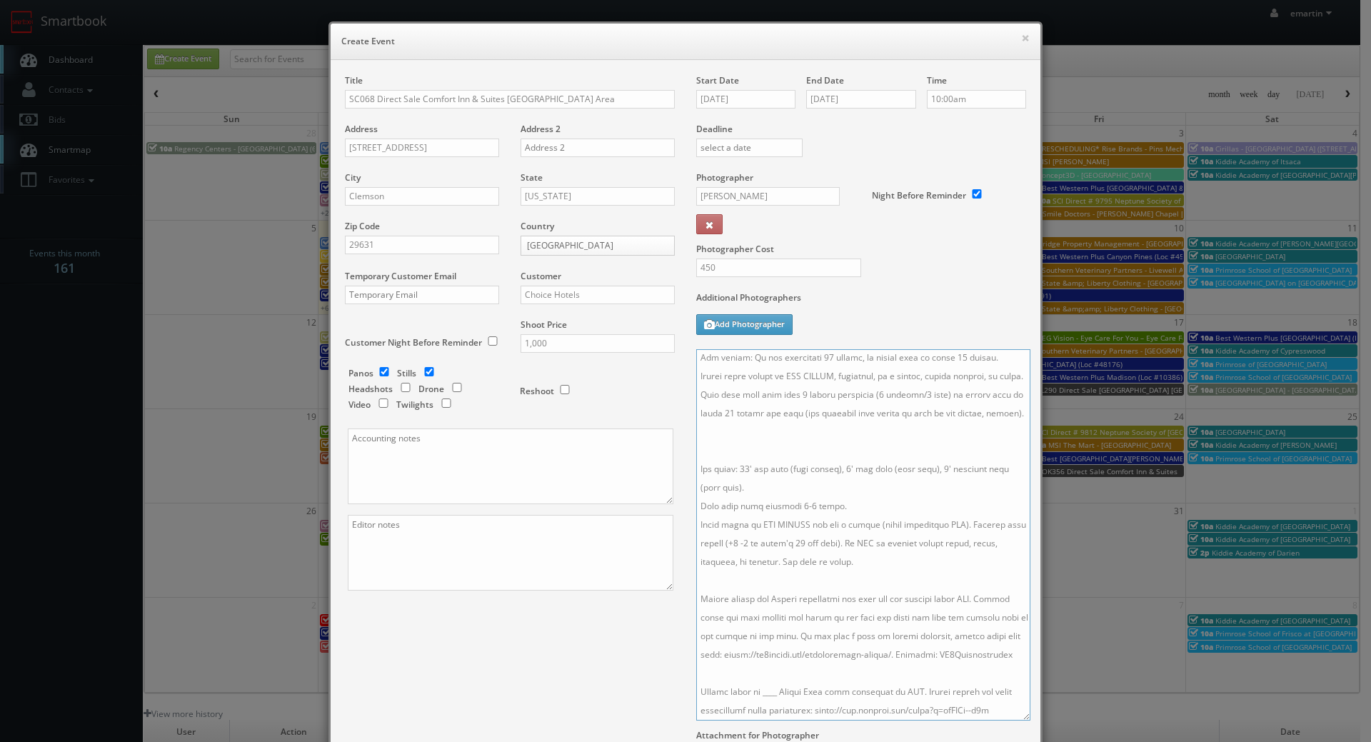
click at [696, 493] on textarea at bounding box center [863, 534] width 334 height 371
drag, startPoint x: 748, startPoint y: 486, endPoint x: 743, endPoint y: 473, distance: 14.1
click at [743, 473] on textarea at bounding box center [863, 534] width 334 height 371
drag, startPoint x: 771, startPoint y: 688, endPoint x: 761, endPoint y: 739, distance: 51.7
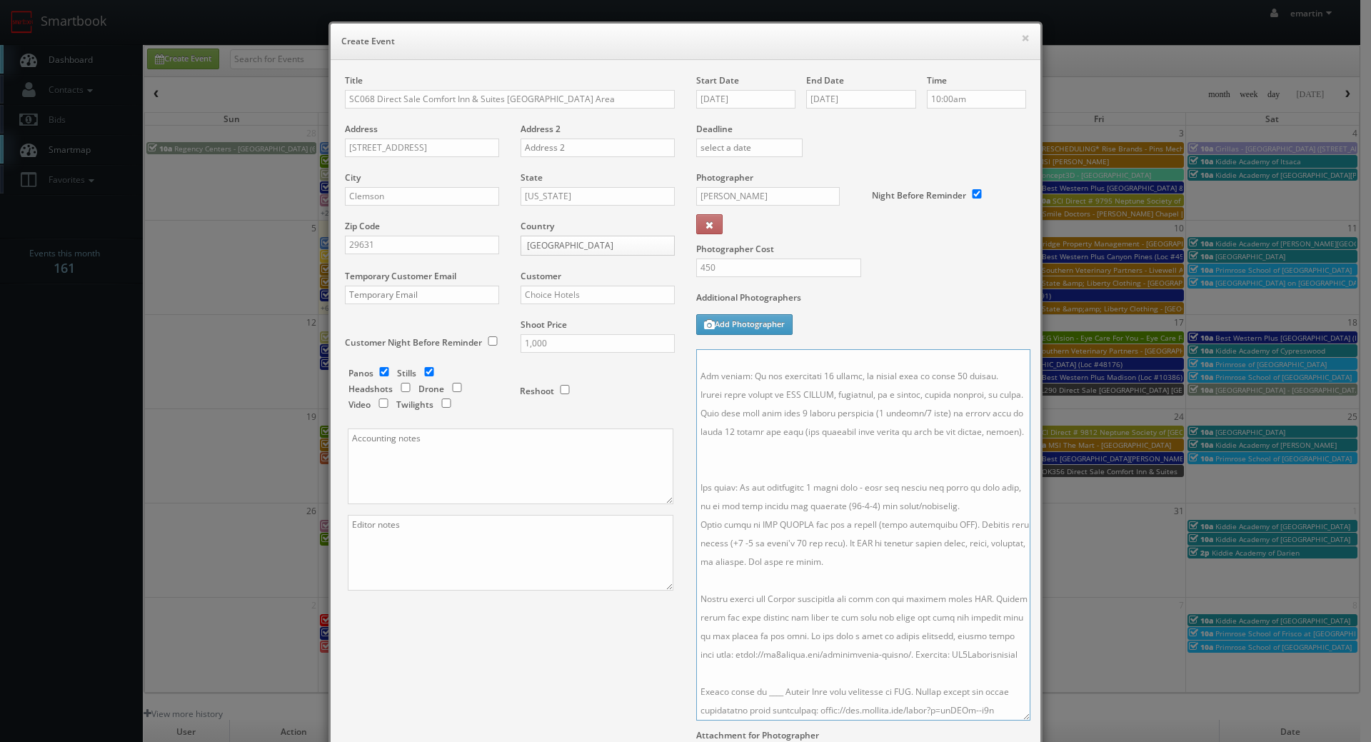
click at [770, 688] on textarea at bounding box center [863, 534] width 334 height 371
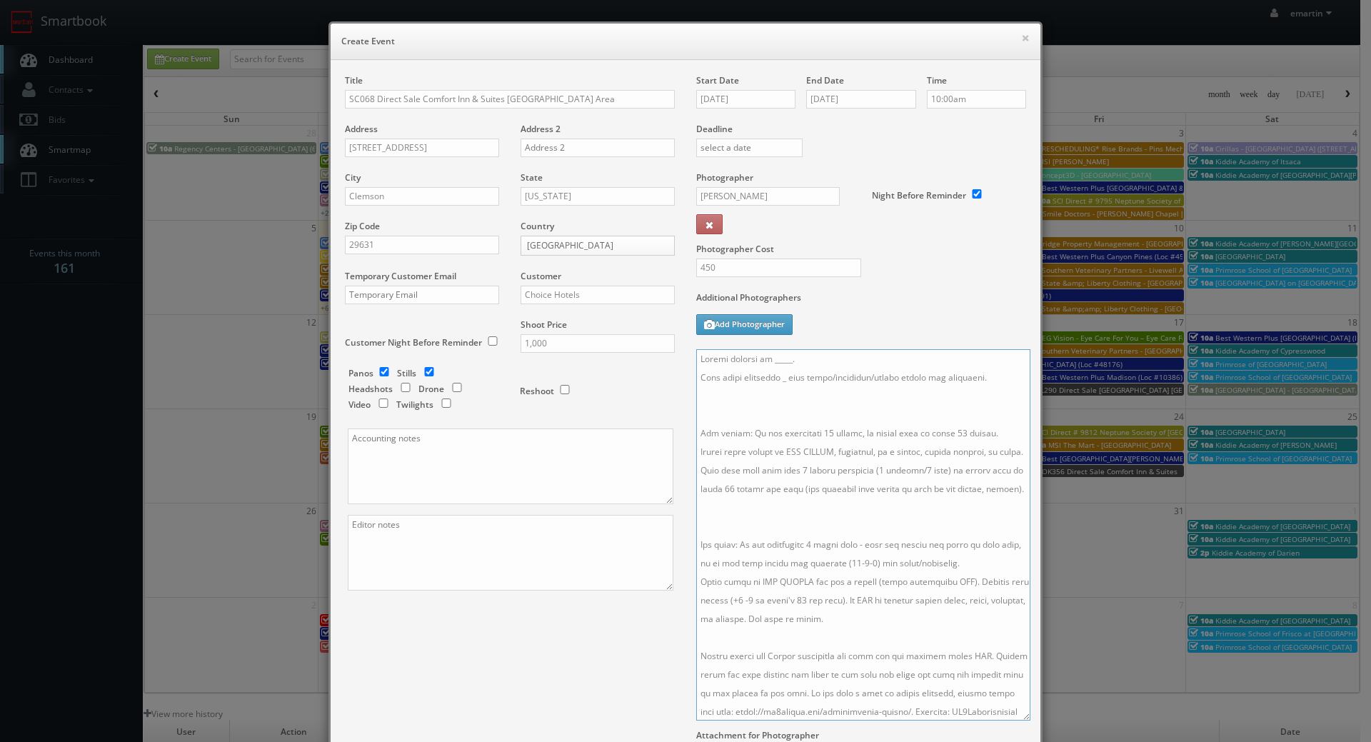
click at [760, 551] on textarea at bounding box center [863, 534] width 334 height 371
click at [786, 421] on textarea at bounding box center [863, 534] width 334 height 371
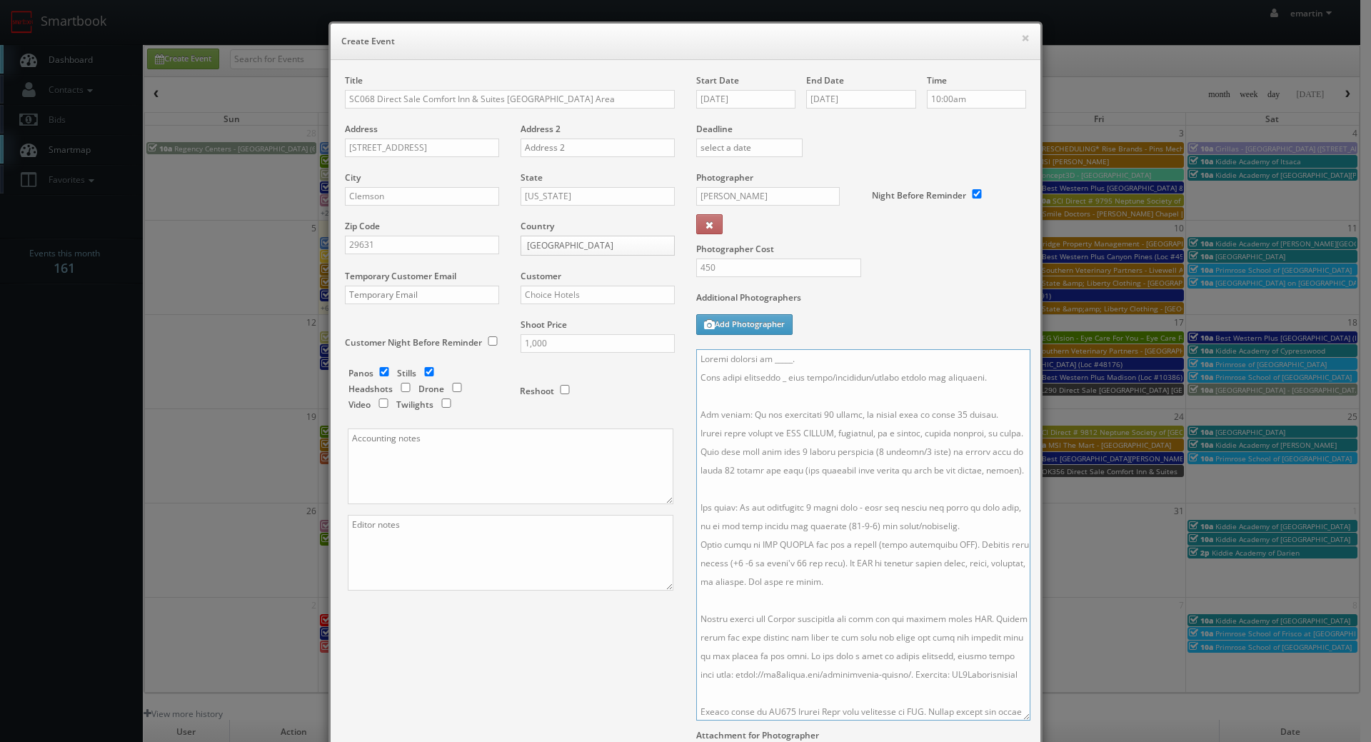
drag, startPoint x: 776, startPoint y: 373, endPoint x: 791, endPoint y: 408, distance: 37.4
click at [777, 374] on textarea at bounding box center [863, 534] width 334 height 371
click at [763, 353] on textarea at bounding box center [863, 534] width 334 height 371
type textarea "Onsite contact is Pradeep Patel. Full shoot including 5 room types/exteriors/co…"
click at [876, 329] on div "Additional Photographers Add Photographer" at bounding box center [861, 320] width 330 height 58
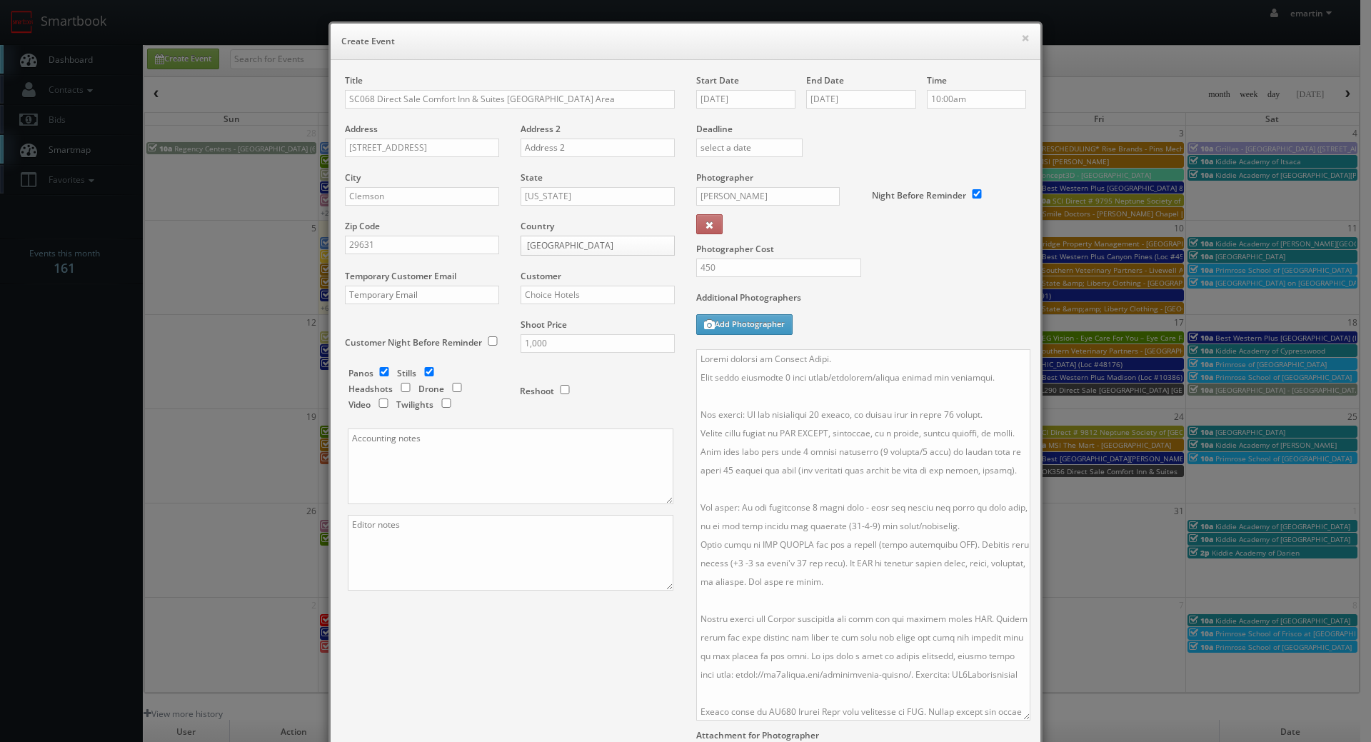
click at [508, 631] on div "Title SC068 Direct Sale Comfort Inn & Suites Clemson University Area Address 13…" at bounding box center [685, 445] width 703 height 743
click at [581, 683] on div "Title SC068 Direct Sale Comfort Inn & Suites Clemson University Area Address 13…" at bounding box center [685, 445] width 703 height 743
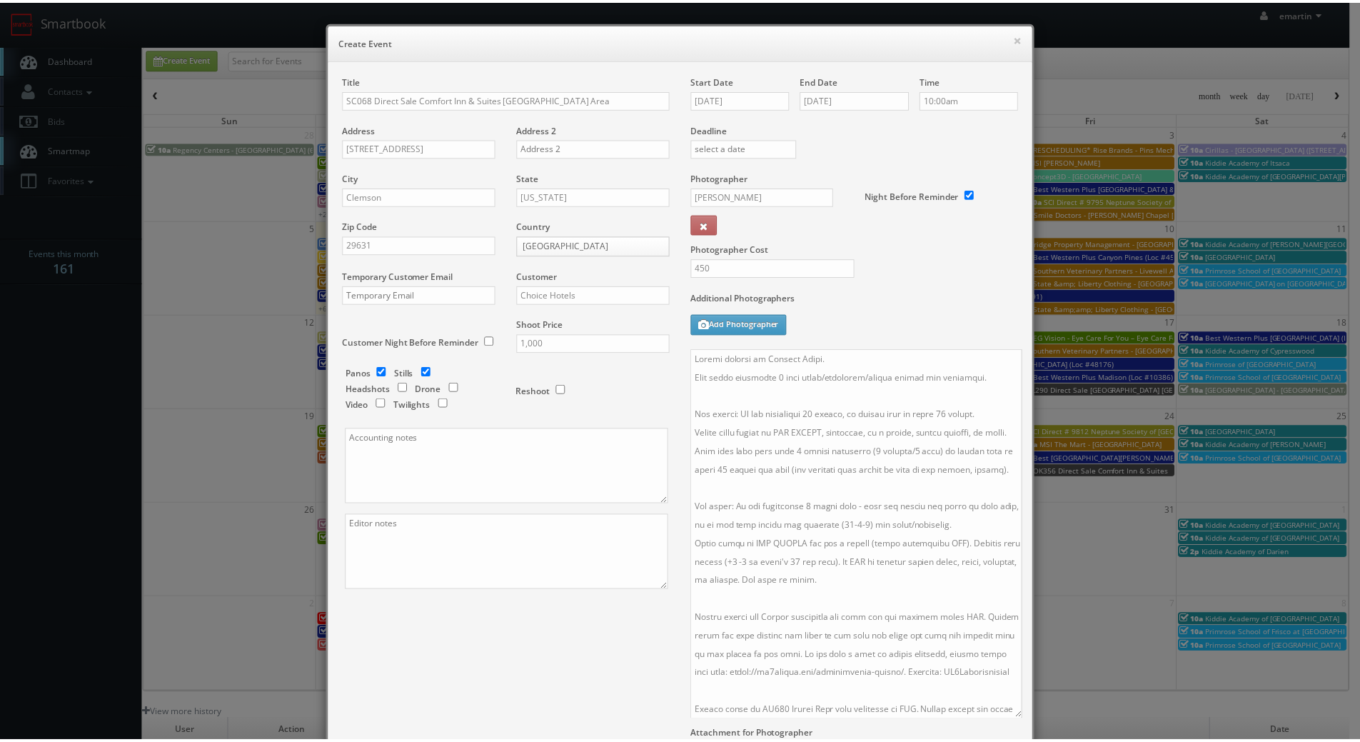
scroll to position [177, 0]
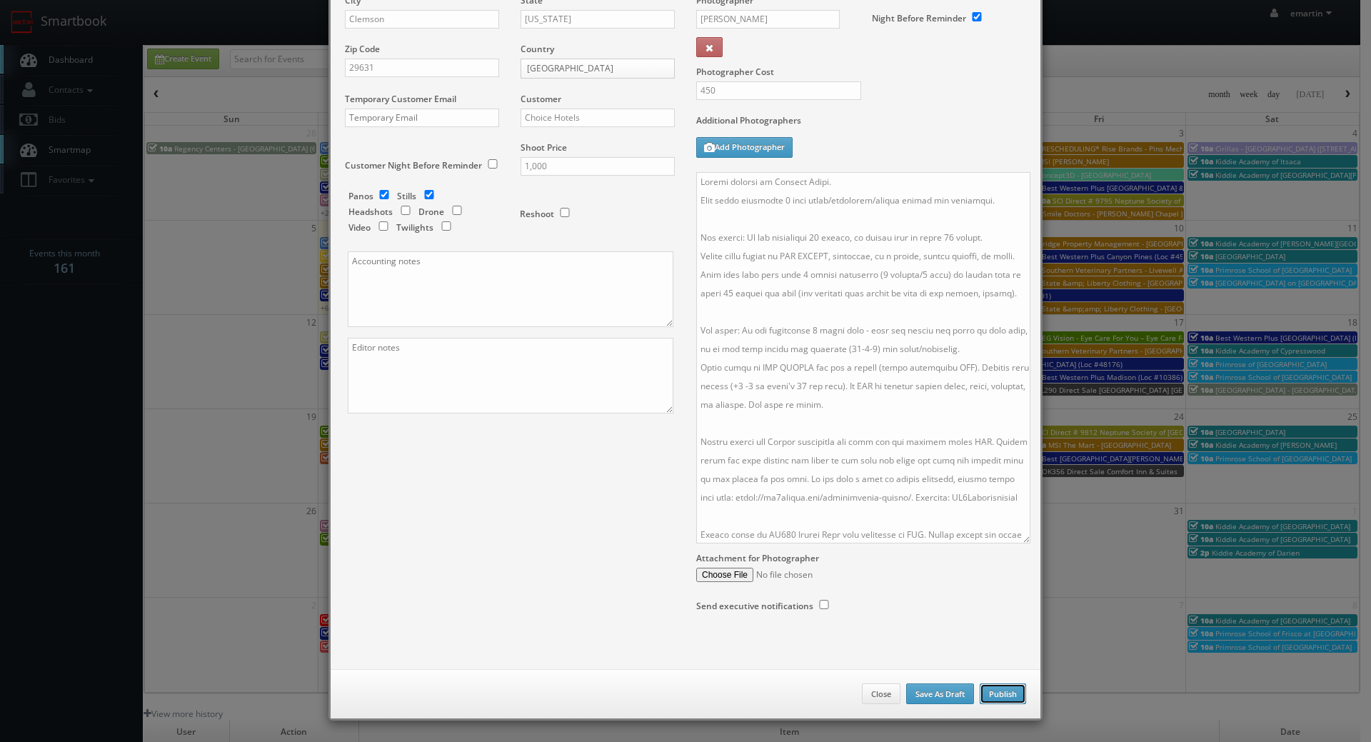
click at [994, 691] on button "Publish" at bounding box center [1003, 693] width 46 height 21
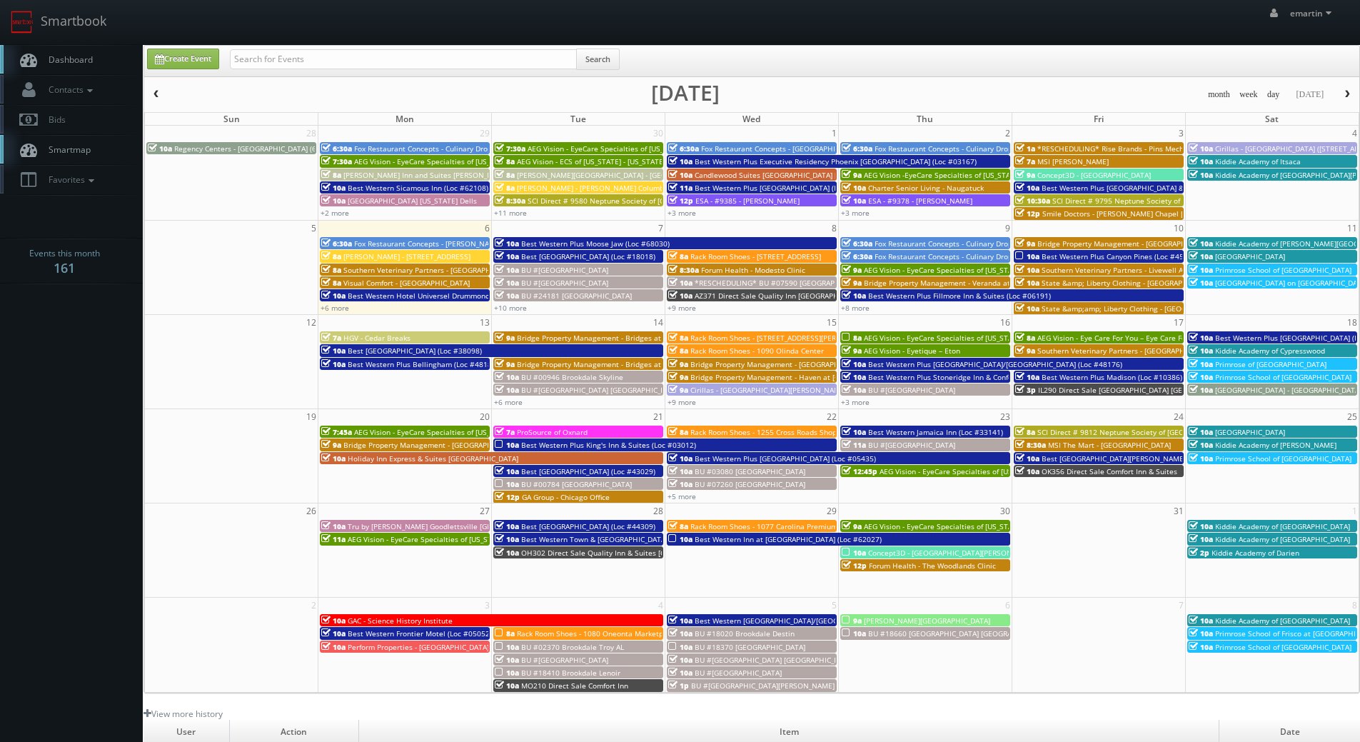
click at [79, 53] on link "Dashboard" at bounding box center [71, 59] width 143 height 29
drag, startPoint x: 72, startPoint y: 59, endPoint x: 138, endPoint y: 226, distance: 180.2
click at [72, 59] on span "Dashboard" at bounding box center [66, 60] width 51 height 12
click at [67, 41] on link "Smartbook" at bounding box center [58, 22] width 117 height 44
click at [324, 309] on link "+6 more" at bounding box center [335, 308] width 29 height 10
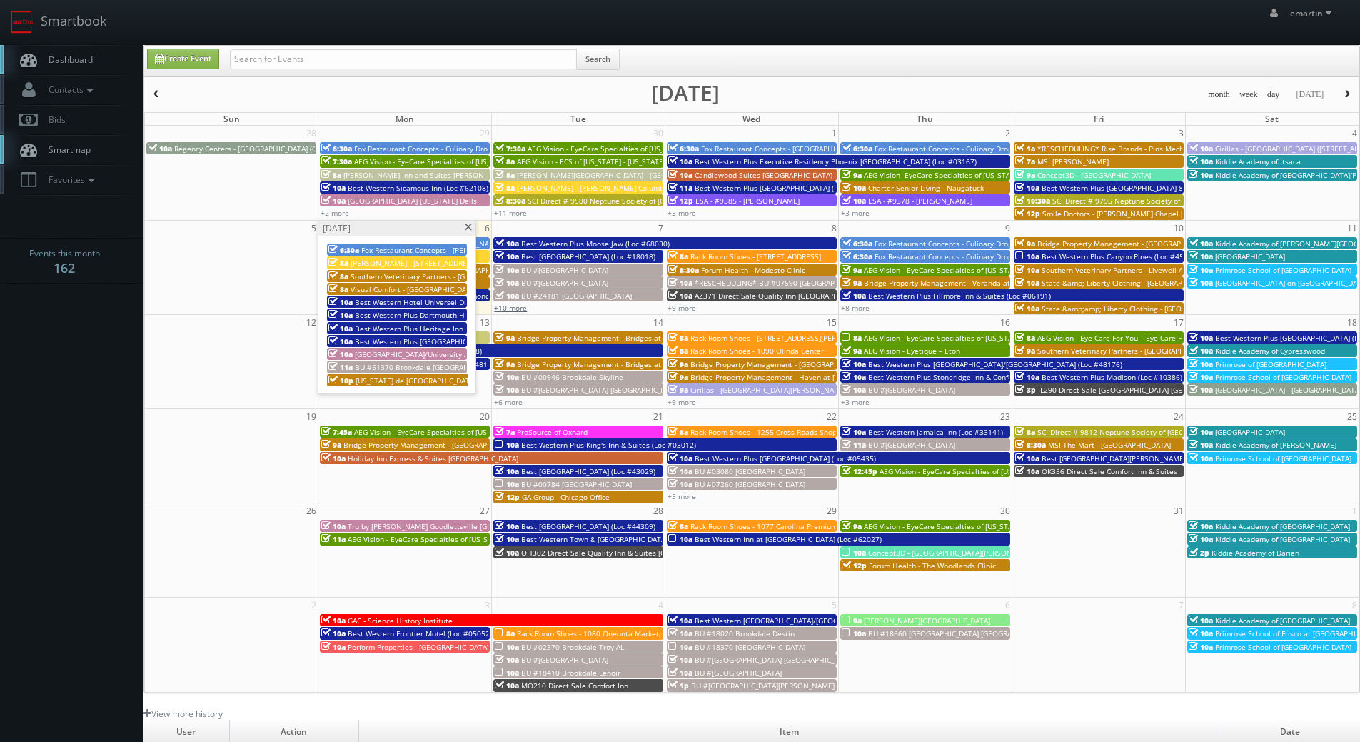
click at [507, 306] on link "+10 more" at bounding box center [510, 308] width 33 height 10
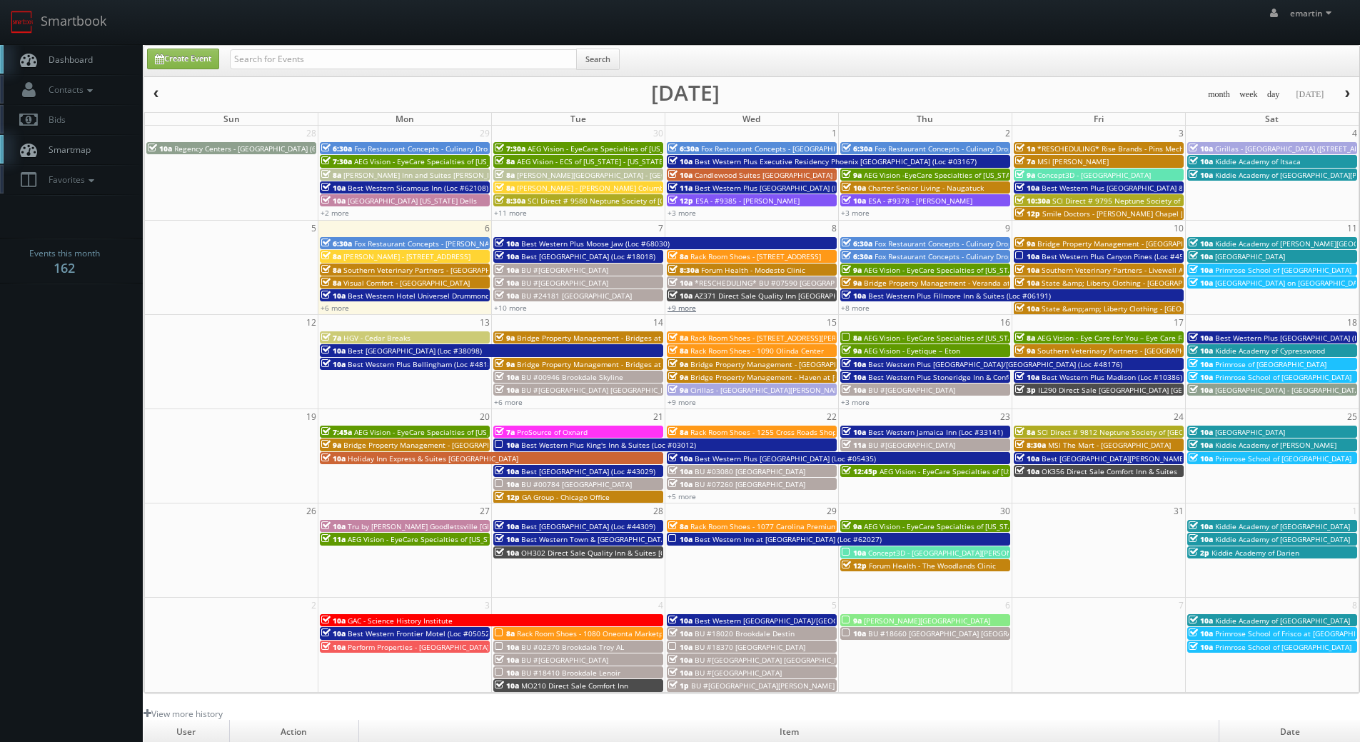
click at [681, 308] on link "+9 more" at bounding box center [682, 308] width 29 height 10
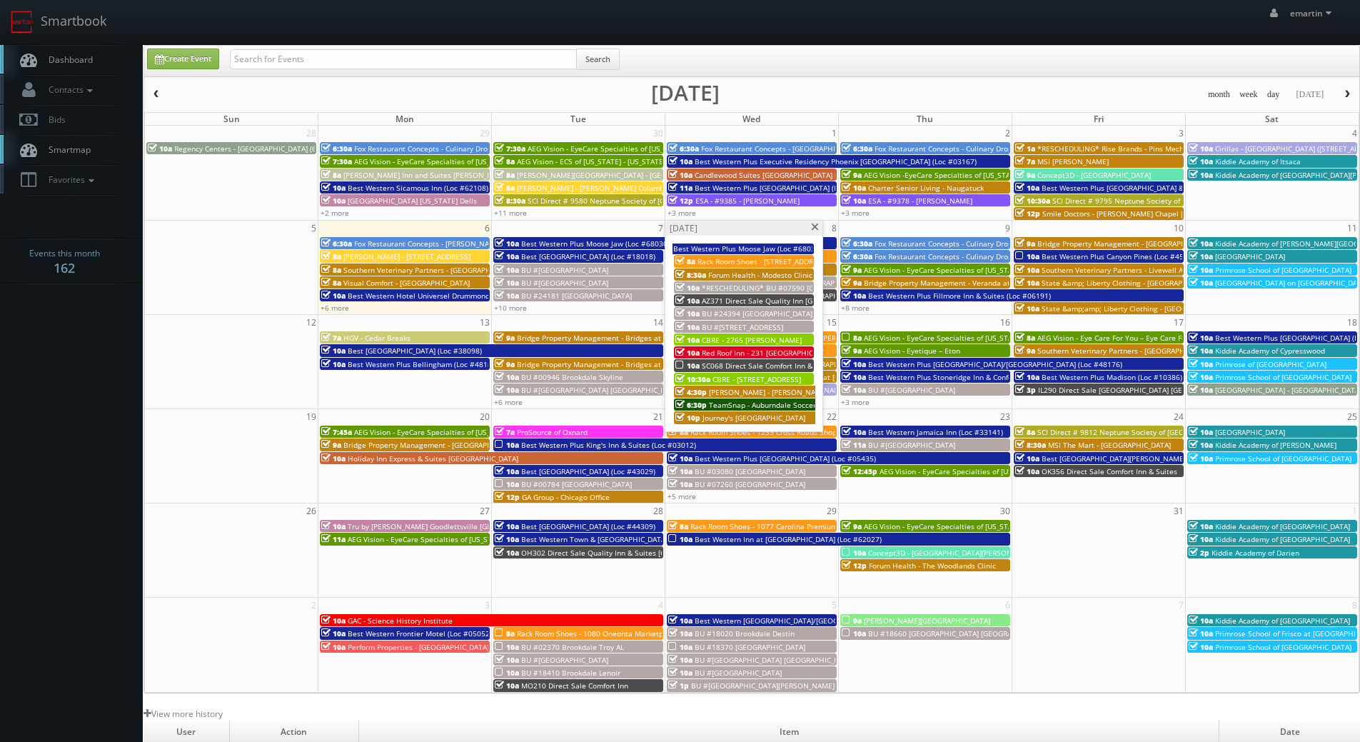
click at [814, 226] on span at bounding box center [815, 228] width 9 height 8
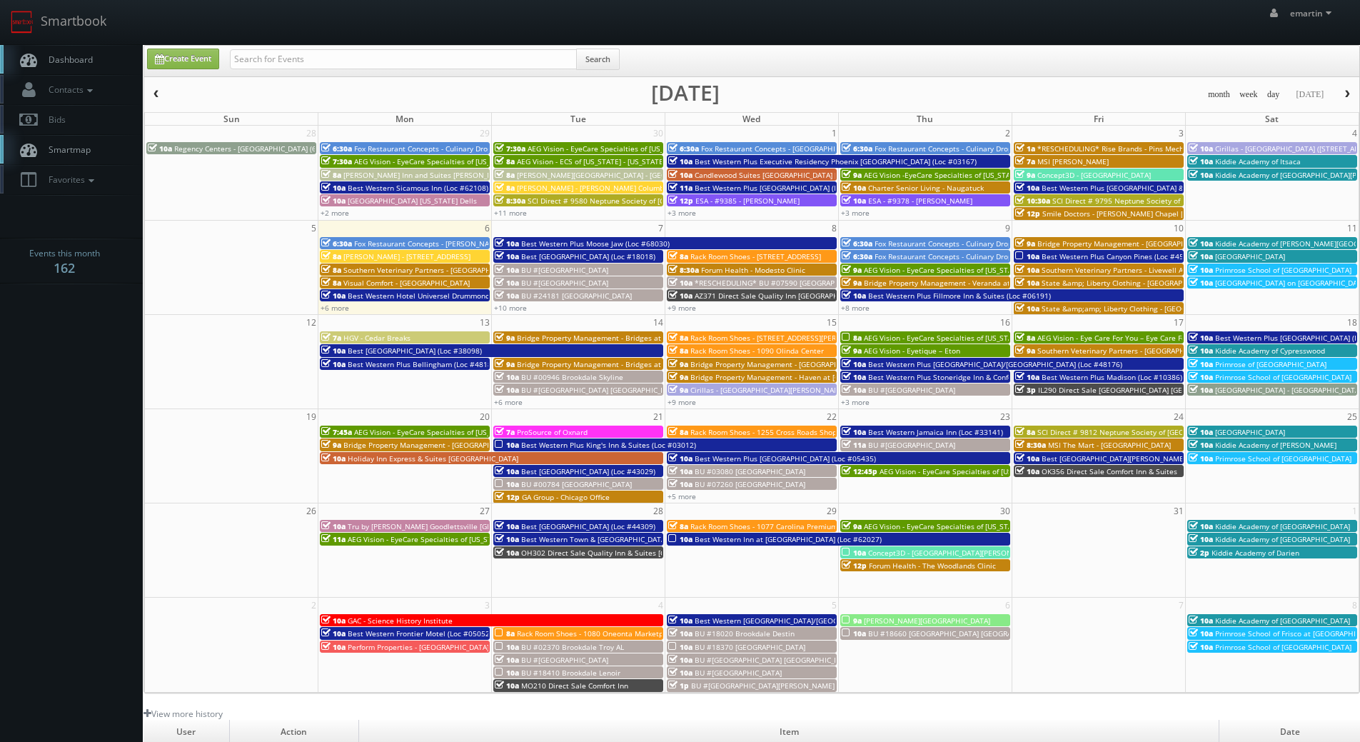
click at [100, 64] on link "Dashboard" at bounding box center [71, 59] width 143 height 29
click at [962, 22] on div "emartin emartin Profile Logout" at bounding box center [680, 22] width 1360 height 44
click at [89, 41] on link "Smartbook" at bounding box center [58, 22] width 117 height 44
click at [64, 361] on body "Smartbook Toggle Side Navigation Toggle Top Navigation emartin emartin Profile …" at bounding box center [680, 494] width 1360 height 988
click at [52, 59] on span "Dashboard" at bounding box center [66, 60] width 51 height 12
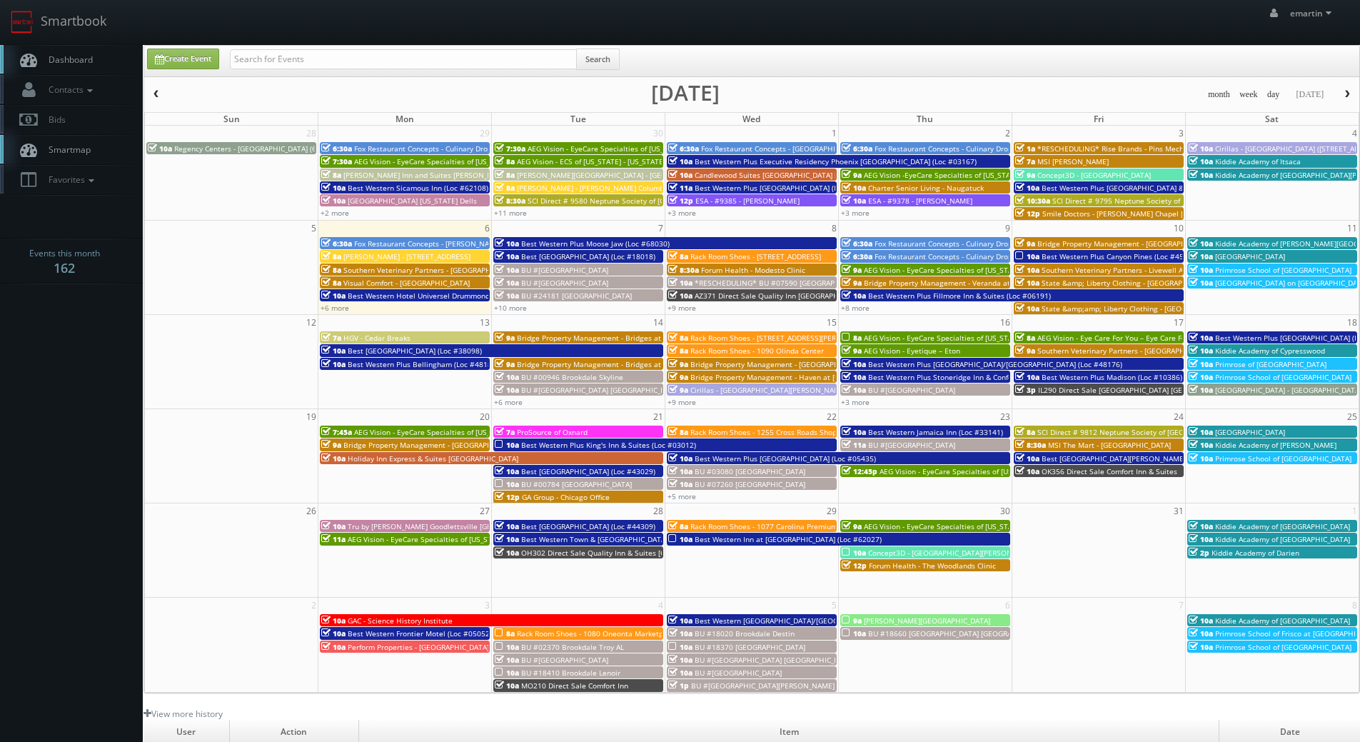
click at [73, 363] on body "Smartbook Toggle Side Navigation Toggle Top Navigation emartin emartin Profile …" at bounding box center [680, 494] width 1360 height 988
